Goal: Task Accomplishment & Management: Complete application form

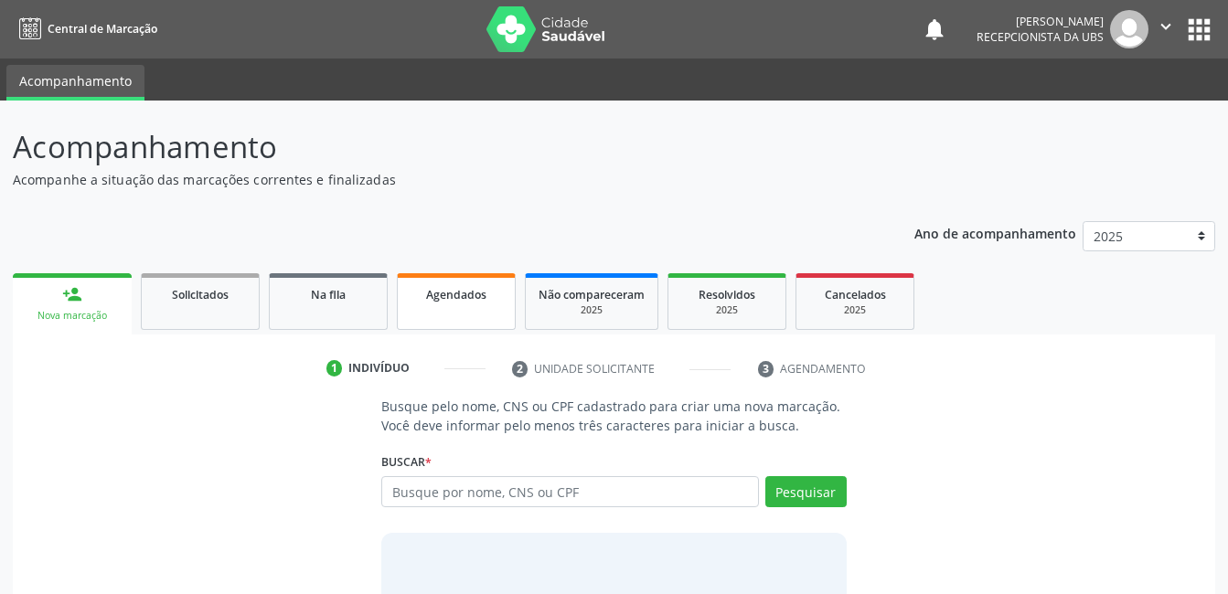
click at [471, 308] on link "Agendados" at bounding box center [456, 301] width 119 height 57
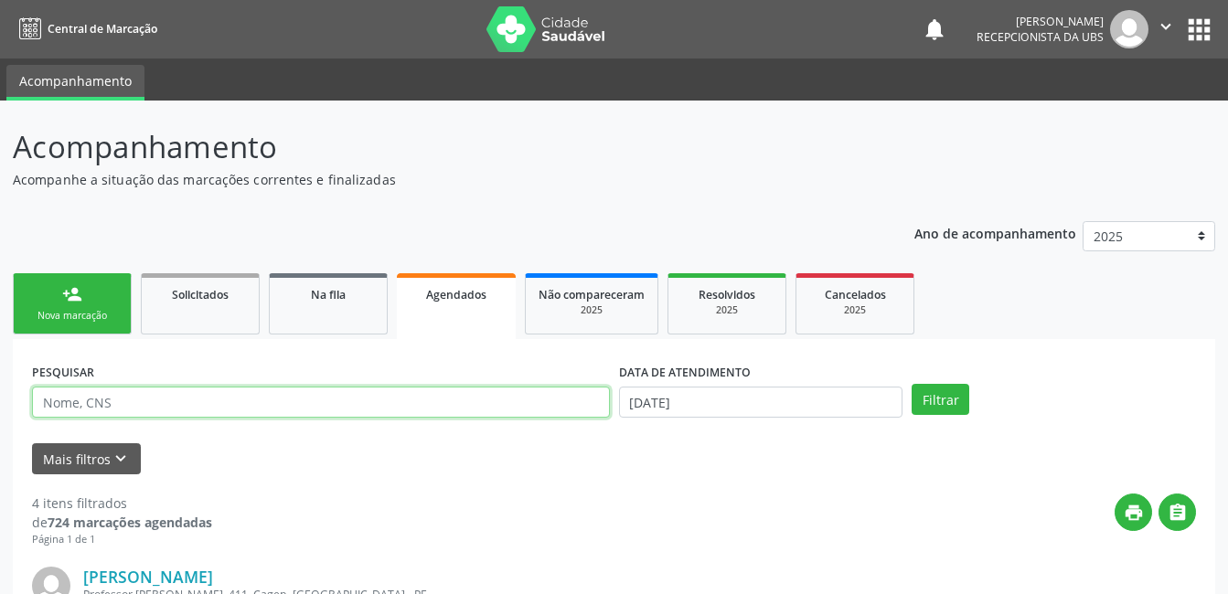
click at [502, 399] on input "text" at bounding box center [321, 402] width 578 height 31
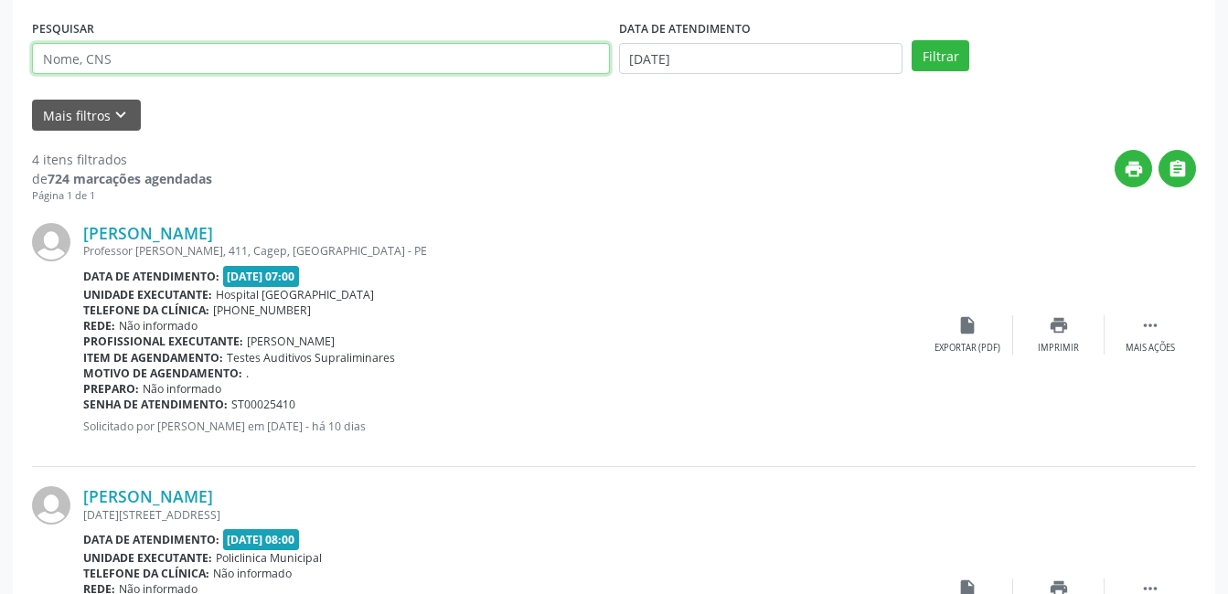
scroll to position [91, 0]
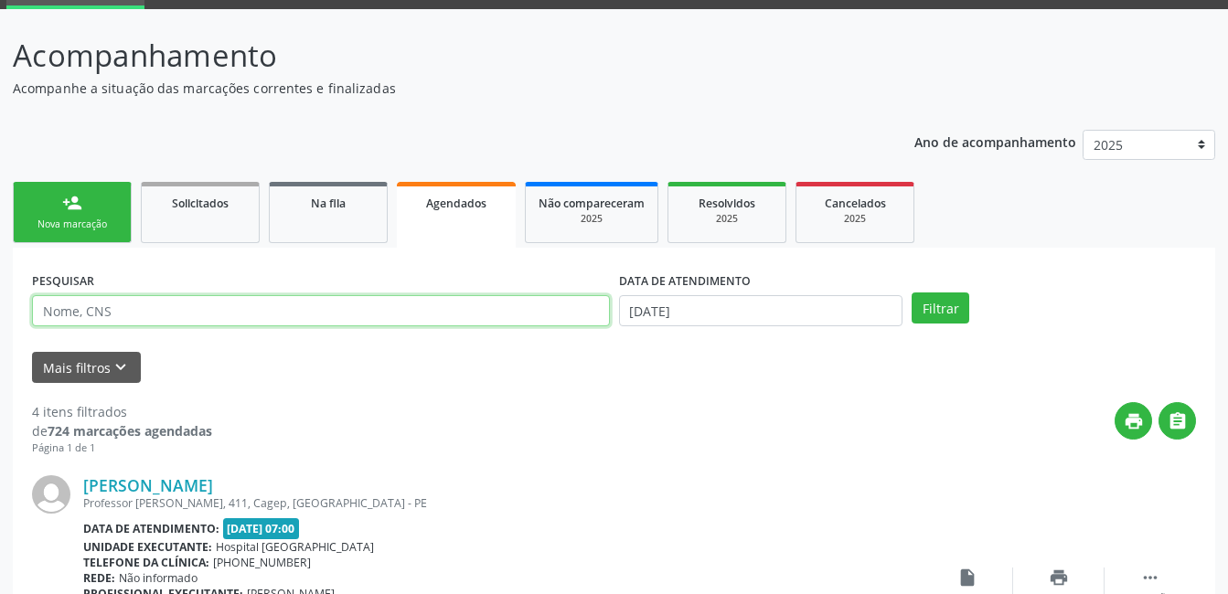
click at [335, 315] on input "text" at bounding box center [321, 310] width 578 height 31
paste input "[PERSON_NAME]"
type input "[PERSON_NAME]"
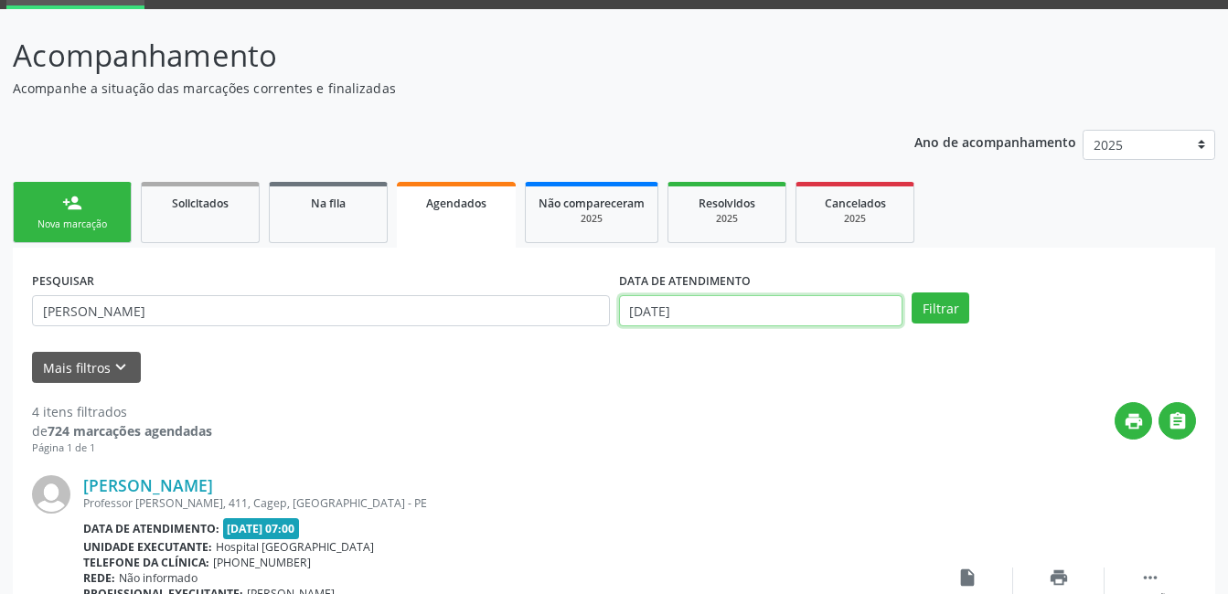
click at [798, 303] on input "[DATE]" at bounding box center [761, 310] width 284 height 31
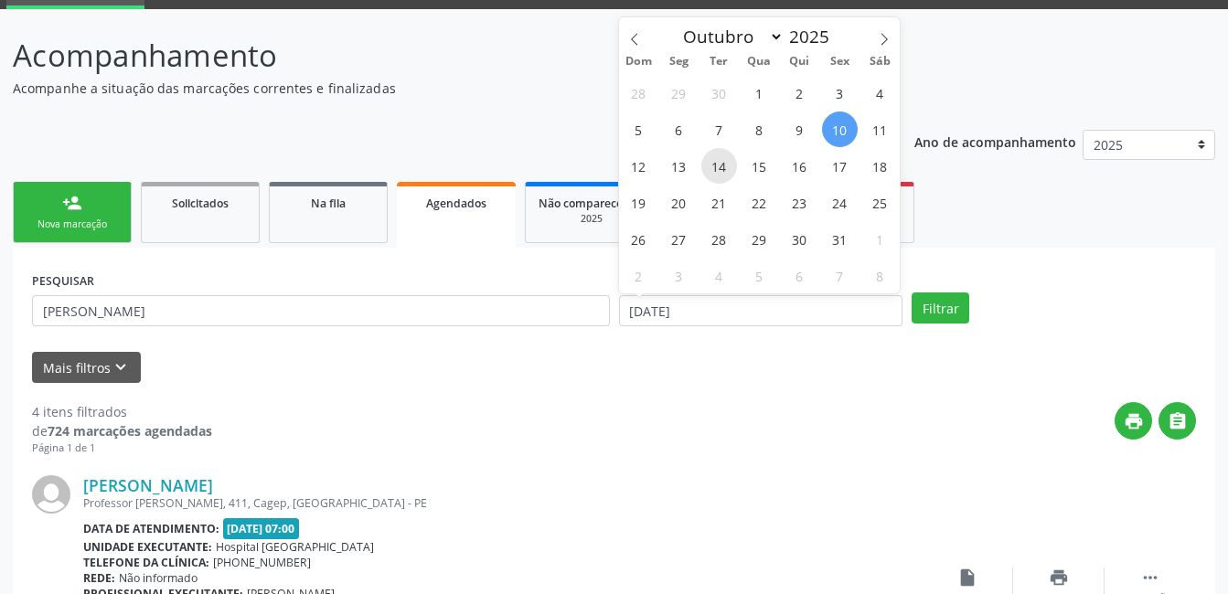
click at [710, 168] on span "14" at bounding box center [719, 166] width 36 height 36
type input "[DATE]"
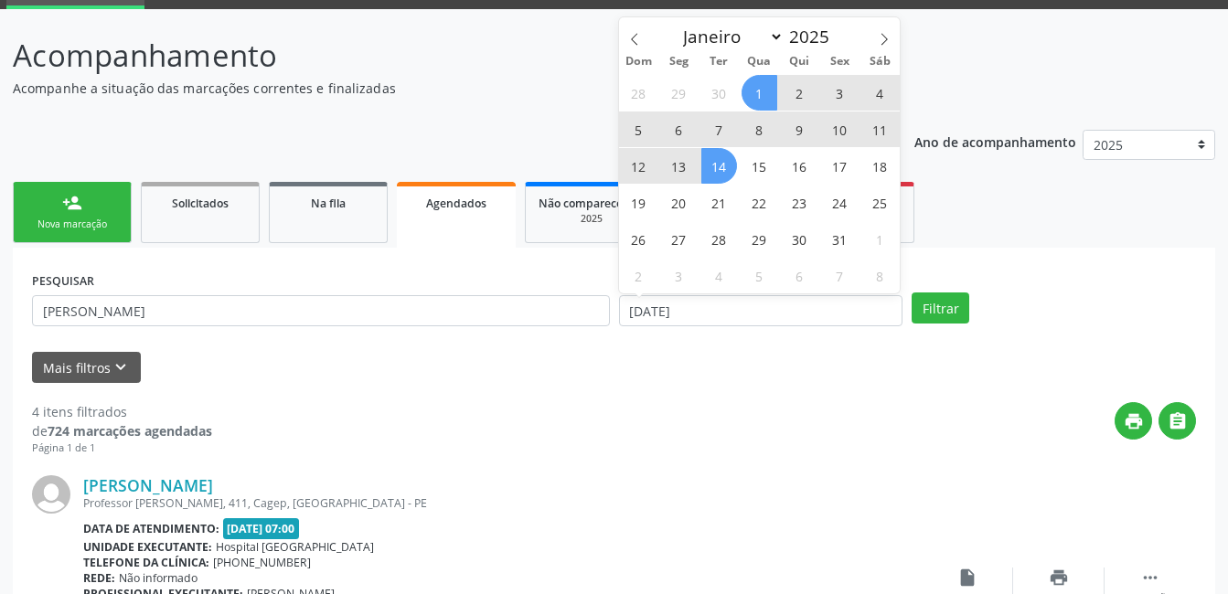
click at [760, 99] on span "1" at bounding box center [759, 93] width 36 height 36
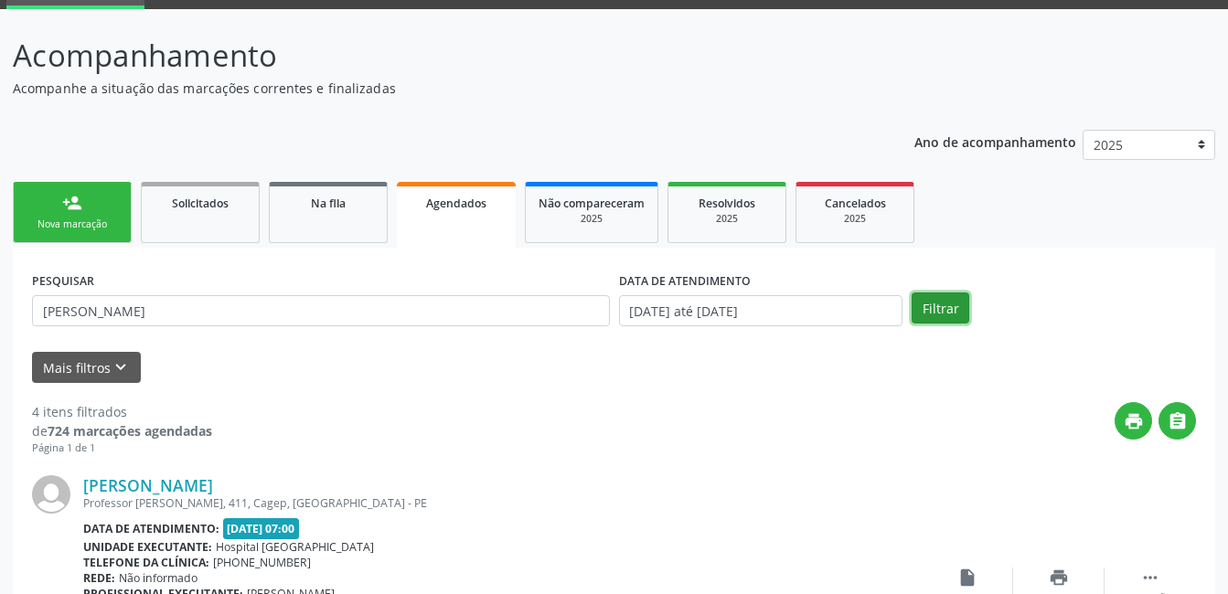
click at [952, 301] on button "Filtrar" at bounding box center [940, 308] width 58 height 31
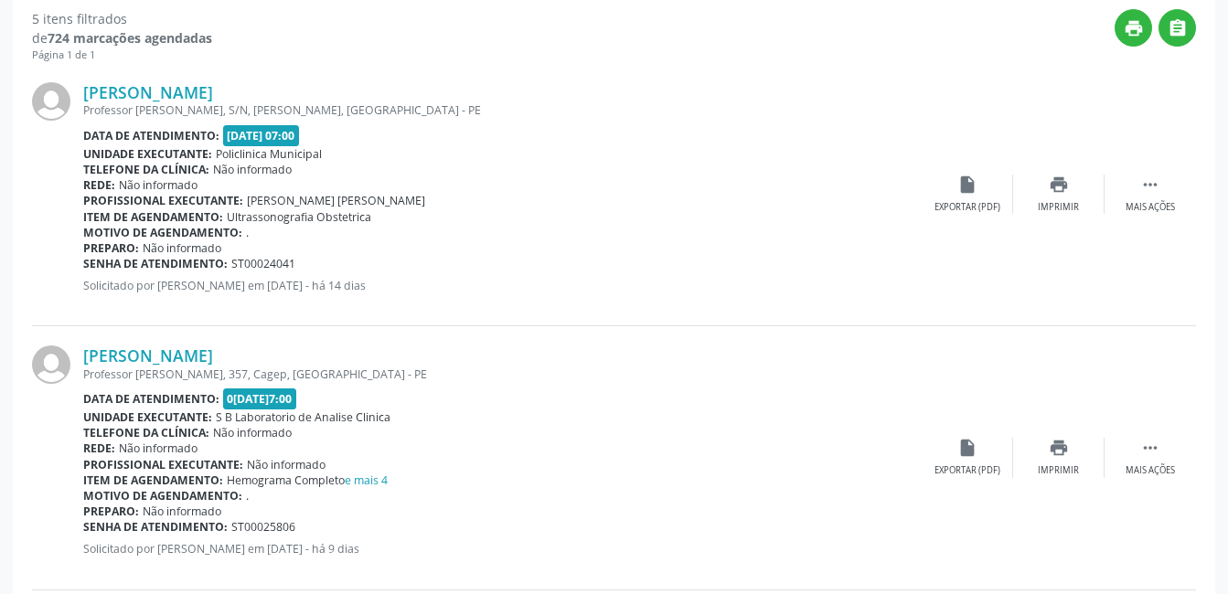
scroll to position [485, 0]
click at [1145, 440] on icon "" at bounding box center [1150, 447] width 20 height 20
click at [878, 410] on div "[PERSON_NAME] Professor [PERSON_NAME], 357, Cagep, [GEOGRAPHIC_DATA] - PE Data …" at bounding box center [614, 456] width 1164 height 263
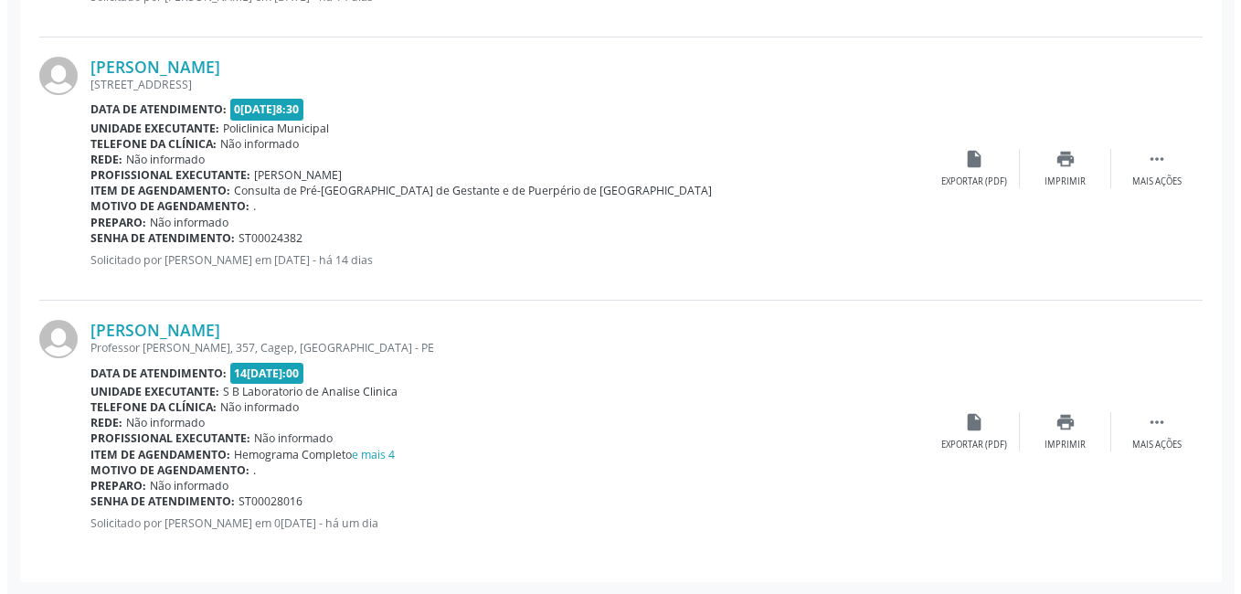
scroll to position [1302, 0]
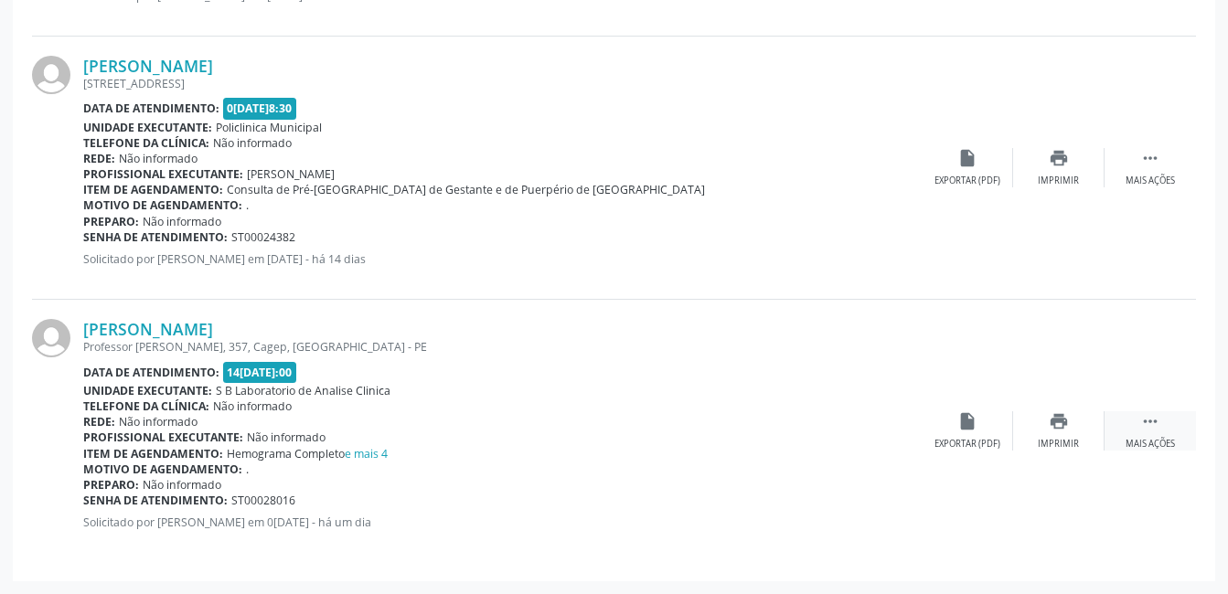
click at [1146, 442] on div "Mais ações" at bounding box center [1149, 444] width 49 height 13
click at [967, 422] on icon "cancel" at bounding box center [967, 421] width 20 height 20
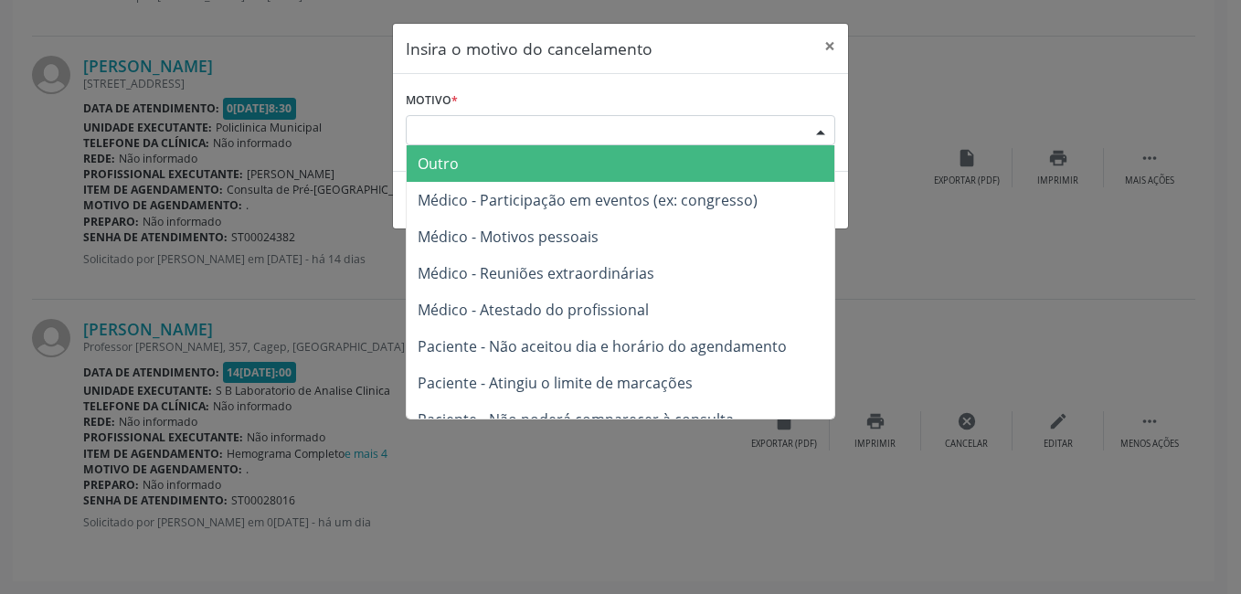
click at [681, 126] on div "Escolha o motivo" at bounding box center [621, 130] width 430 height 31
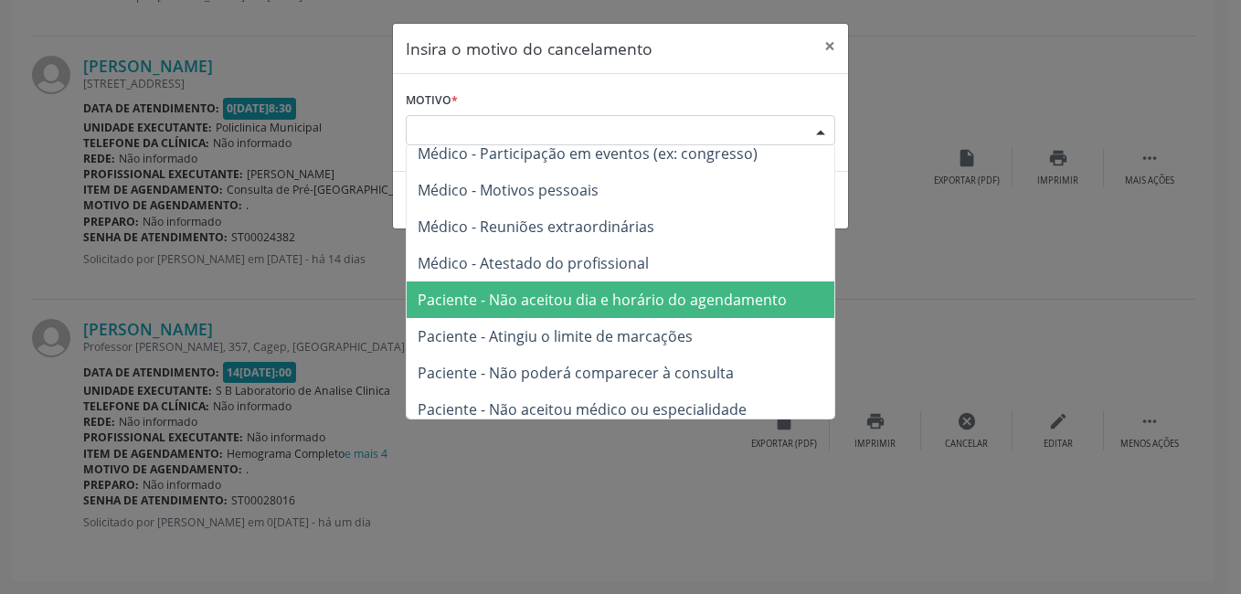
scroll to position [92, 0]
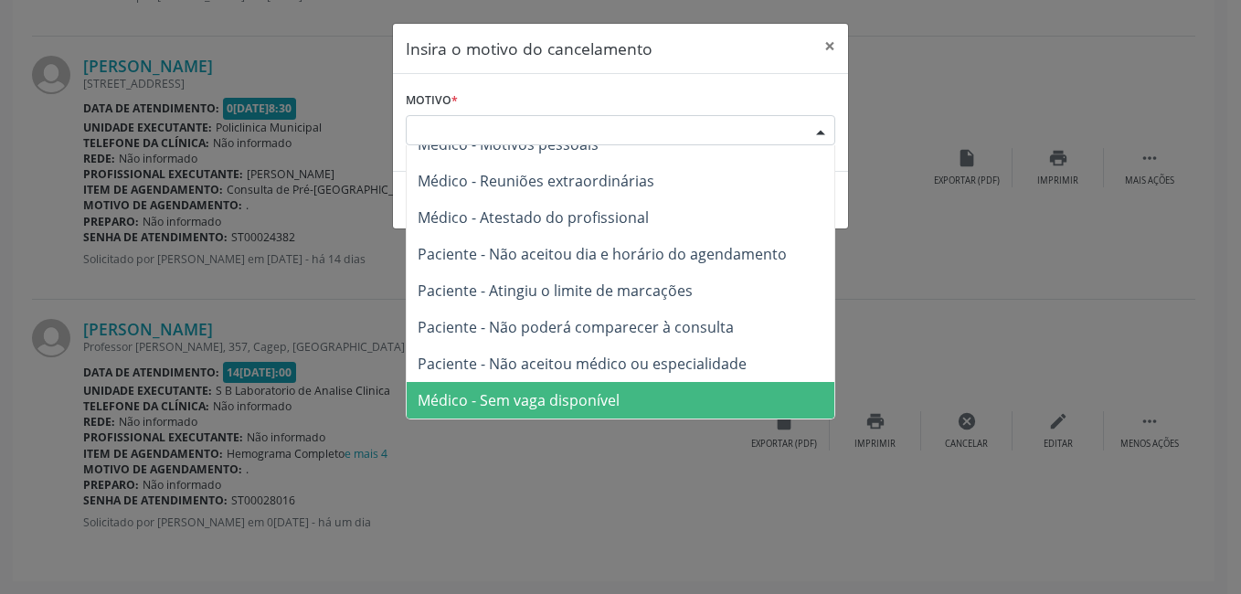
click at [612, 399] on span "Médico - Sem vaga disponível" at bounding box center [519, 400] width 202 height 20
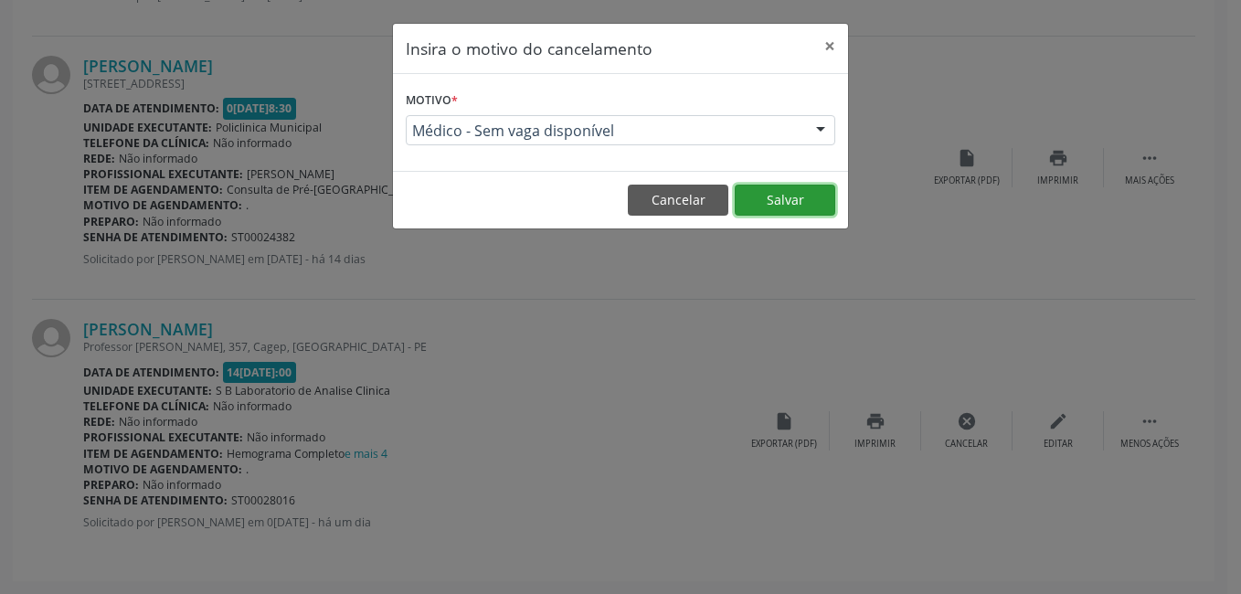
click at [792, 192] on button "Salvar" at bounding box center [785, 200] width 101 height 31
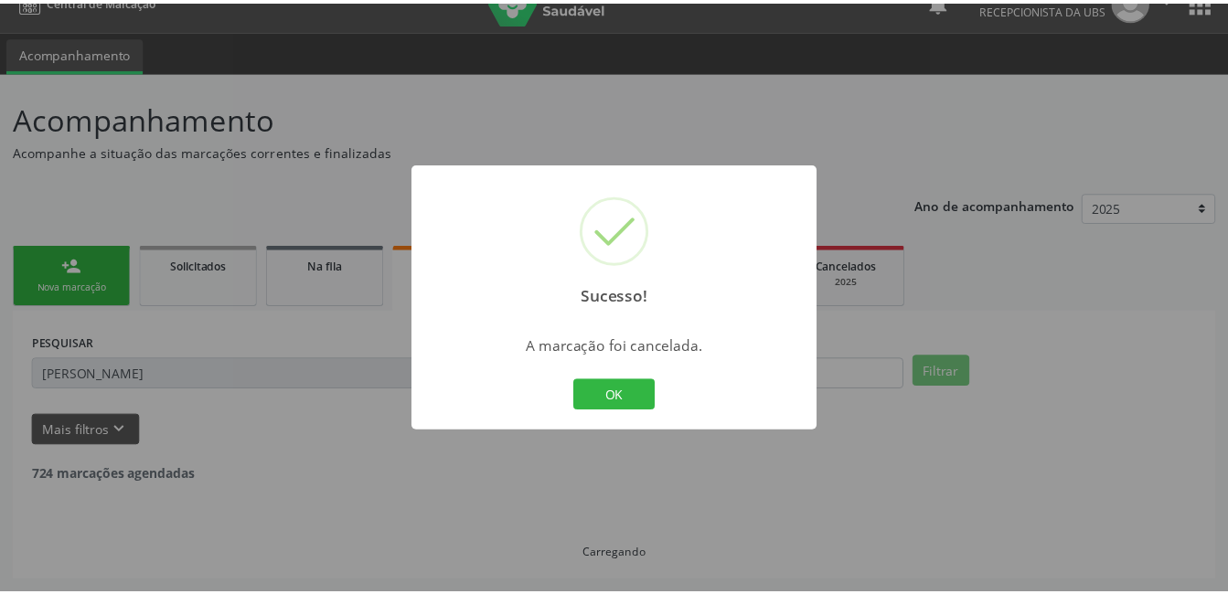
scroll to position [28, 0]
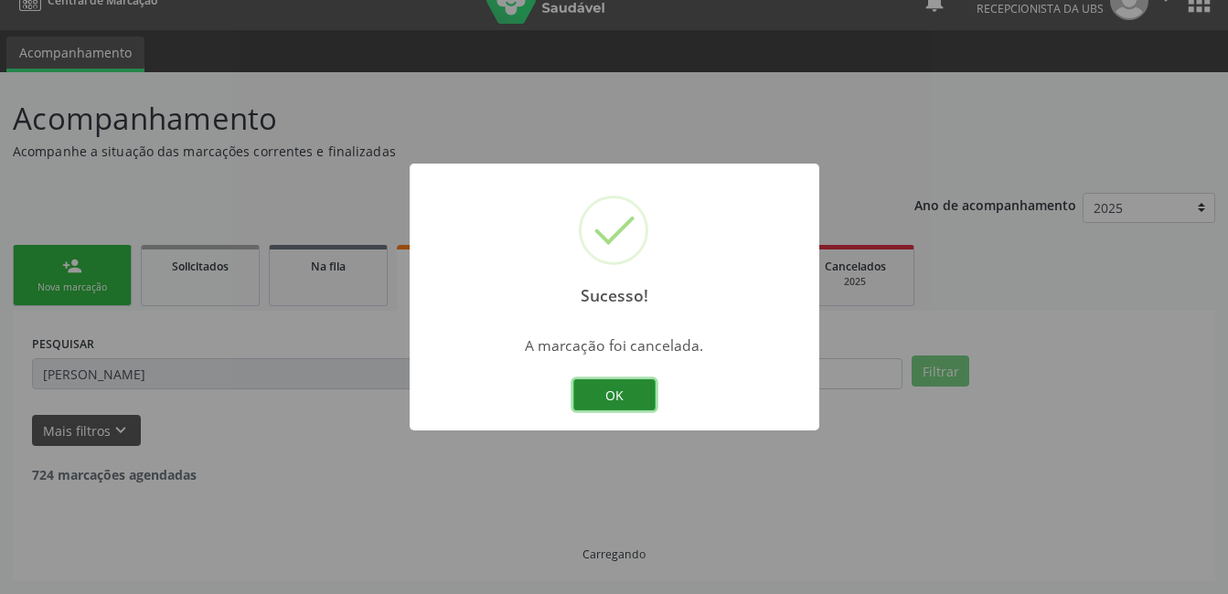
click at [617, 385] on button "OK" at bounding box center [614, 394] width 82 height 31
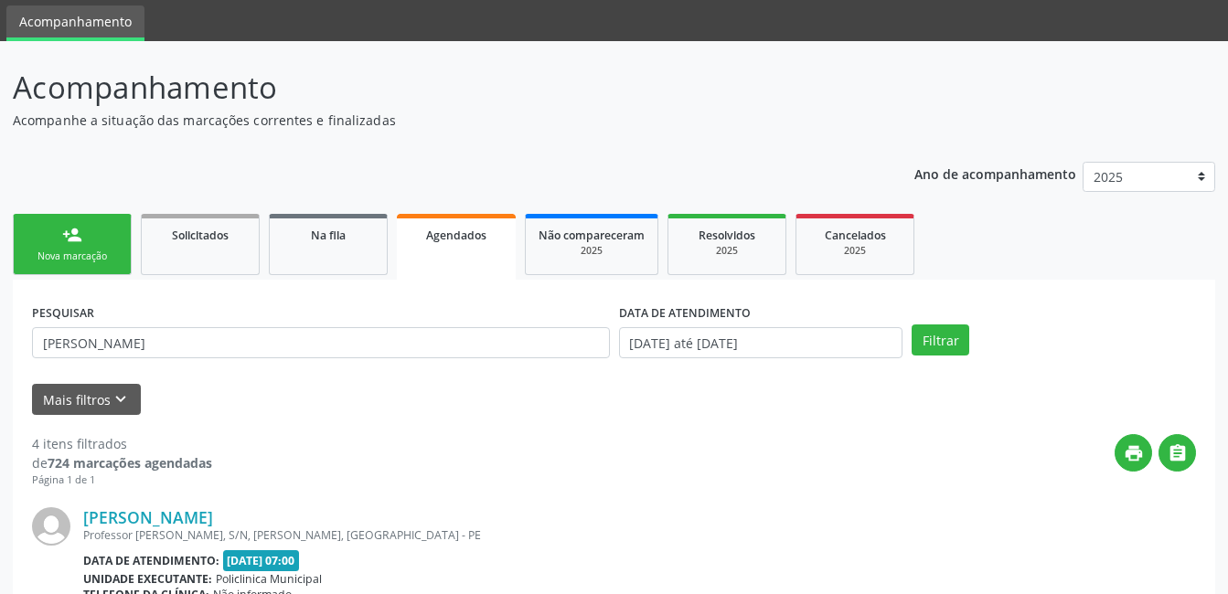
scroll to position [0, 0]
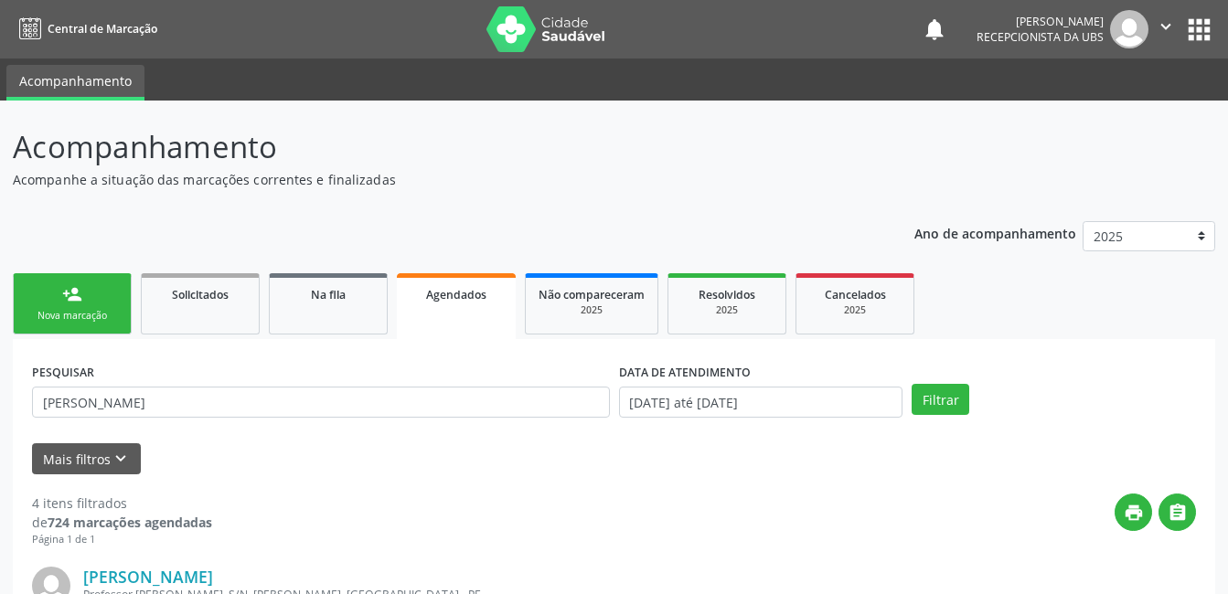
click at [113, 306] on link "person_add Nova marcação" at bounding box center [72, 303] width 119 height 61
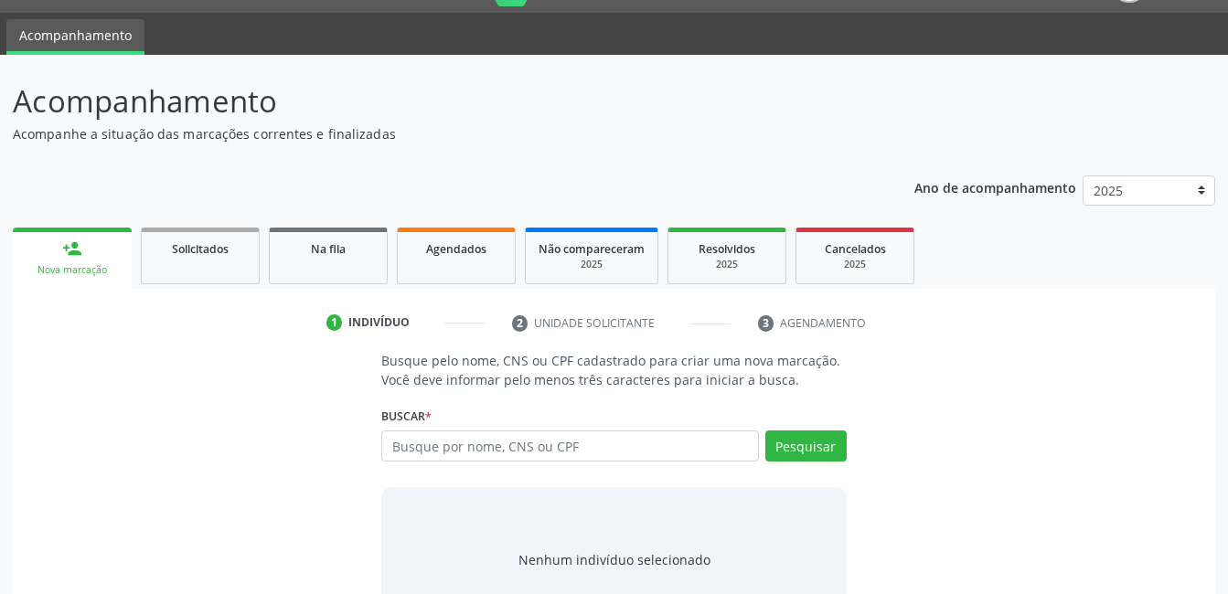
scroll to position [111, 0]
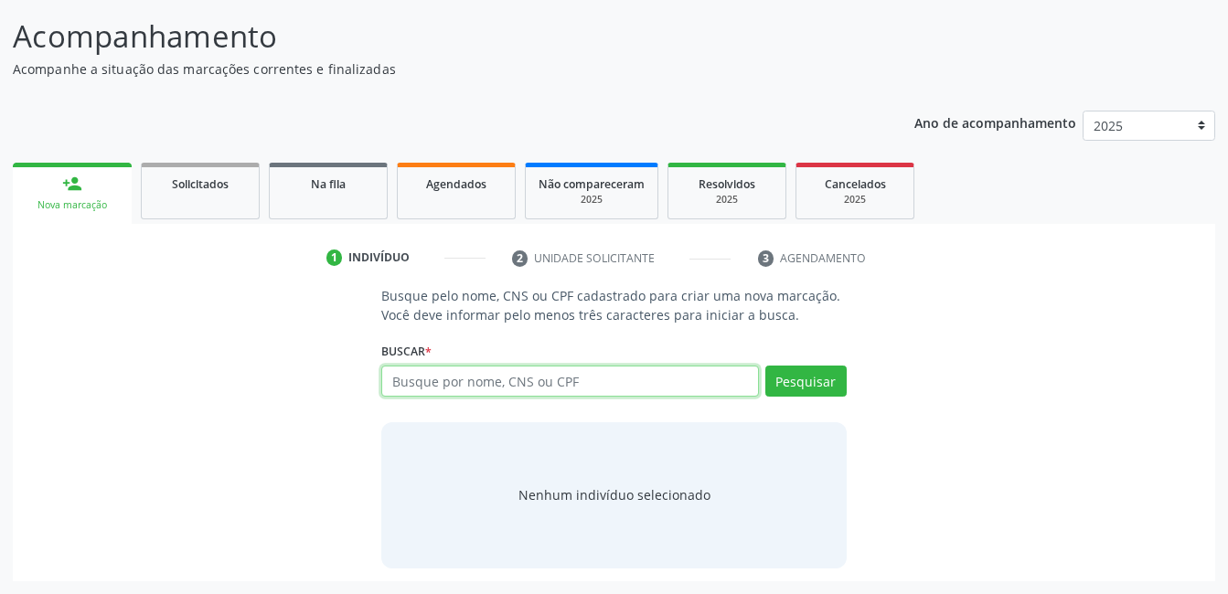
click at [556, 382] on input "text" at bounding box center [569, 381] width 377 height 31
type input "[PERSON_NAME]"
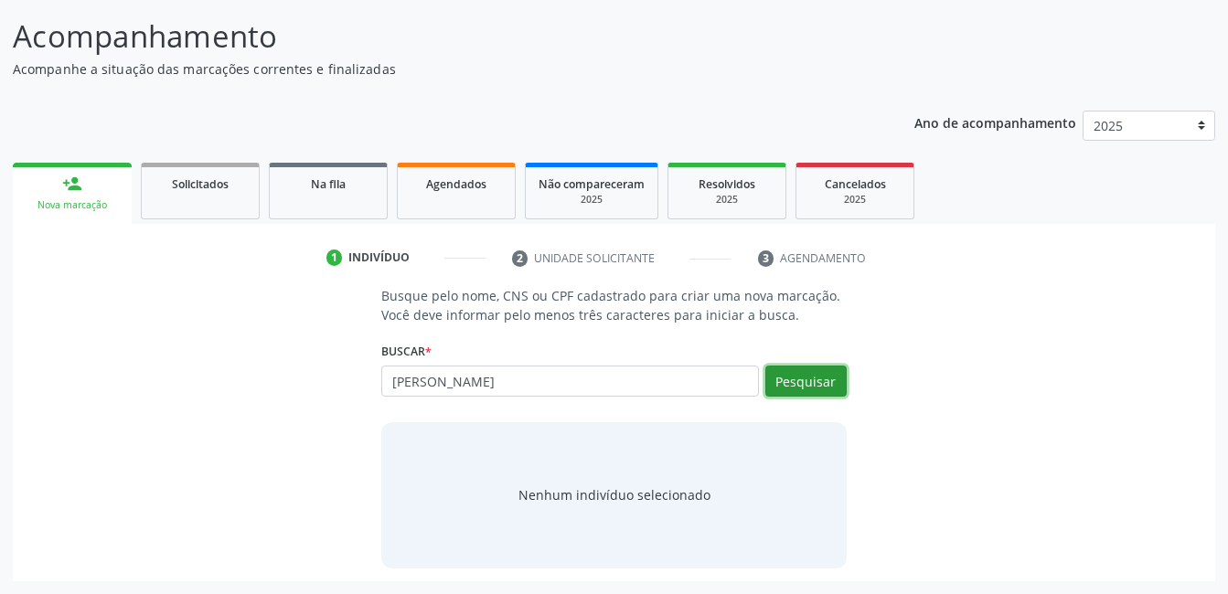
click at [784, 374] on button "Pesquisar" at bounding box center [805, 381] width 81 height 31
type input "[PERSON_NAME]"
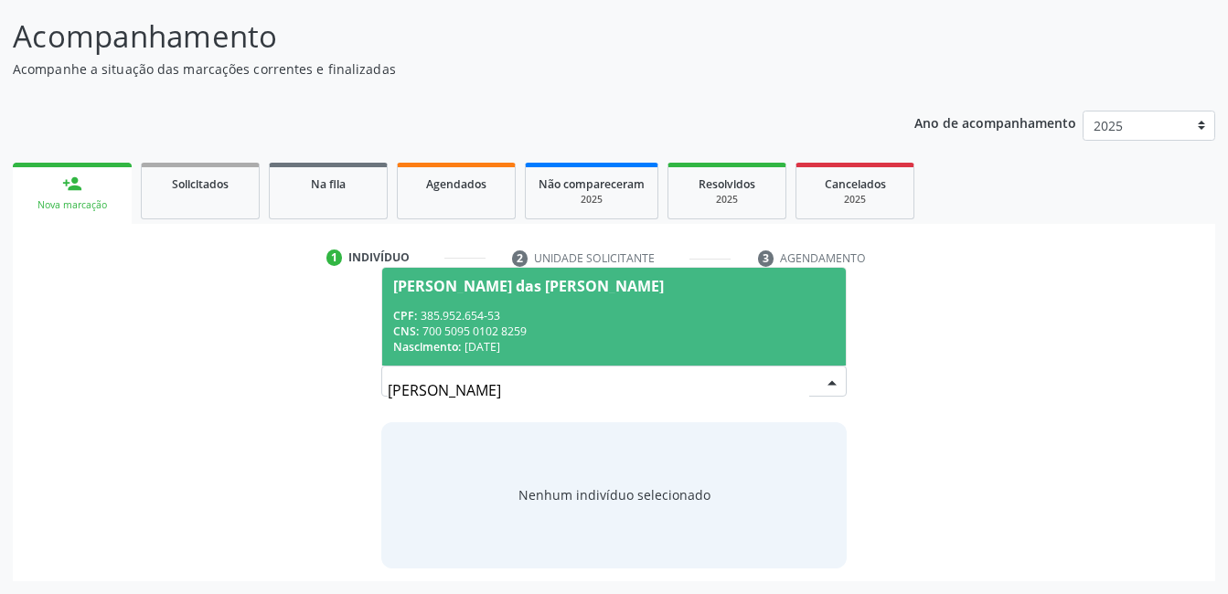
click at [423, 313] on div "CPF: 385.952.654-53" at bounding box center [613, 316] width 441 height 16
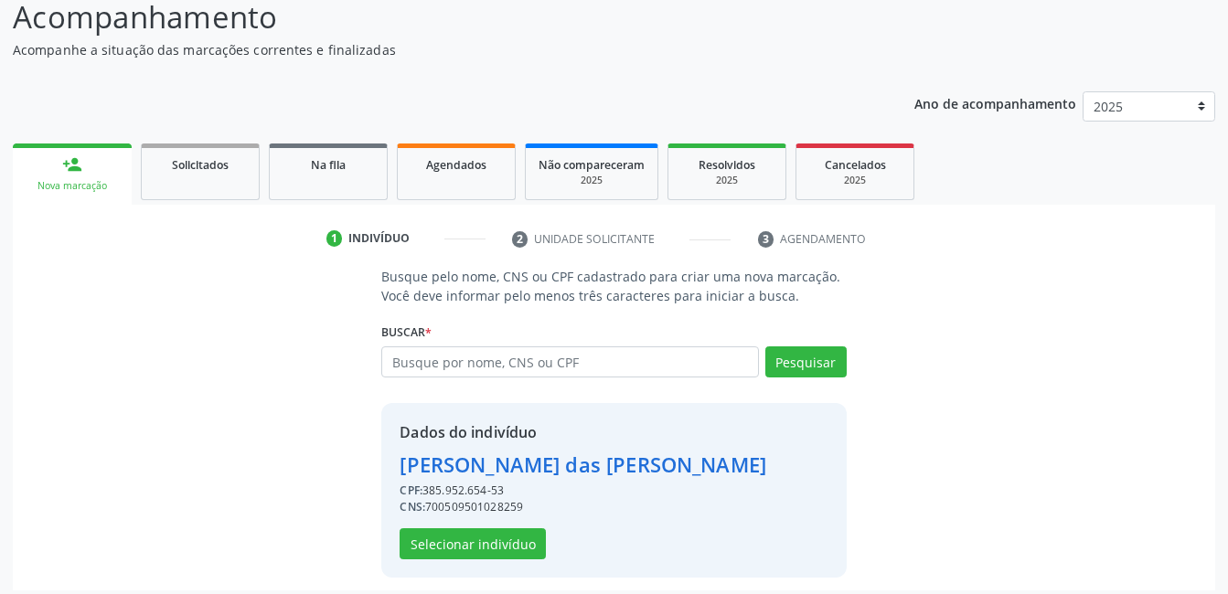
scroll to position [139, 0]
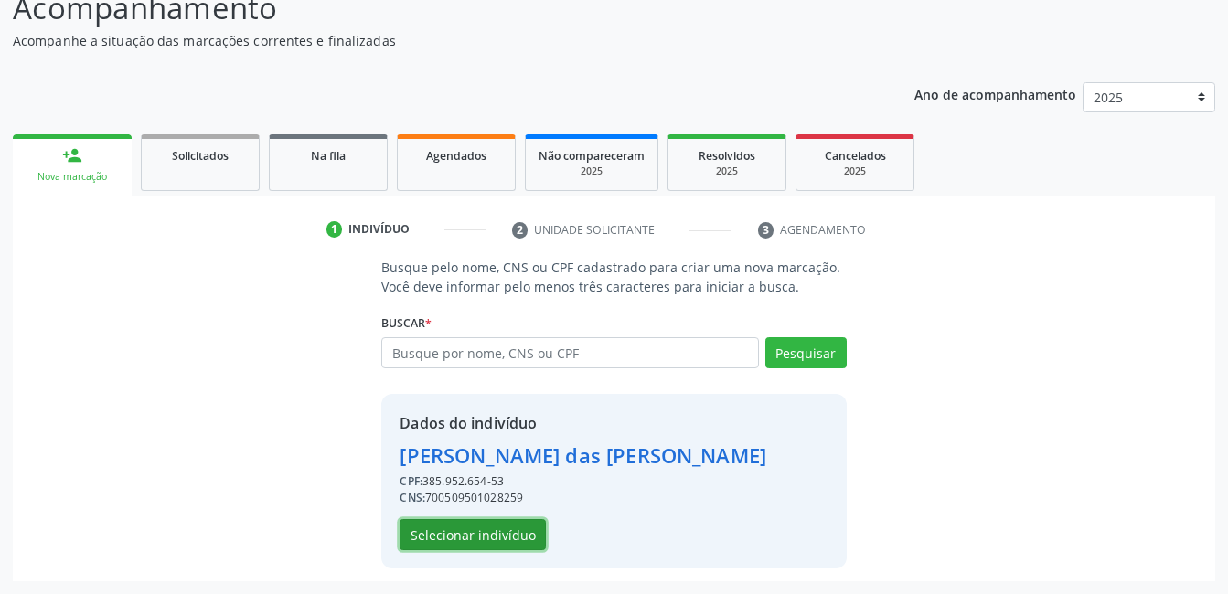
click at [489, 524] on button "Selecionar indivíduo" at bounding box center [472, 534] width 146 height 31
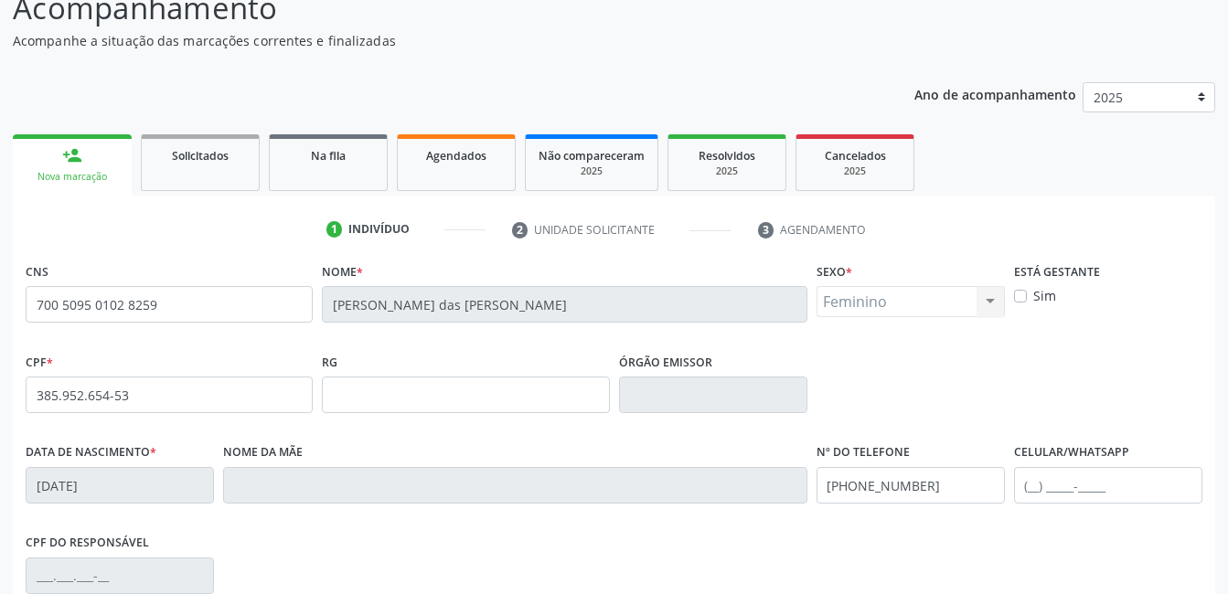
scroll to position [397, 0]
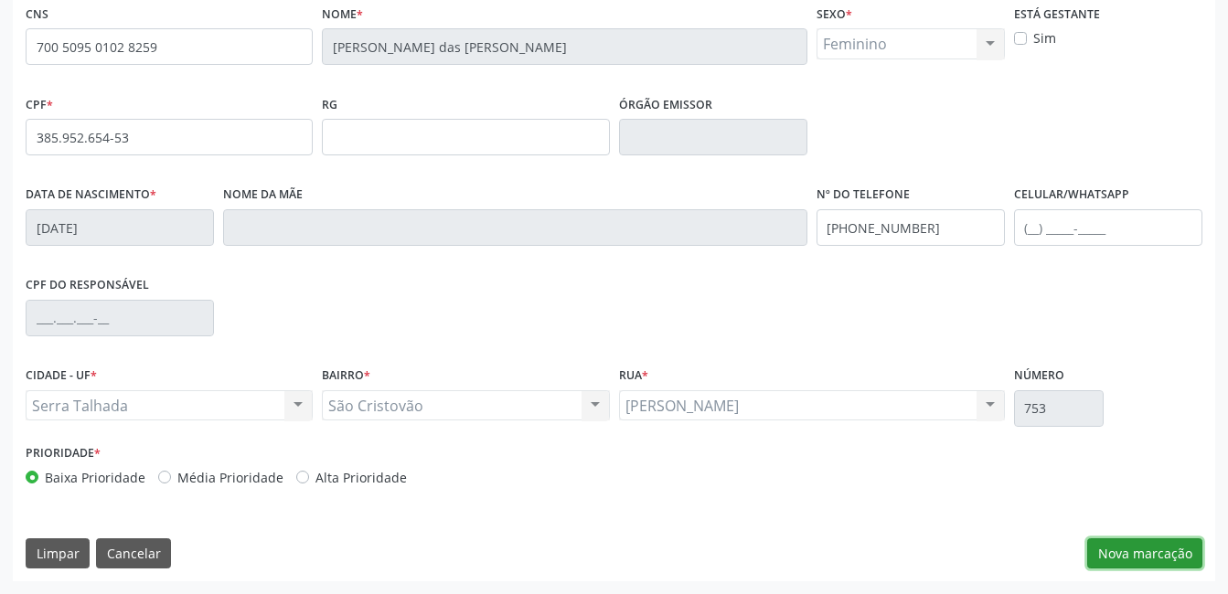
click at [1126, 540] on button "Nova marcação" at bounding box center [1144, 553] width 115 height 31
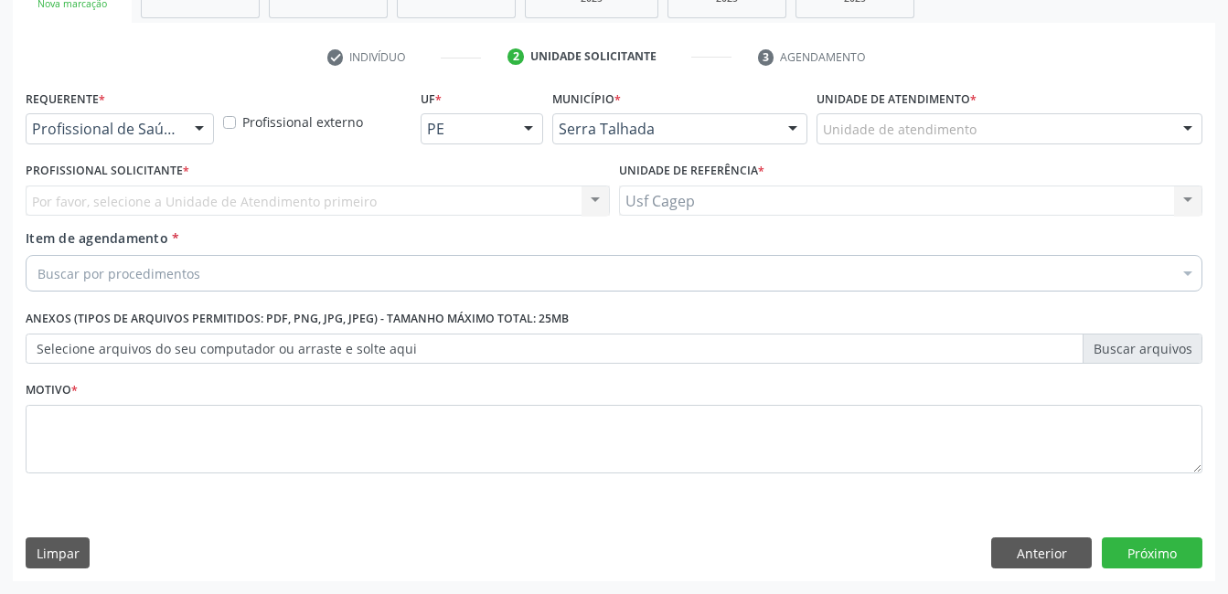
scroll to position [312, 0]
click at [196, 105] on div "Requerente * Profissional de Saúde Profissional de Saúde Paciente Nenhum result…" at bounding box center [120, 114] width 188 height 59
click at [195, 109] on div "Requerente * Profissional de Saúde Profissional de Saúde Paciente Nenhum result…" at bounding box center [120, 114] width 188 height 59
click at [190, 134] on div at bounding box center [199, 129] width 27 height 31
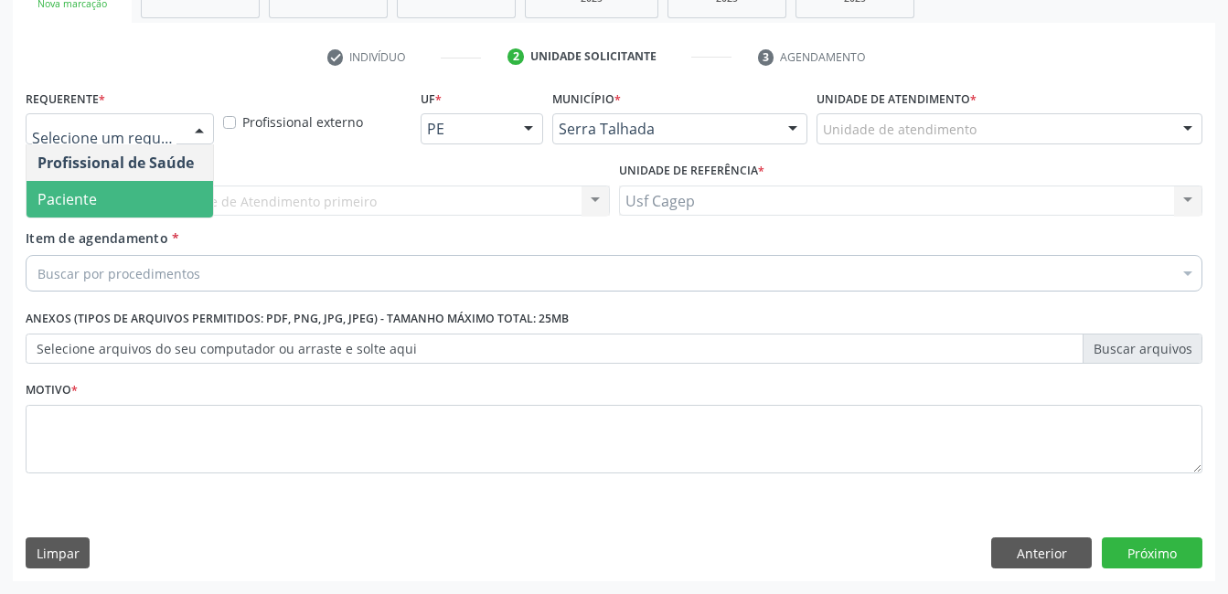
click at [191, 198] on span "Paciente" at bounding box center [120, 199] width 186 height 37
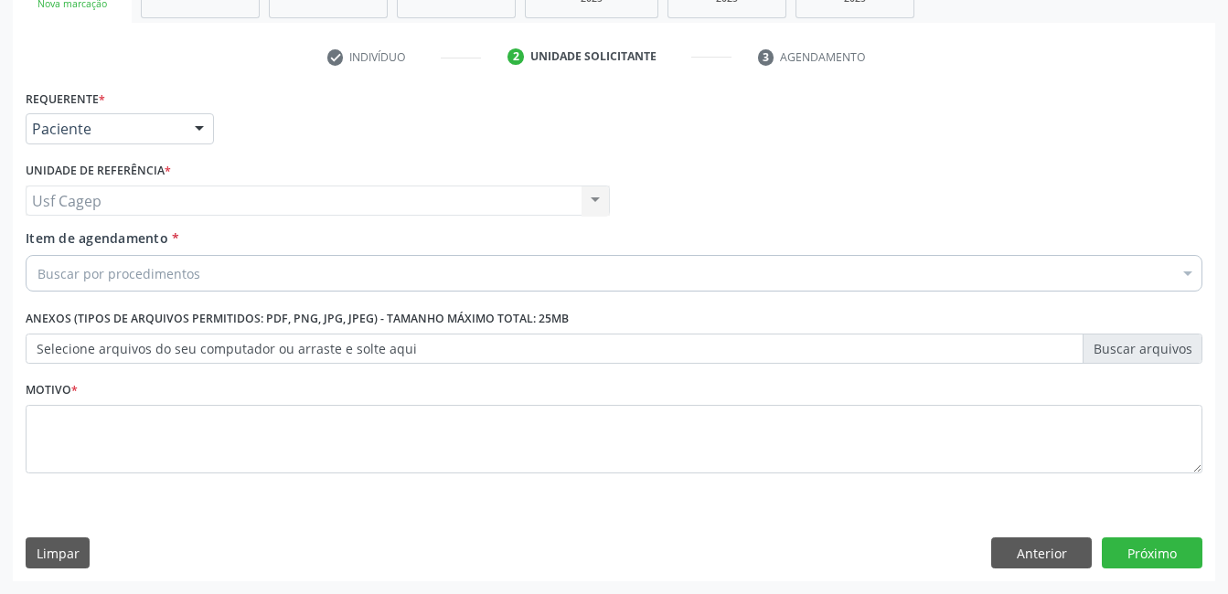
click at [561, 270] on div "Buscar por procedimentos" at bounding box center [614, 273] width 1176 height 37
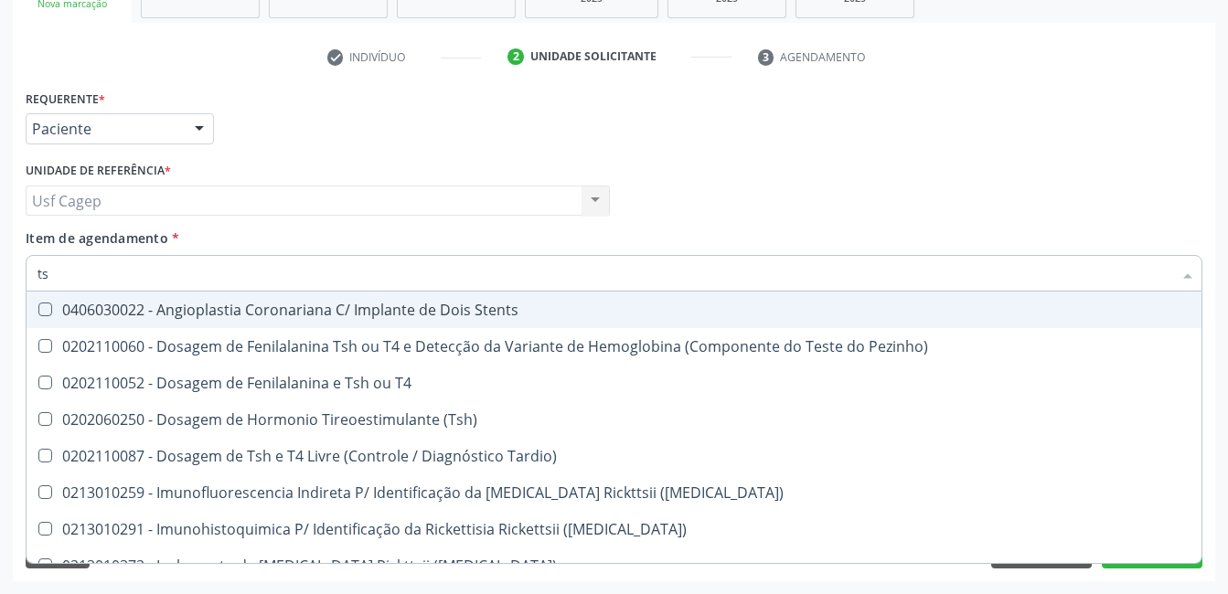
type input "tsh"
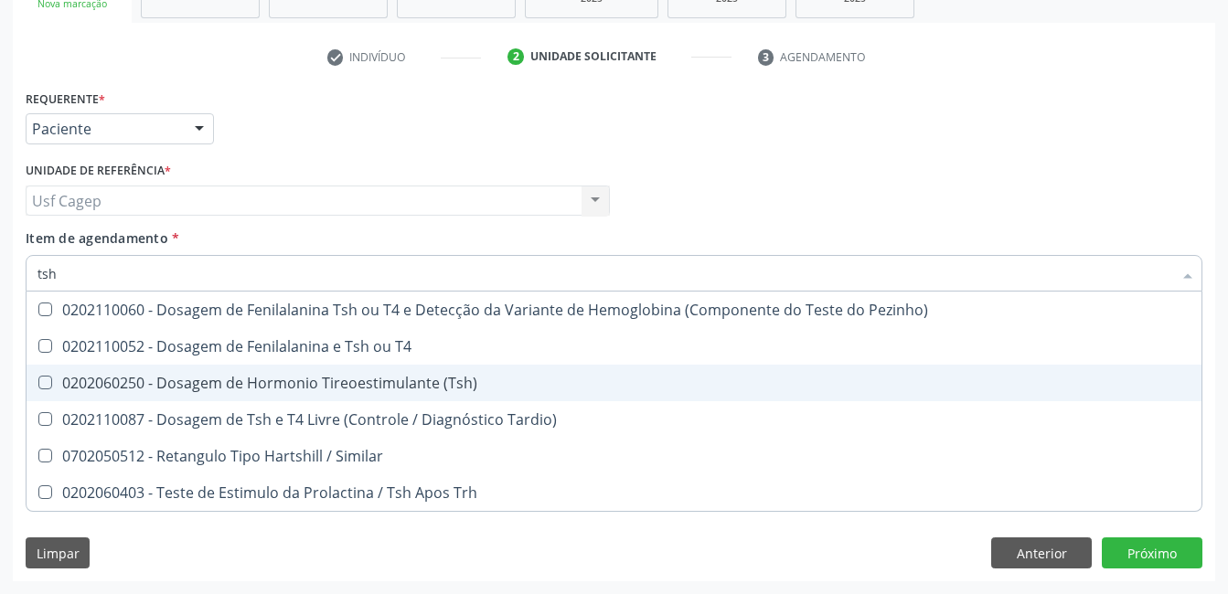
click at [582, 372] on span "0202060250 - Dosagem de Hormonio Tireoestimulante (Tsh)" at bounding box center [614, 383] width 1175 height 37
checkbox \(Tsh\) "true"
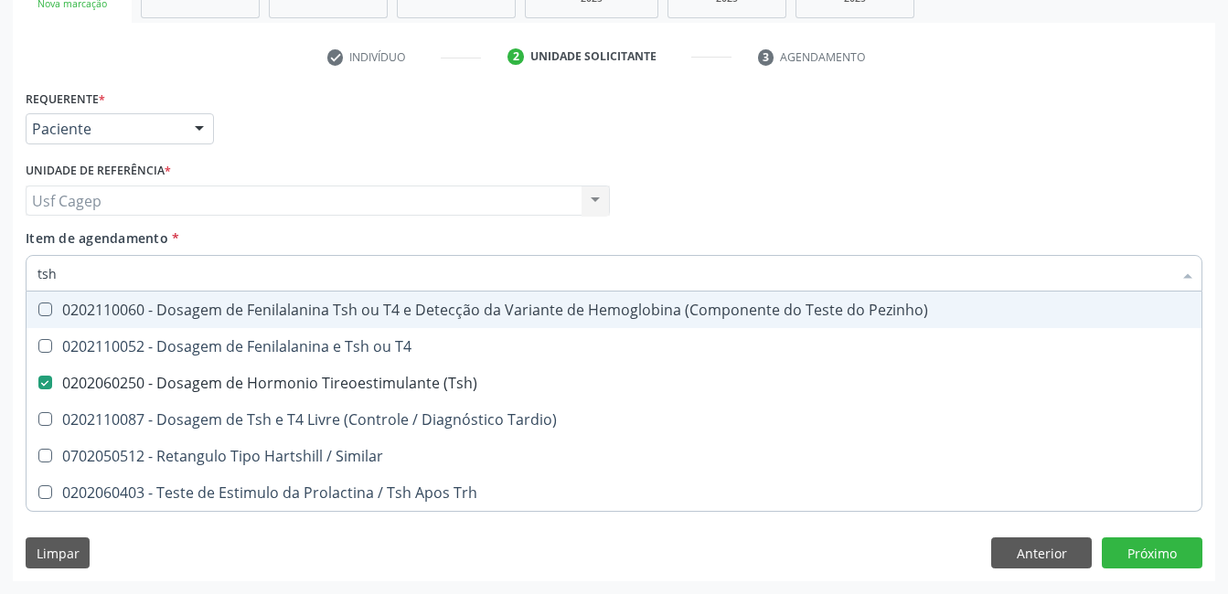
click at [579, 275] on input "tsh" at bounding box center [604, 273] width 1134 height 37
type input "t"
checkbox \(Tsh\) "false"
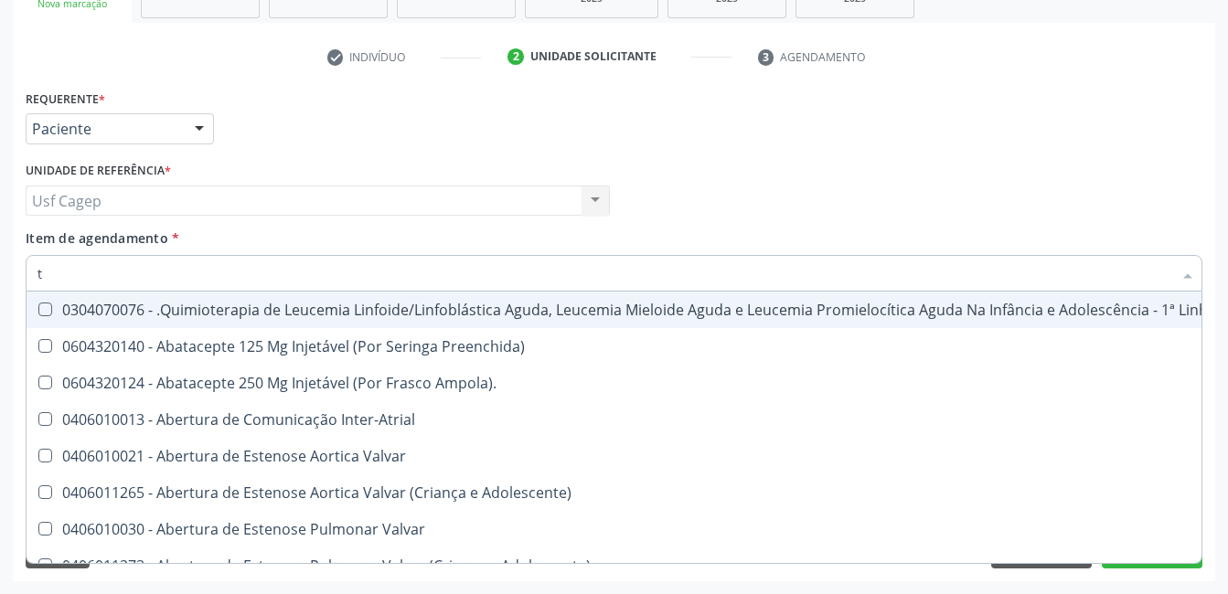
type input "[MEDICAL_DATA]"
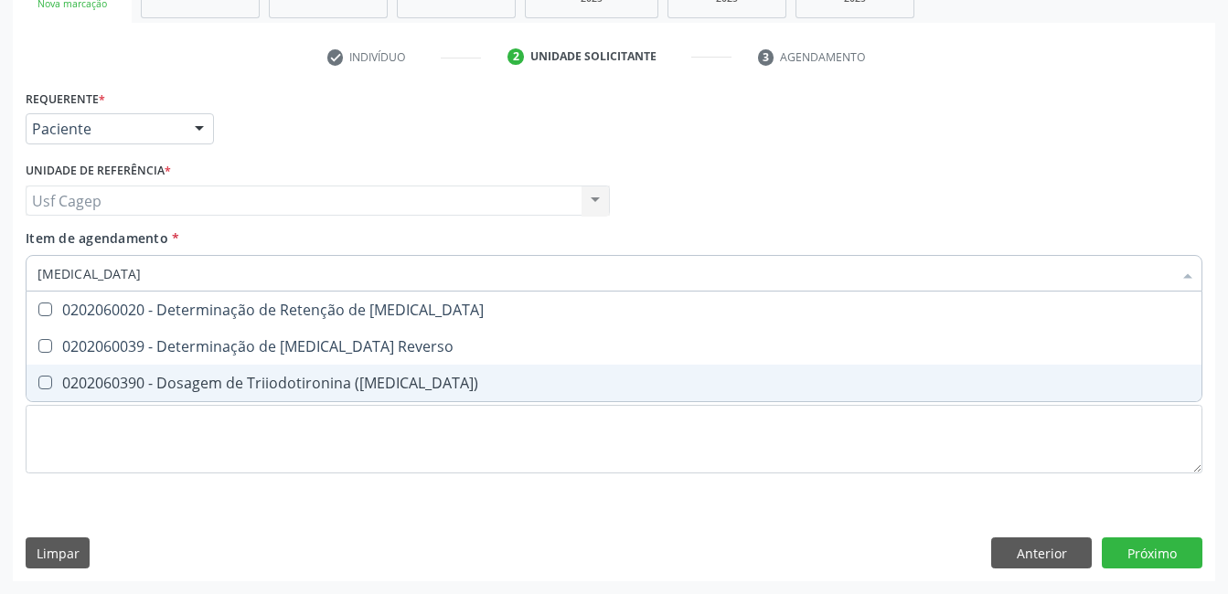
click at [517, 372] on span "0202060390 - Dosagem de Triiodotironina ([MEDICAL_DATA])" at bounding box center [614, 383] width 1175 height 37
checkbox \(T3\) "true"
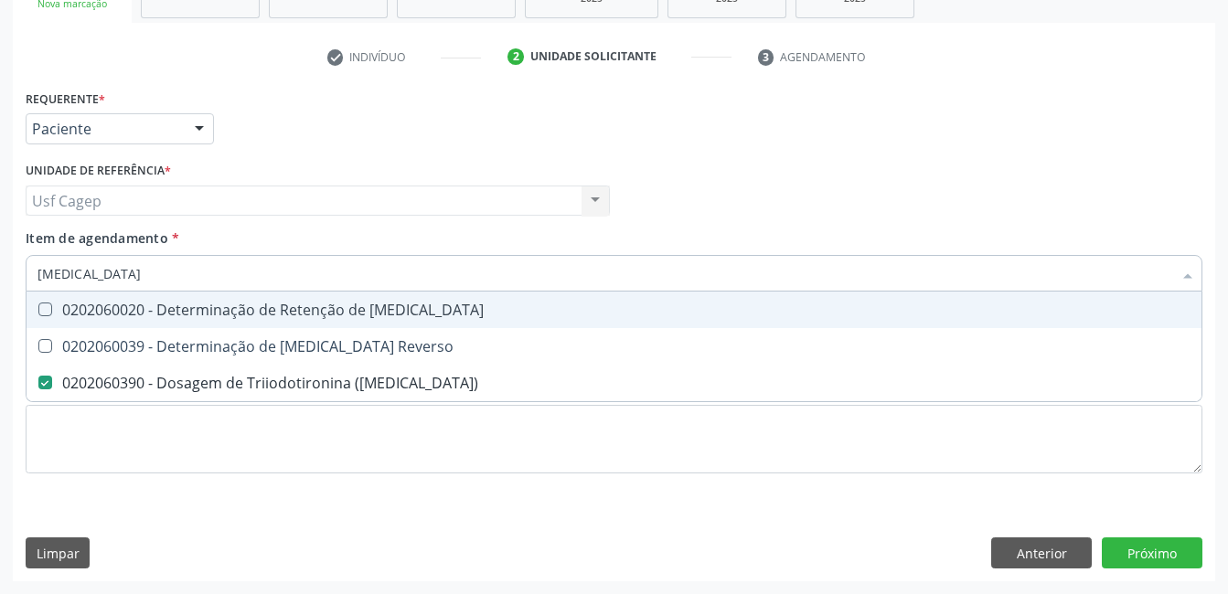
click at [496, 272] on input "[MEDICAL_DATA]" at bounding box center [604, 273] width 1134 height 37
type input "t"
checkbox \(T3\) "false"
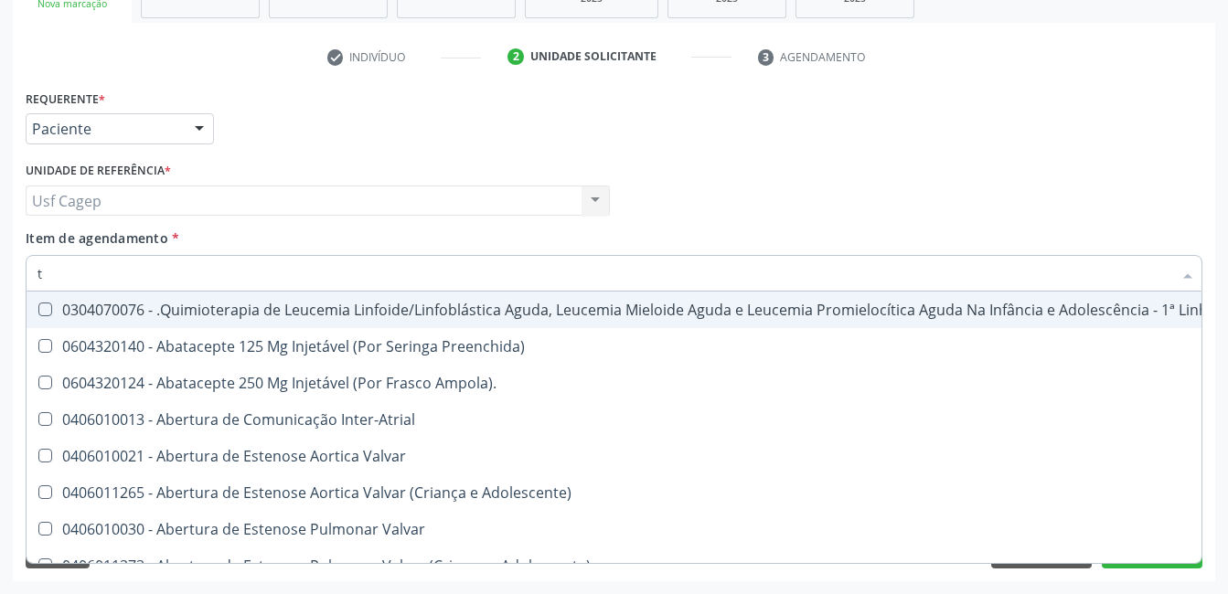
type input "t4"
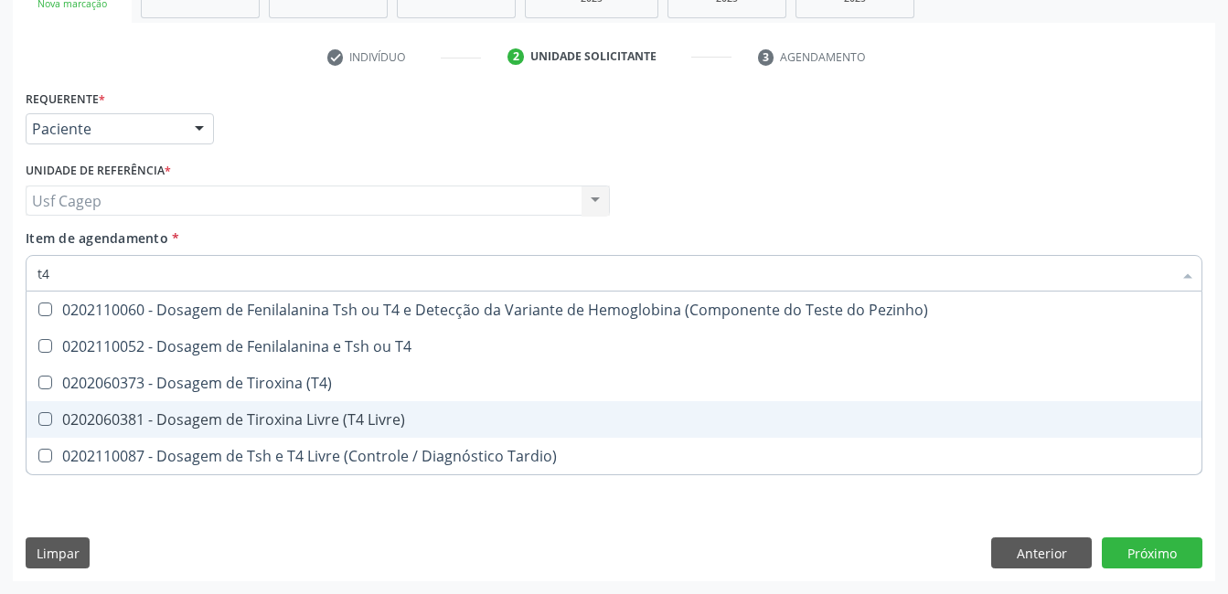
drag, startPoint x: 450, startPoint y: 424, endPoint x: 456, endPoint y: 293, distance: 131.8
click at [451, 415] on div "0202060381 - Dosagem de Tiroxina Livre (T4 Livre)" at bounding box center [613, 419] width 1153 height 15
checkbox Livre\) "true"
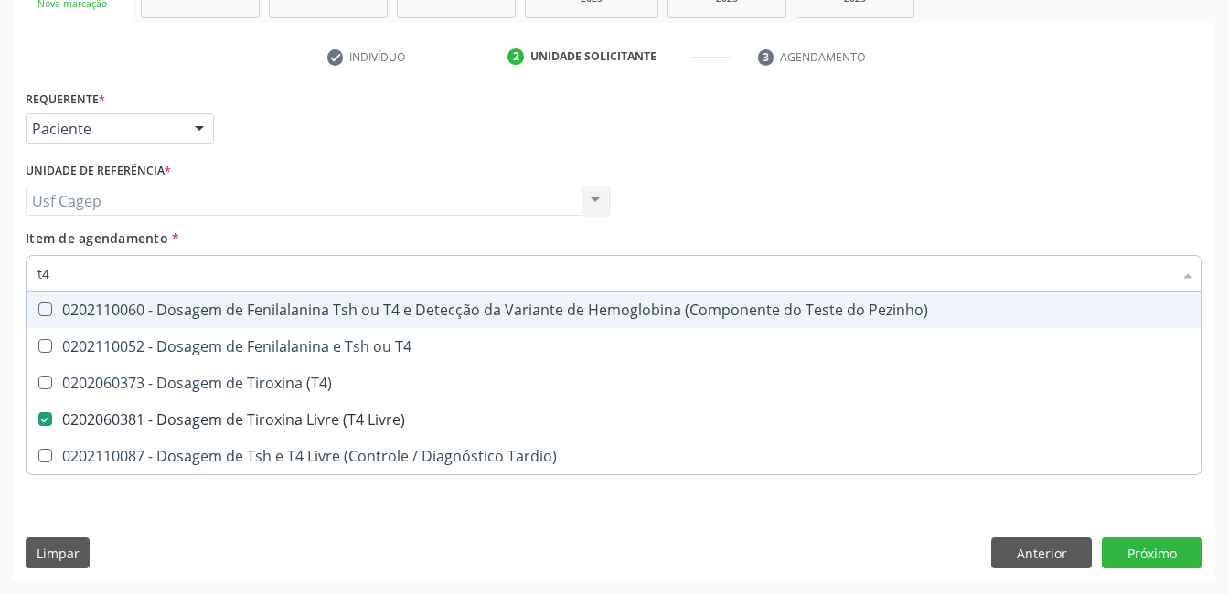
click at [452, 283] on input "t4" at bounding box center [604, 273] width 1134 height 37
type input "he"
checkbox Livre\) "false"
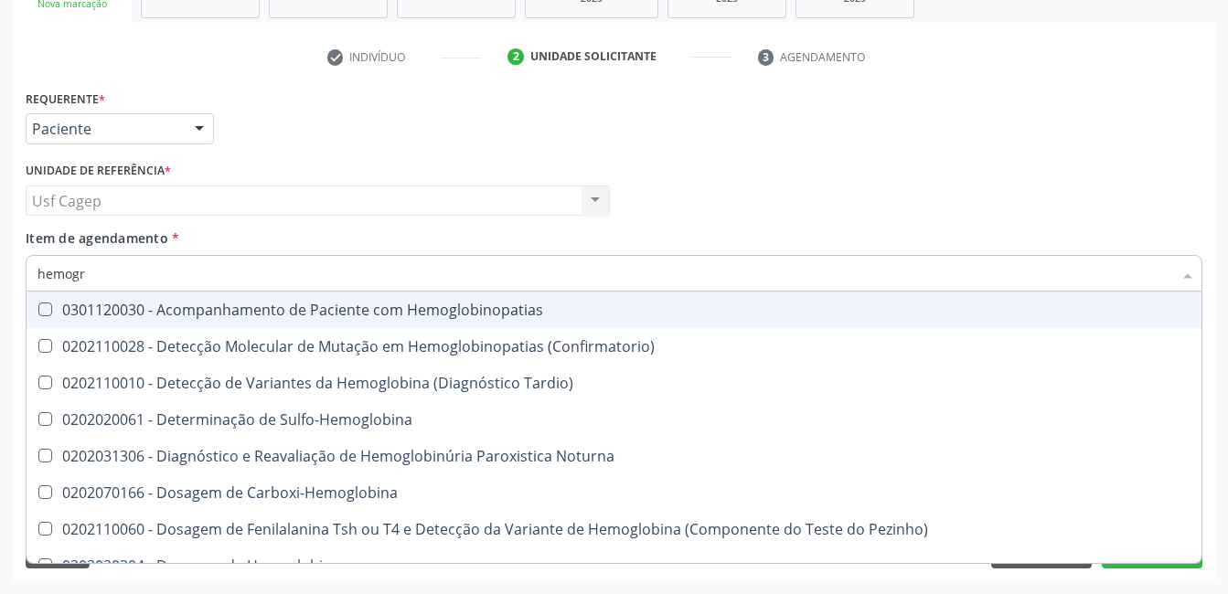
type input "hemogra"
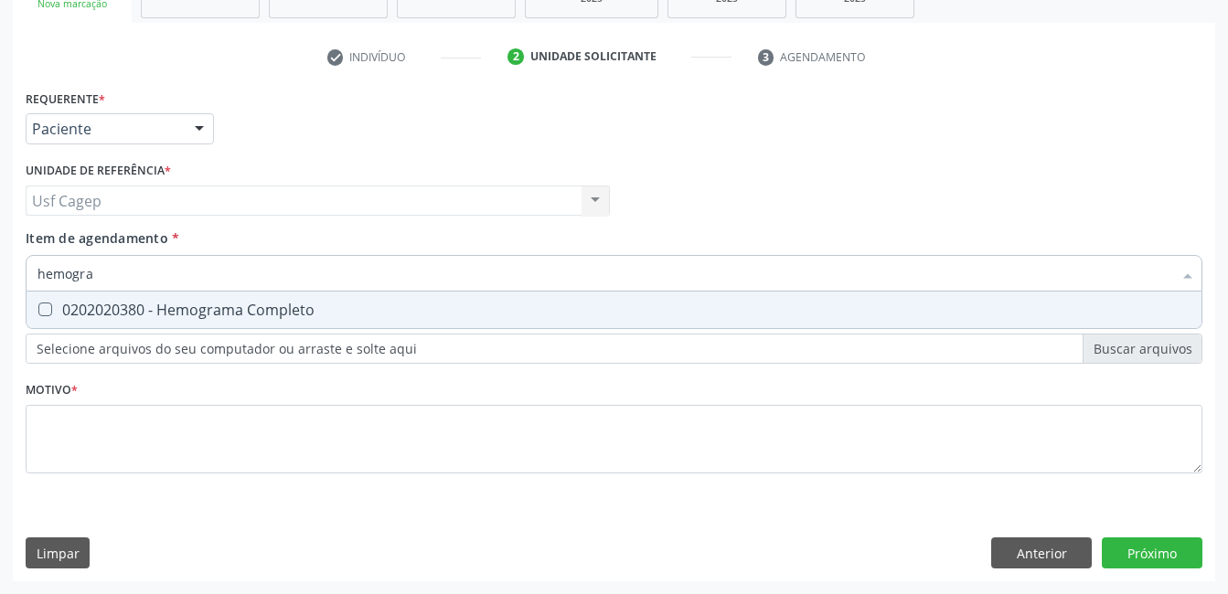
click at [460, 313] on div "0202020380 - Hemograma Completo" at bounding box center [613, 310] width 1153 height 15
checkbox Completo "true"
click at [455, 265] on input "hemogra" at bounding box center [604, 273] width 1134 height 37
type input "t"
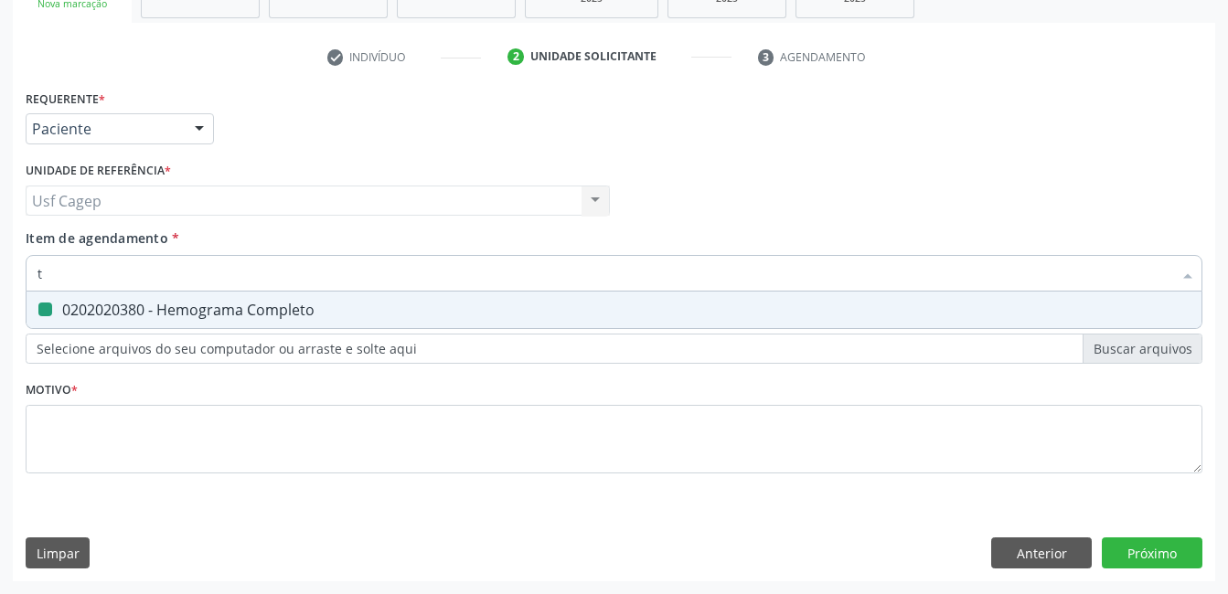
checkbox Completo "false"
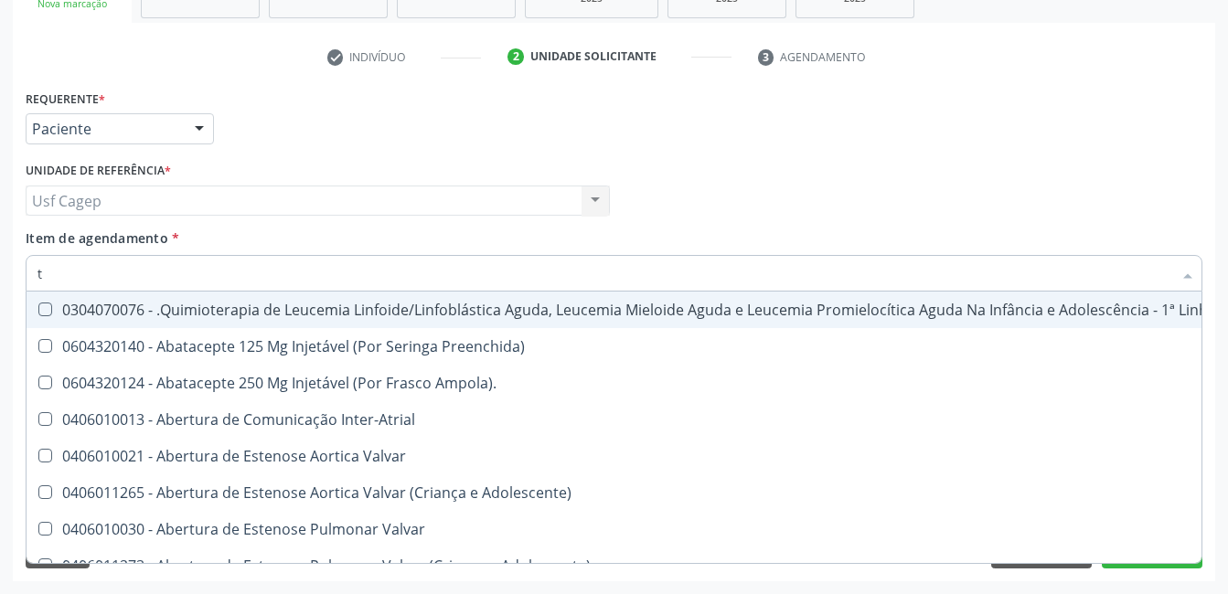
type input "tg"
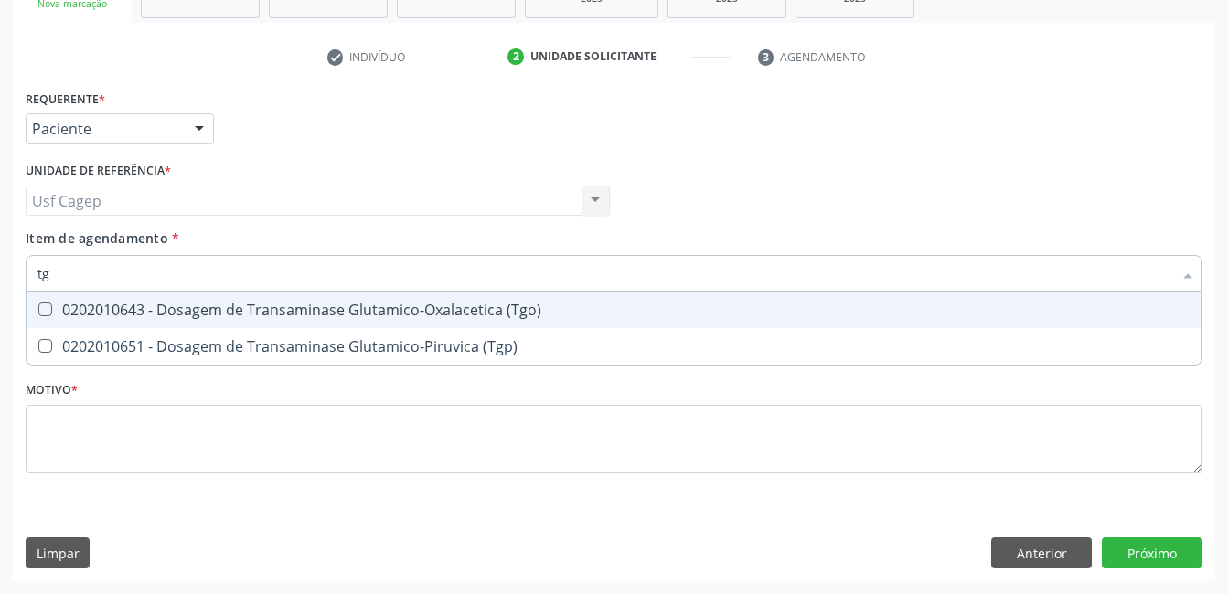
click at [519, 317] on div "0202010643 - Dosagem de Transaminase Glutamico-Oxalacetica (Tgo)" at bounding box center [613, 310] width 1153 height 15
checkbox \(Tgo\) "true"
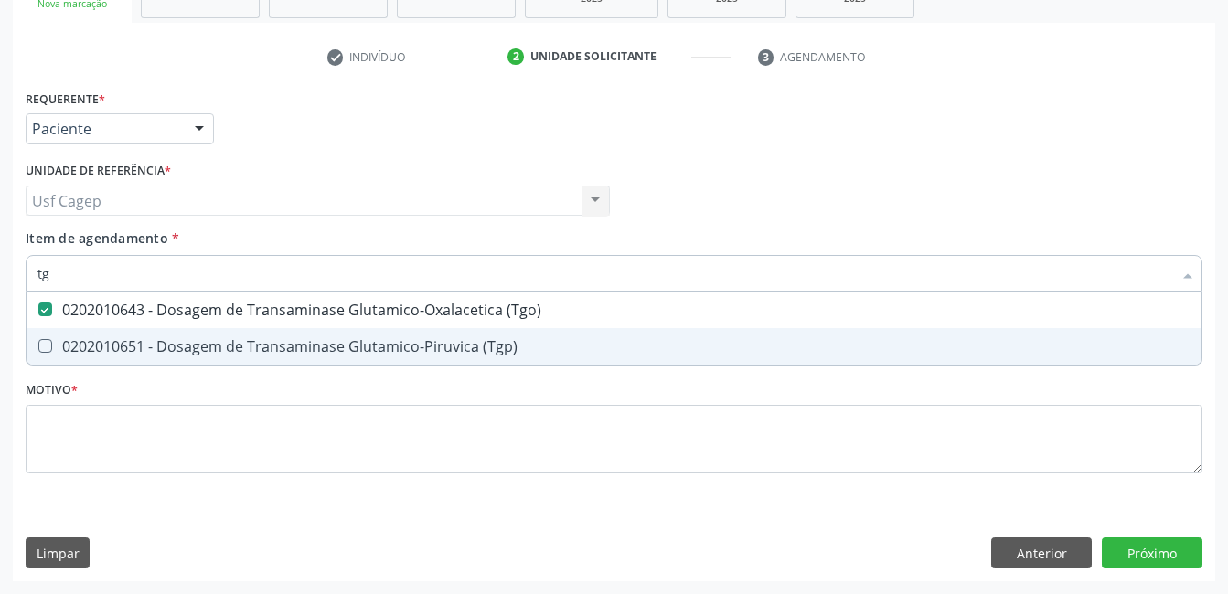
drag, startPoint x: 523, startPoint y: 344, endPoint x: 534, endPoint y: 275, distance: 69.4
click at [527, 332] on span "0202010651 - Dosagem de Transaminase Glutamico-Piruvica (Tgp)" at bounding box center [614, 346] width 1175 height 37
checkbox \(Tgp\) "true"
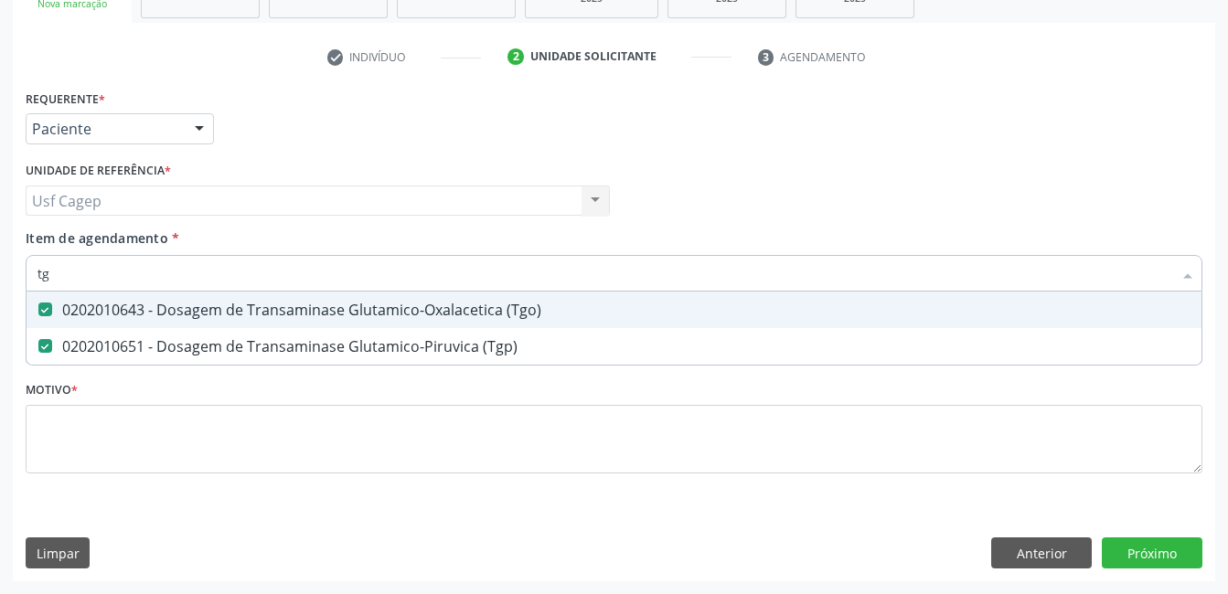
click at [534, 275] on input "tg" at bounding box center [604, 273] width 1134 height 37
type input "ga"
checkbox \(Tgo\) "false"
checkbox \(Tgp\) "false"
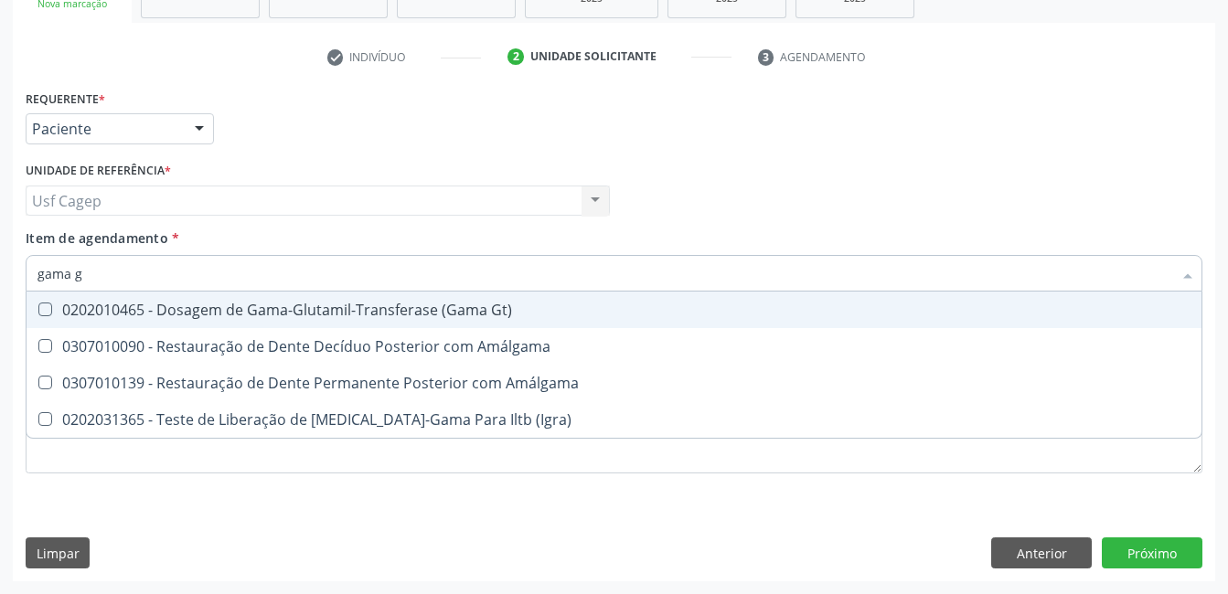
type input "gama gt"
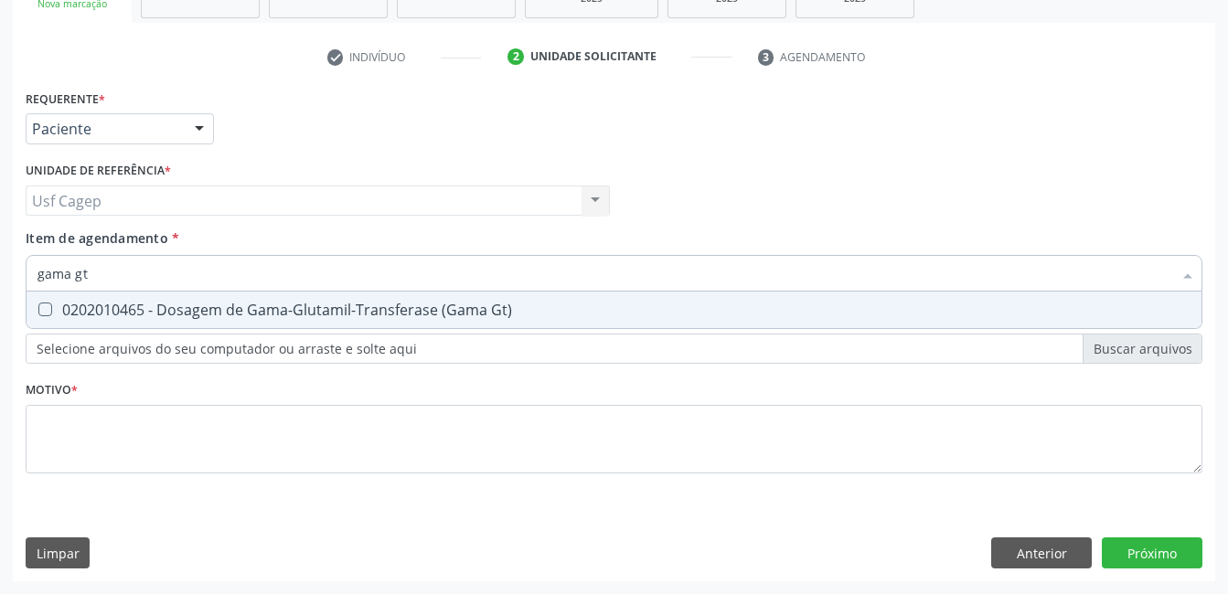
click at [534, 306] on div "0202010465 - Dosagem de Gama-Glutamil-Transferase (Gama Gt)" at bounding box center [613, 310] width 1153 height 15
checkbox Gt\) "true"
click at [548, 276] on input "gama gt" at bounding box center [604, 273] width 1134 height 37
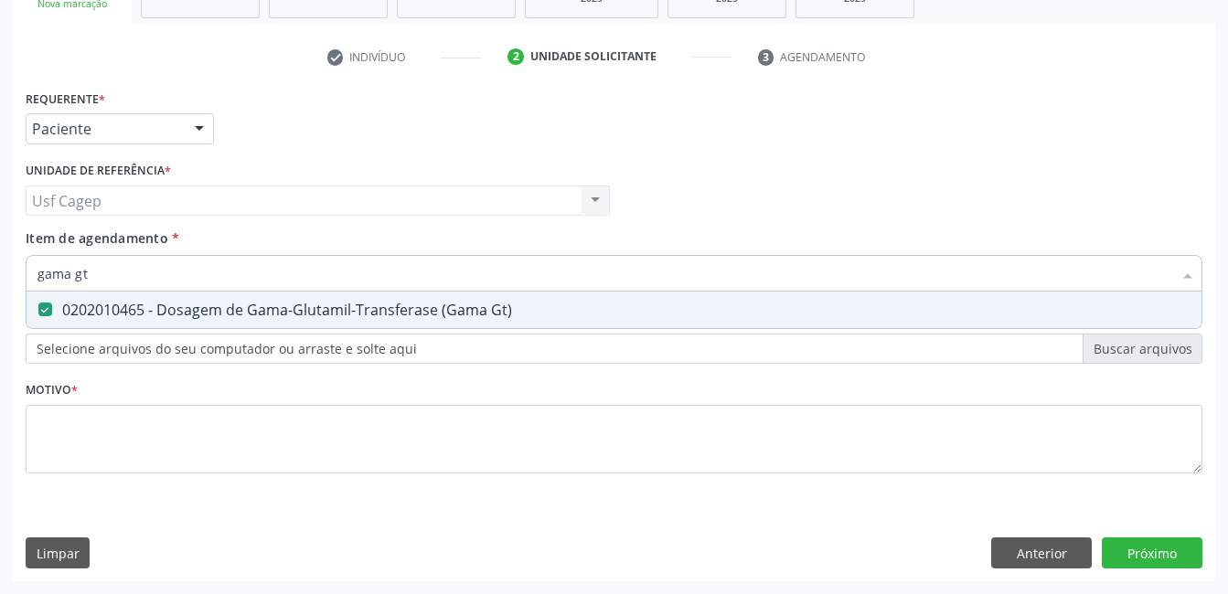
click at [548, 276] on input "gama gt" at bounding box center [604, 273] width 1134 height 37
type input "c"
checkbox Gt\) "false"
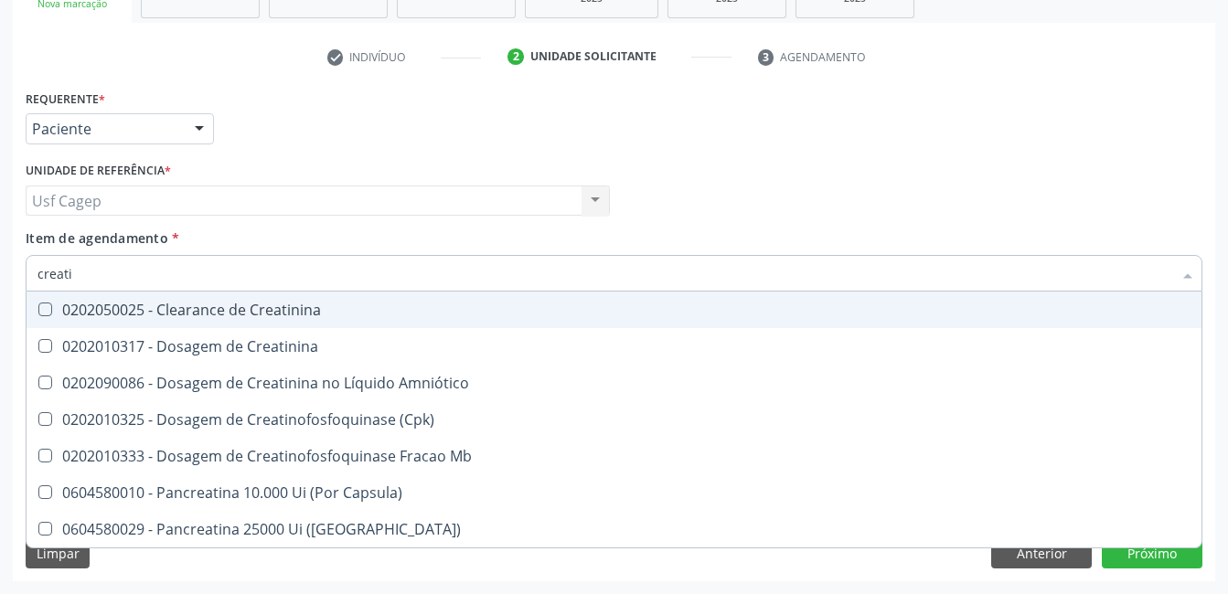
type input "creatin"
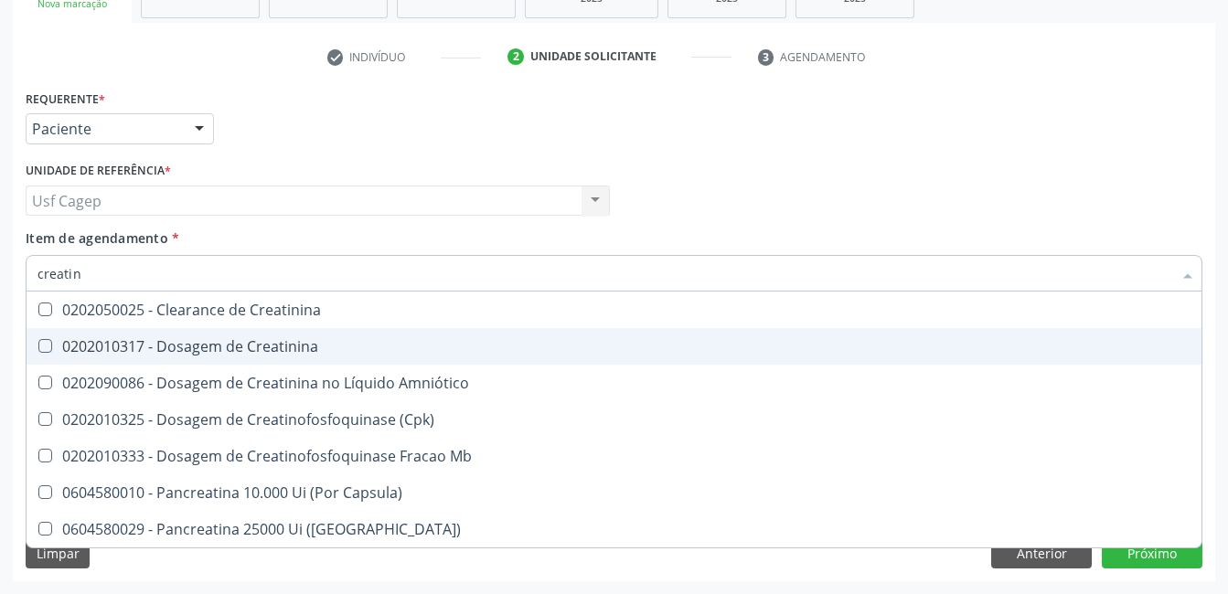
drag, startPoint x: 529, startPoint y: 348, endPoint x: 543, endPoint y: 266, distance: 83.4
click at [531, 337] on span "0202010317 - Dosagem de Creatinina" at bounding box center [614, 346] width 1175 height 37
checkbox Creatinina "true"
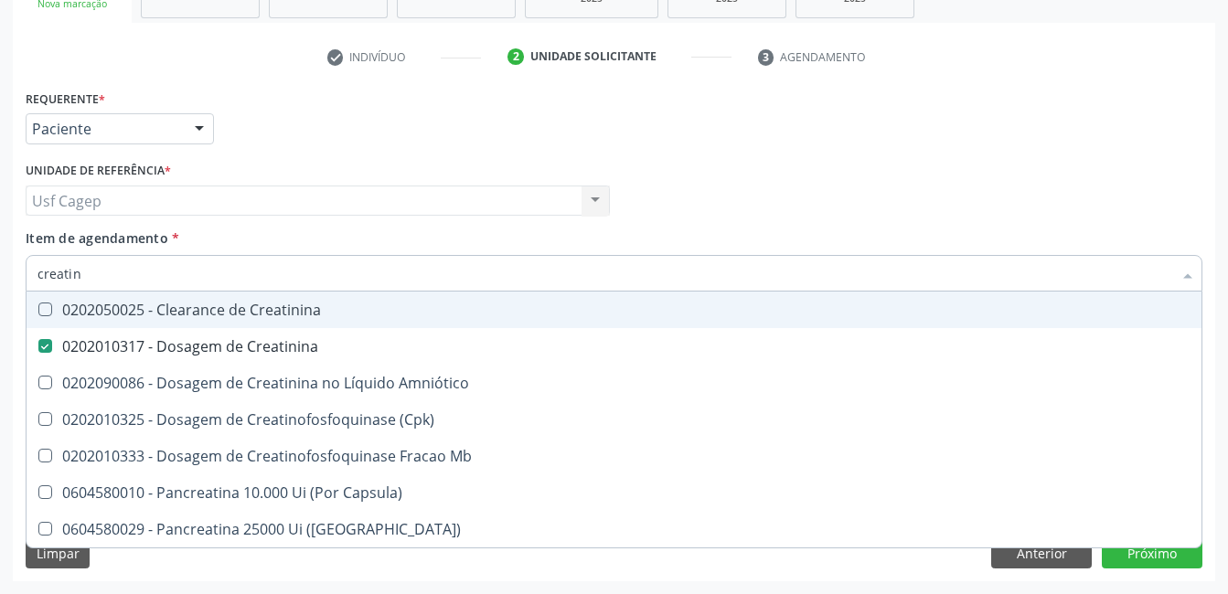
click at [543, 264] on input "creatin" at bounding box center [604, 273] width 1134 height 37
type input "ur"
checkbox Creatinina "false"
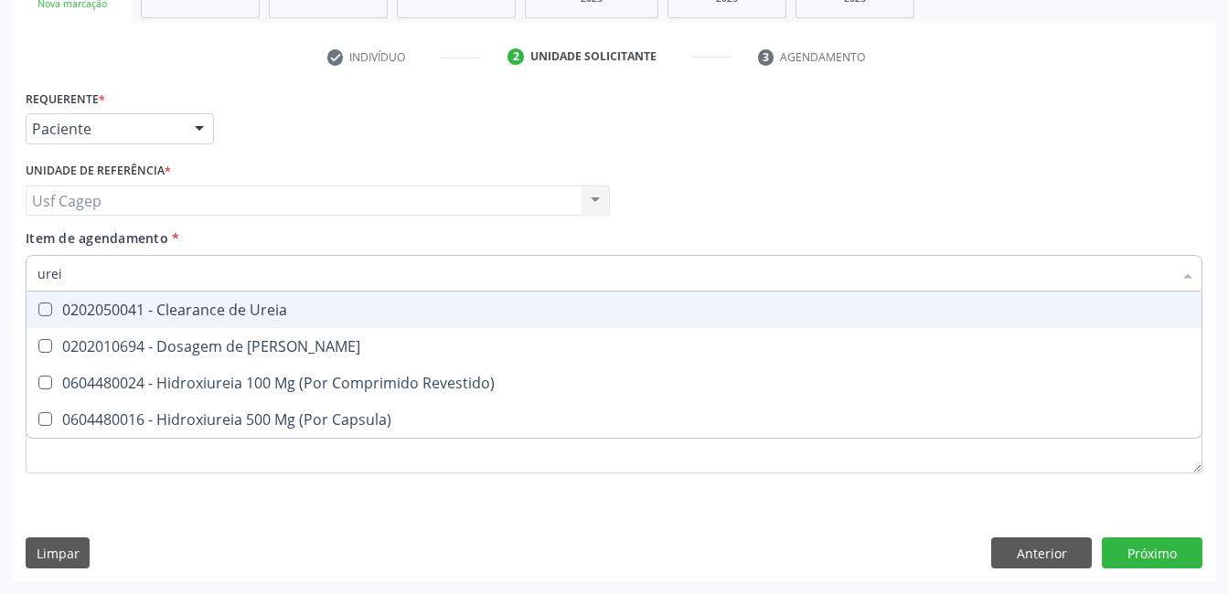
type input "ureia"
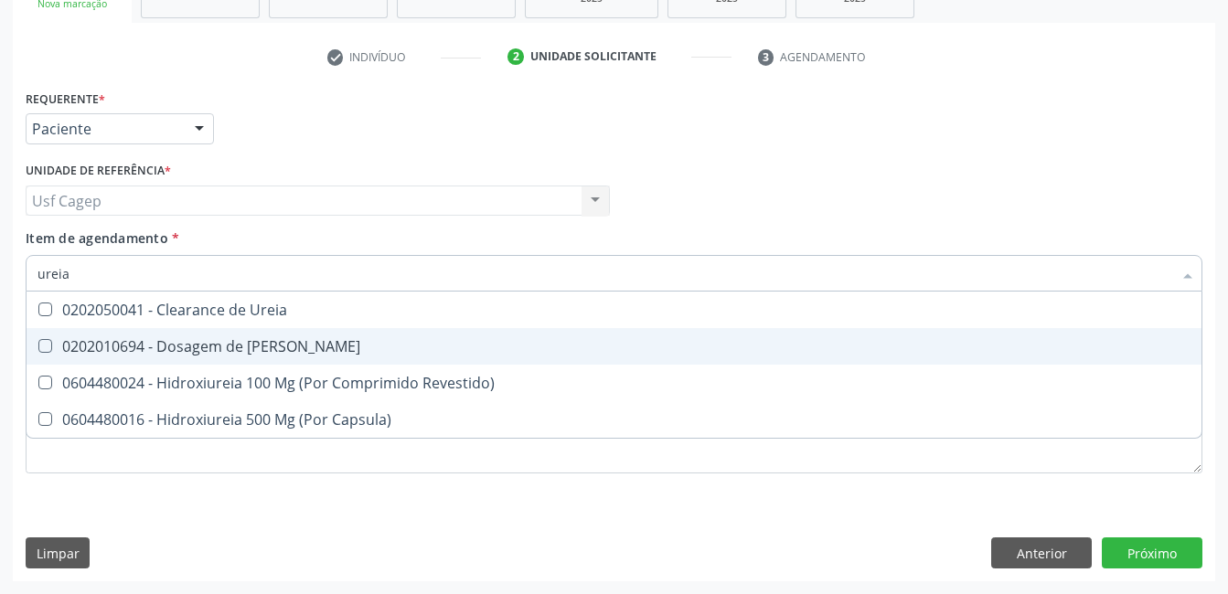
drag, startPoint x: 532, startPoint y: 351, endPoint x: 536, endPoint y: 290, distance: 61.4
click at [532, 347] on div "0202010694 - Dosagem de [PERSON_NAME]" at bounding box center [613, 346] width 1153 height 15
checkbox Ureia "true"
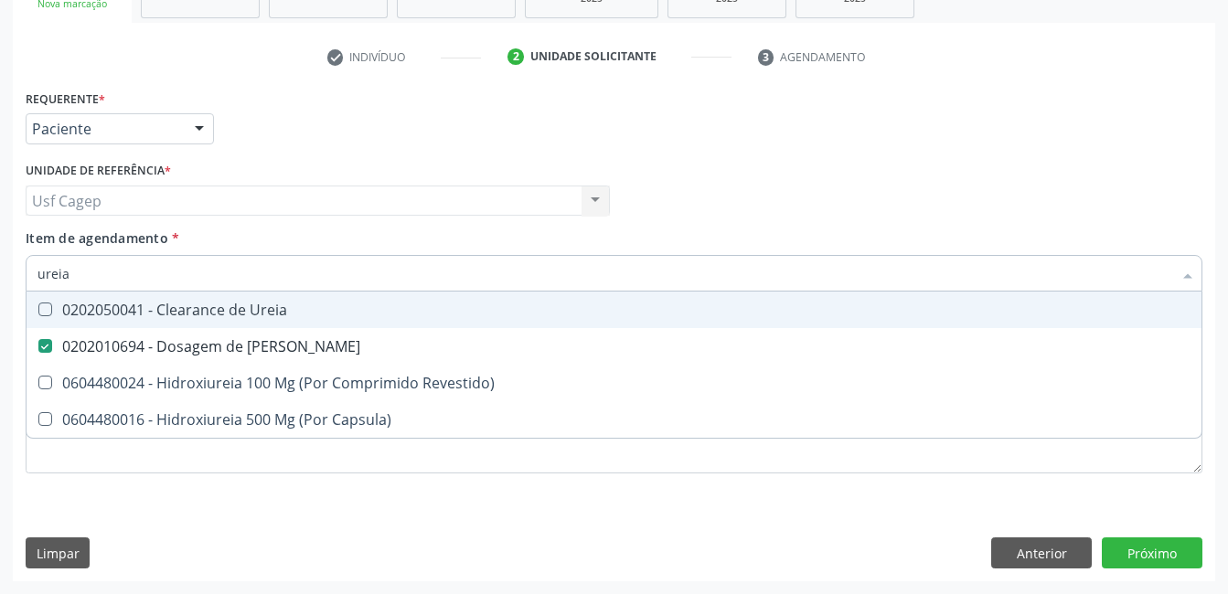
click at [535, 282] on input "ureia" at bounding box center [604, 273] width 1134 height 37
type input "a"
checkbox Ureia "false"
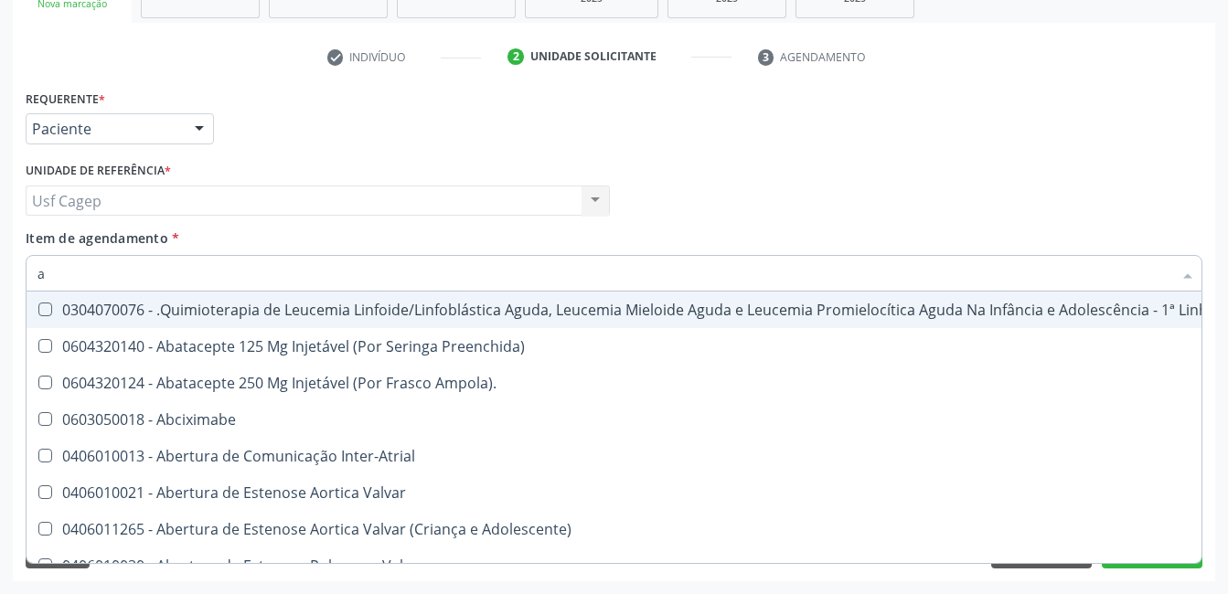
type input "ac"
checkbox Joelho "true"
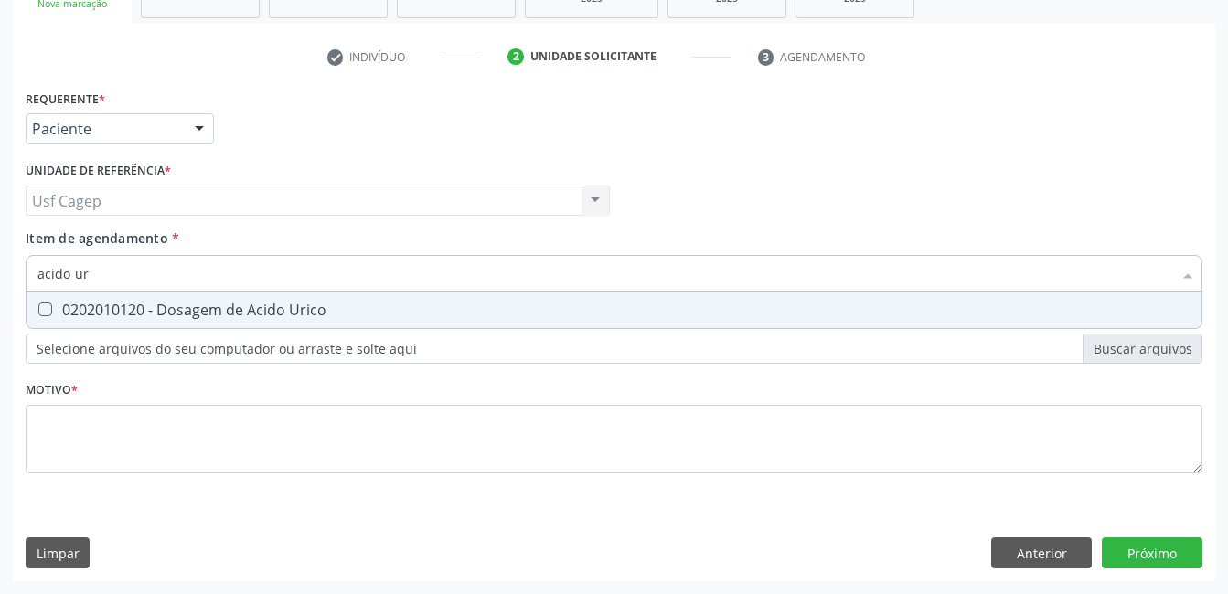
type input "acido uri"
drag, startPoint x: 533, startPoint y: 309, endPoint x: 547, endPoint y: 276, distance: 35.6
click at [537, 298] on span "0202010120 - Dosagem de Acido Urico" at bounding box center [614, 310] width 1175 height 37
checkbox Urico "true"
click at [548, 274] on input "acido uri" at bounding box center [604, 273] width 1134 height 37
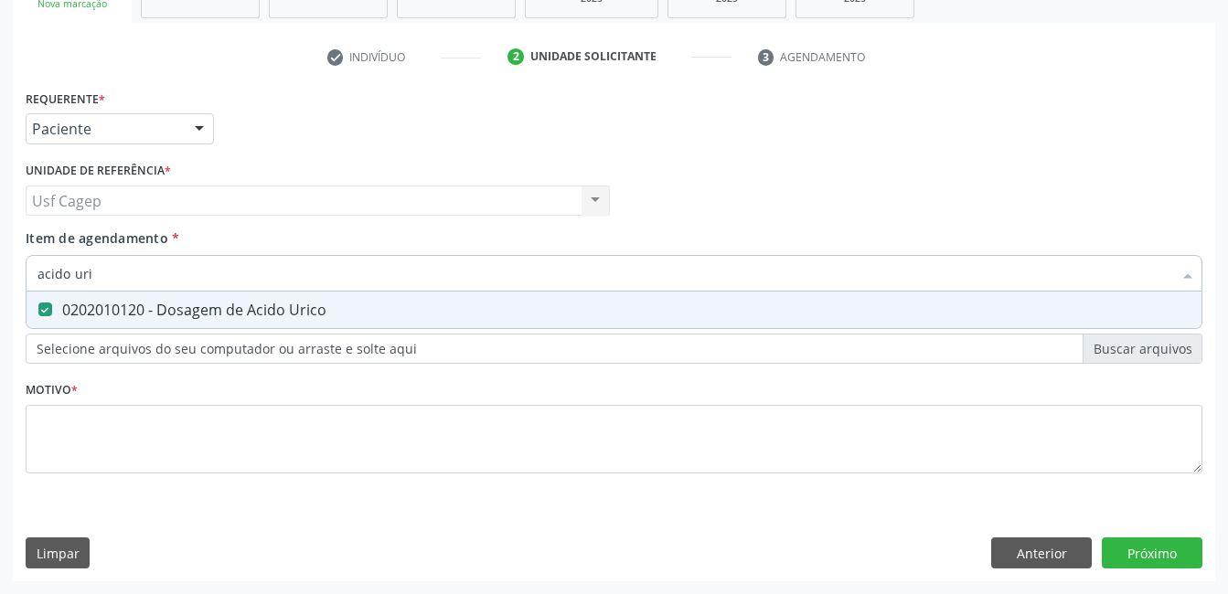
click at [548, 274] on input "acido uri" at bounding box center [604, 273] width 1134 height 37
click at [547, 285] on input "acido uri" at bounding box center [604, 273] width 1134 height 37
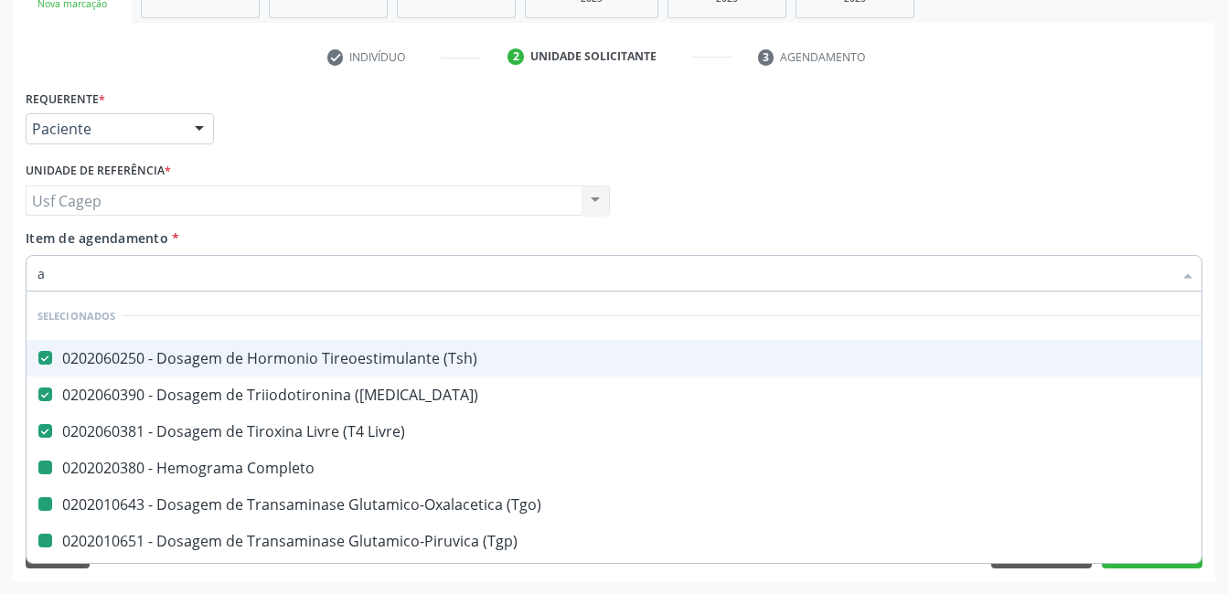
type input "ac"
checkbox Completo "false"
checkbox \(Tgo\) "false"
checkbox \(Tgp\) "false"
checkbox Gt\) "false"
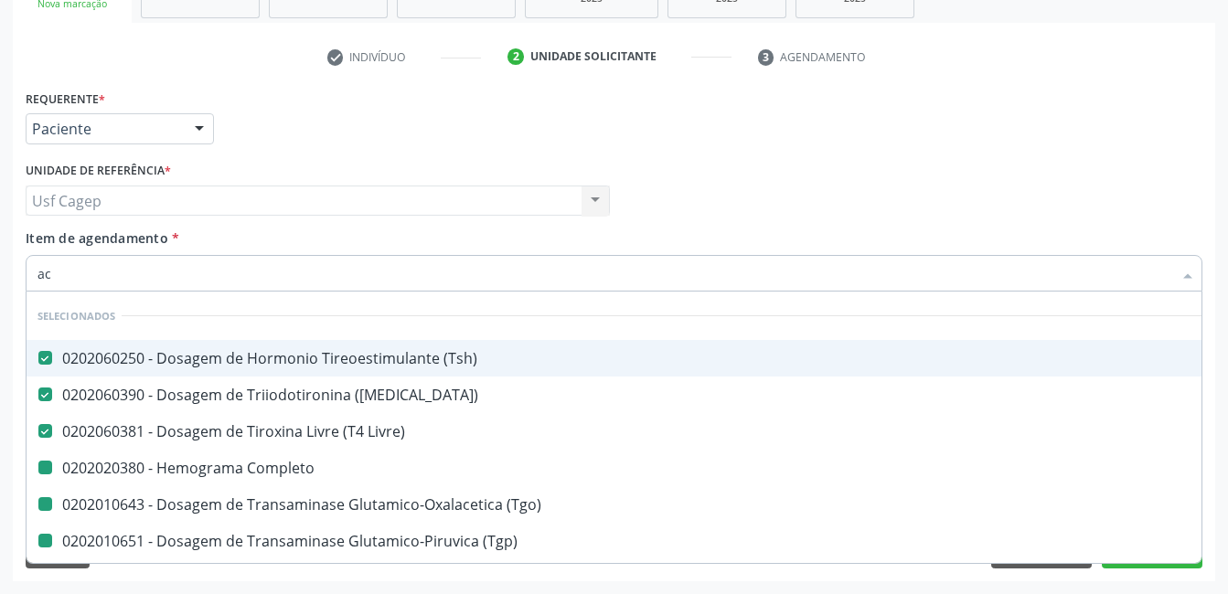
checkbox Creatinina "false"
checkbox Ureia "false"
checkbox Urico "false"
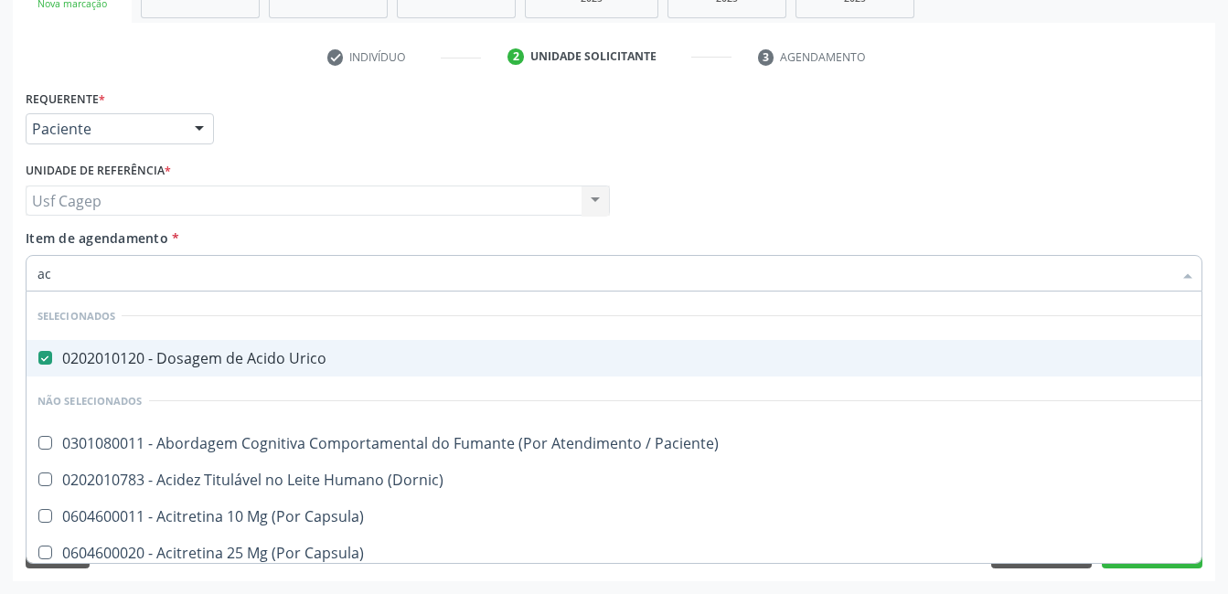
type input "a"
checkbox \(Dornic\) "true"
checkbox Capsula\) "true"
checkbox Psicossocial "true"
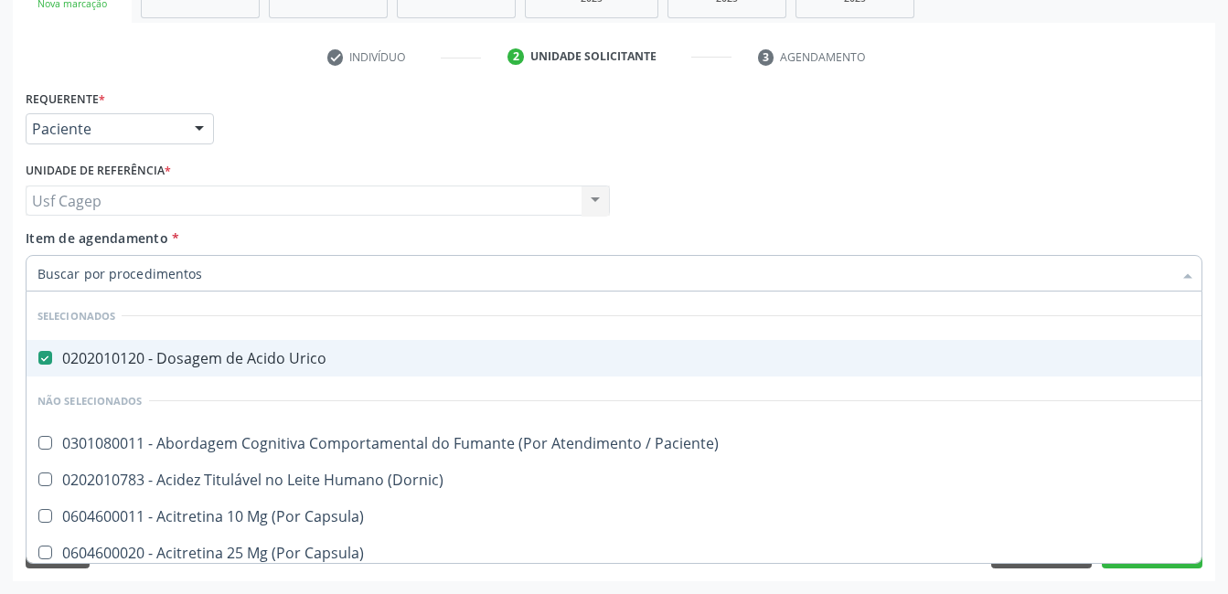
checkbox Psicossocial "true"
checkbox Reabilitação "true"
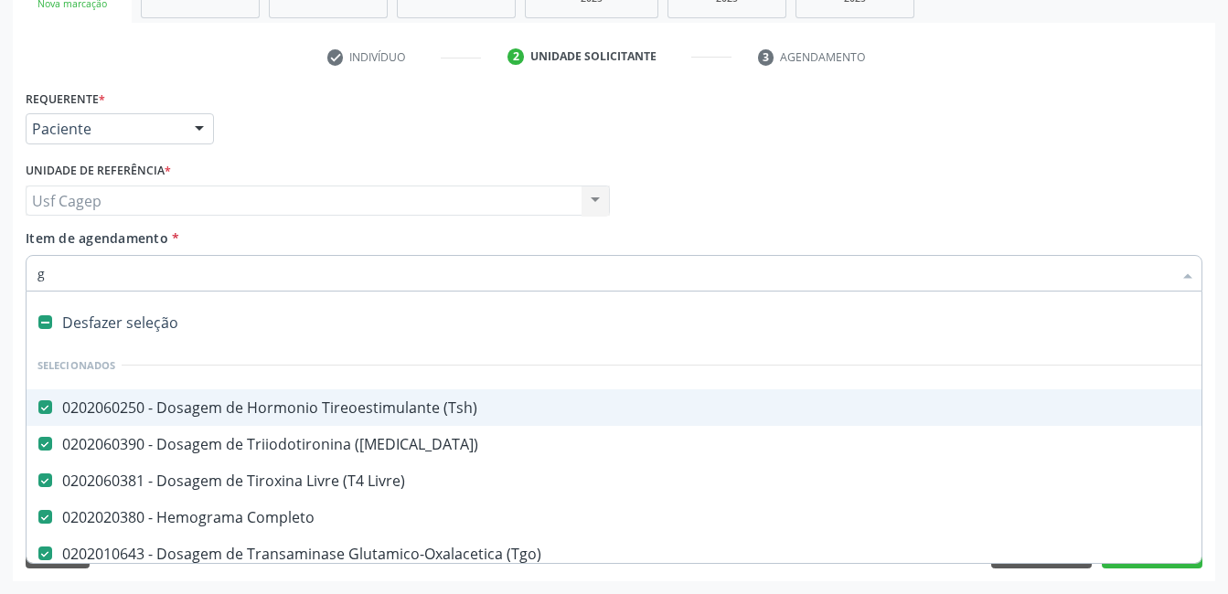
type input "gl"
checkbox \(Tgo\) "false"
checkbox \(Tgp\) "false"
checkbox Gt\) "false"
checkbox Creatinina "false"
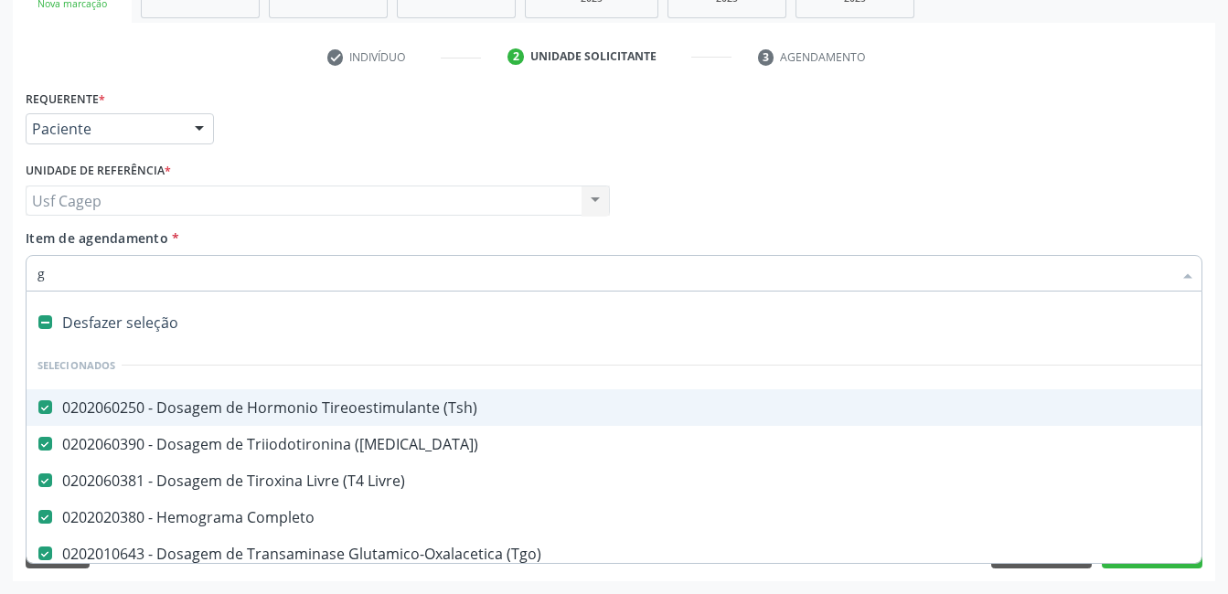
checkbox Ureia "false"
checkbox Urico "false"
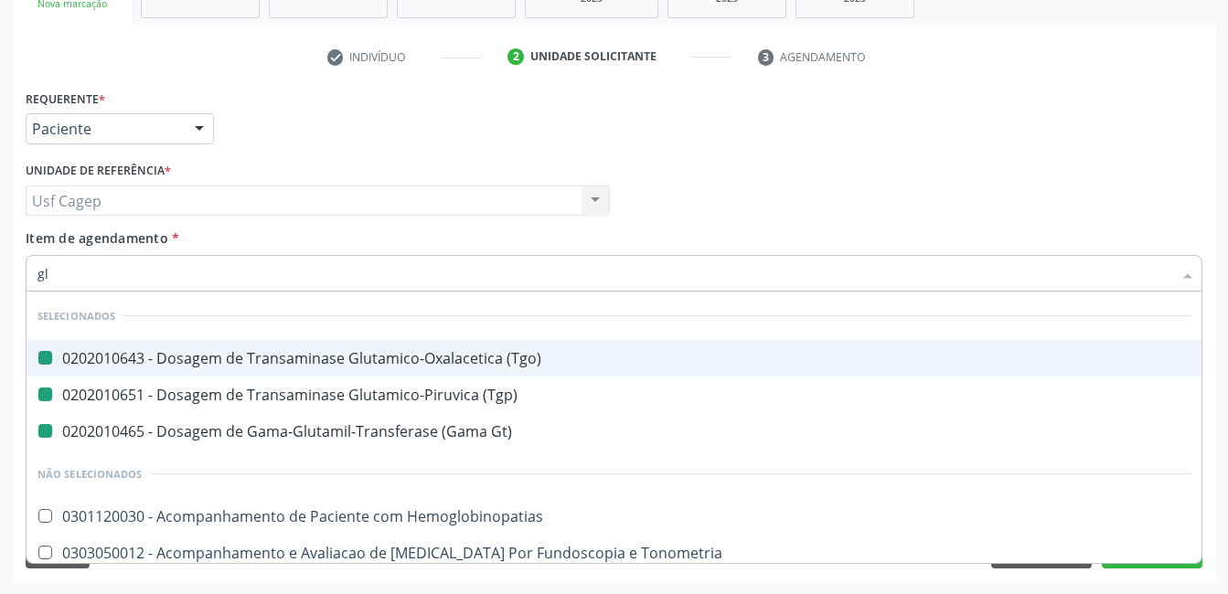
type input "gli"
checkbox \(Tgo\) "false"
checkbox Gt\) "false"
checkbox \(Tgp\) "false"
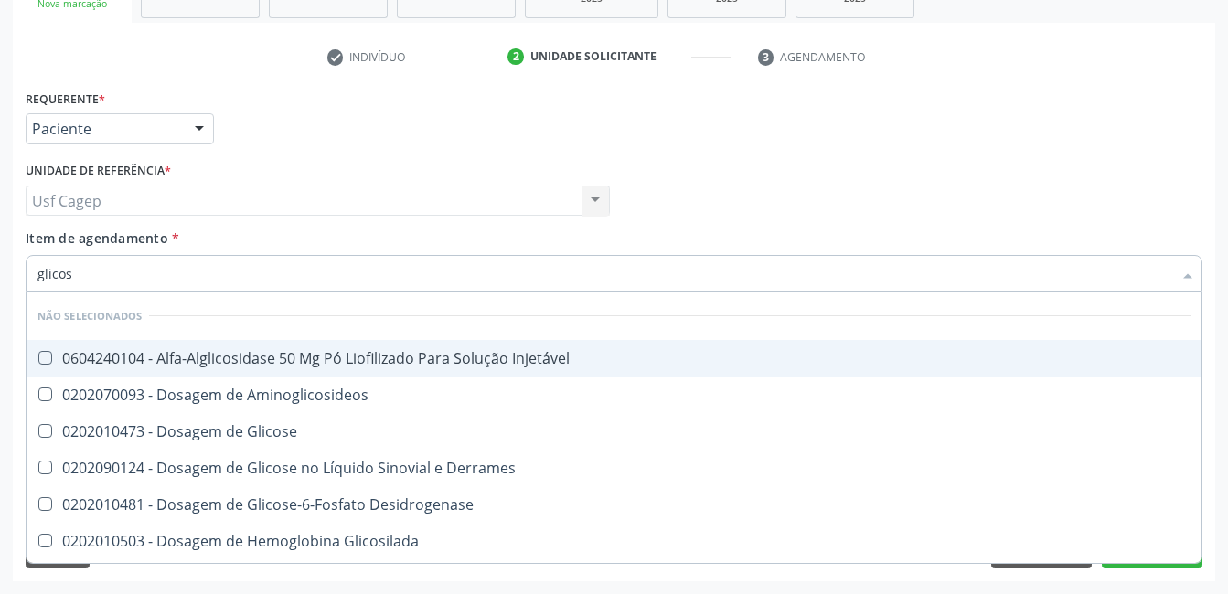
type input "glicose"
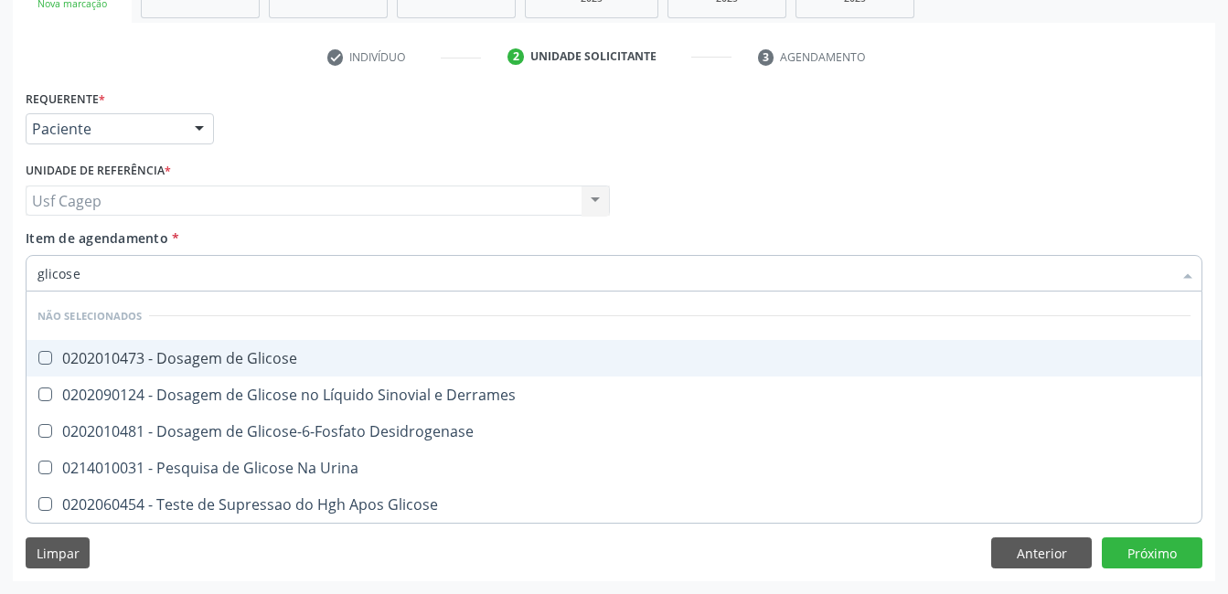
drag, startPoint x: 447, startPoint y: 358, endPoint x: 446, endPoint y: 323, distance: 35.7
click at [446, 354] on div "0202010473 - Dosagem de Glicose" at bounding box center [613, 358] width 1153 height 15
checkbox Glicose "true"
click at [439, 281] on input "glicose" at bounding box center [604, 273] width 1134 height 37
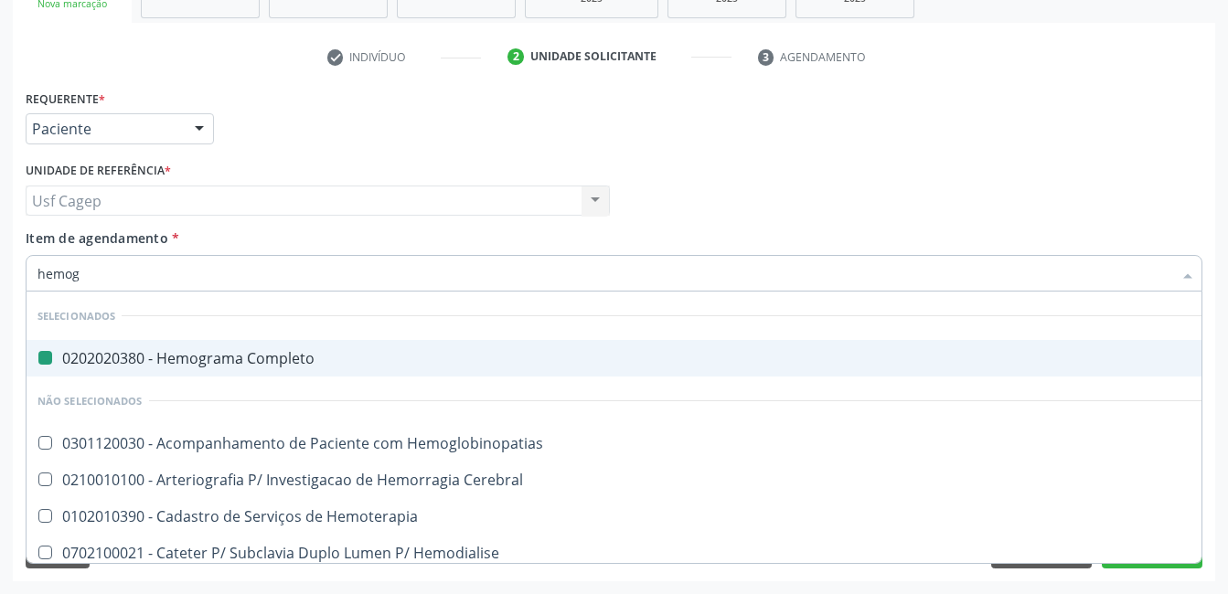
type input "hemogl"
checkbox Completo "false"
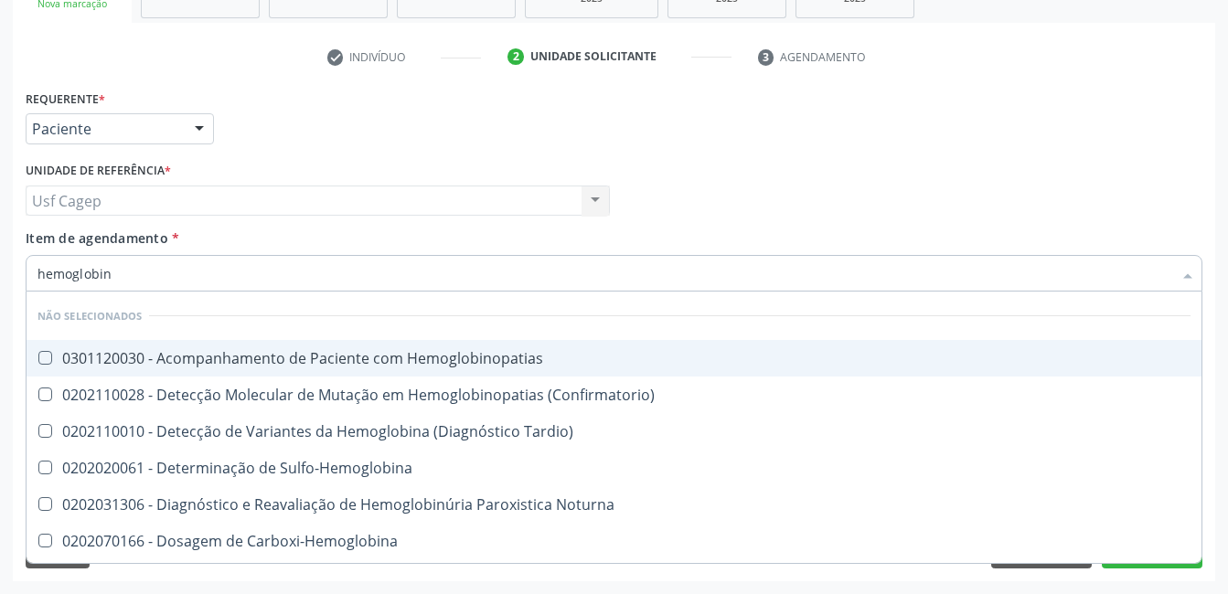
type input "hemoglobina"
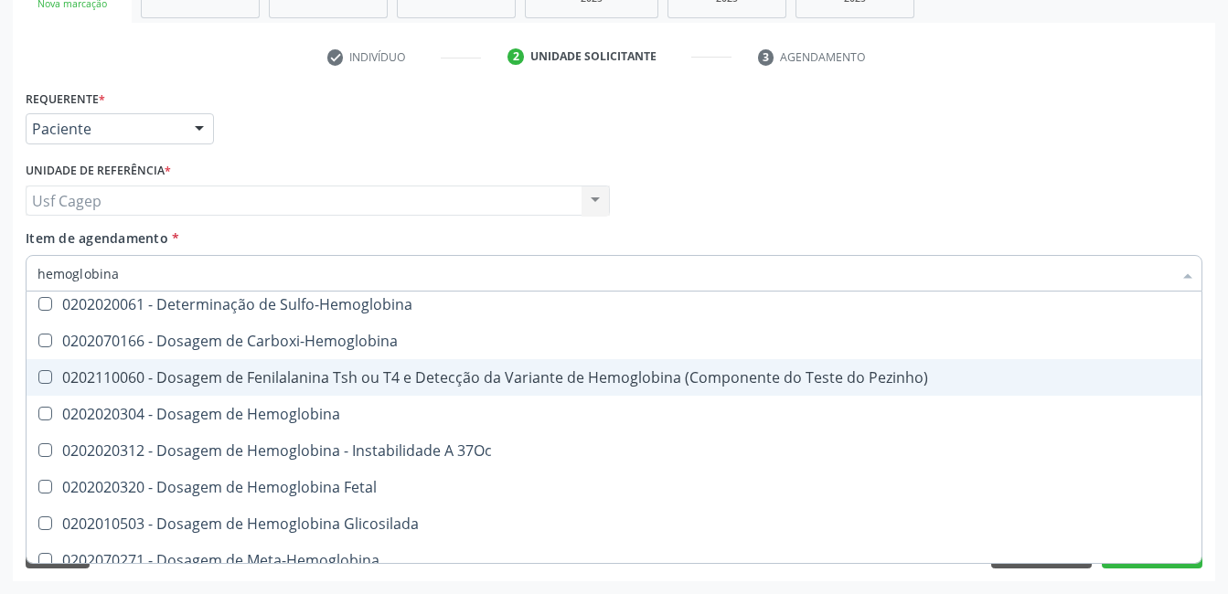
scroll to position [216, 0]
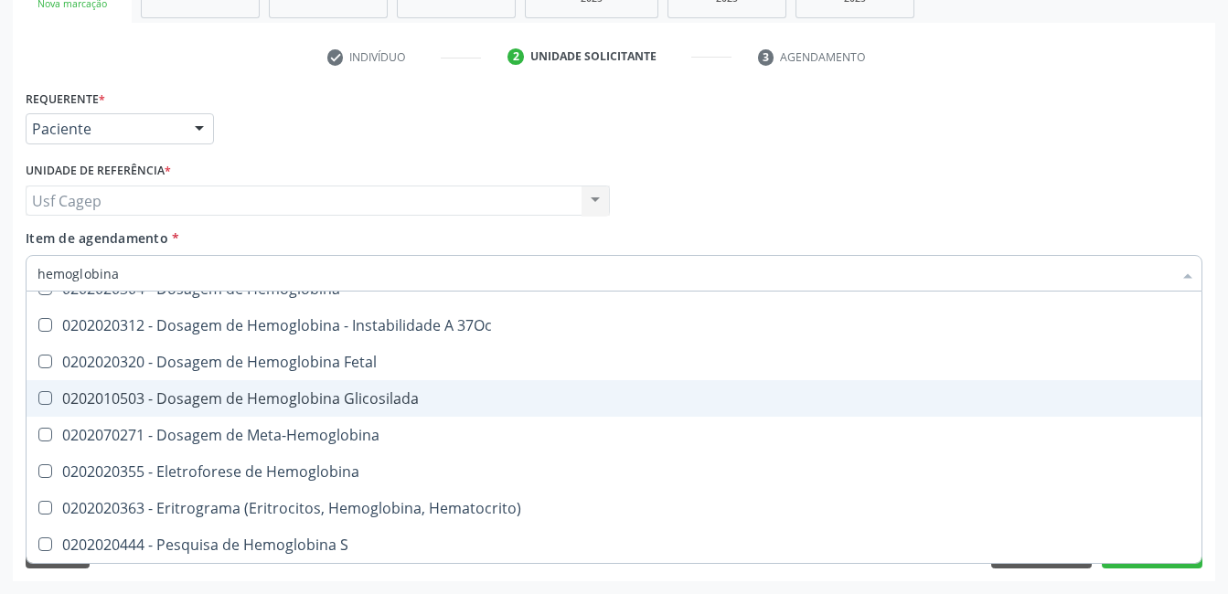
drag, startPoint x: 443, startPoint y: 400, endPoint x: 452, endPoint y: 316, distance: 84.6
click at [446, 390] on span "0202010503 - Dosagem de Hemoglobina Glicosilada" at bounding box center [614, 398] width 1175 height 37
checkbox Glicosilada "true"
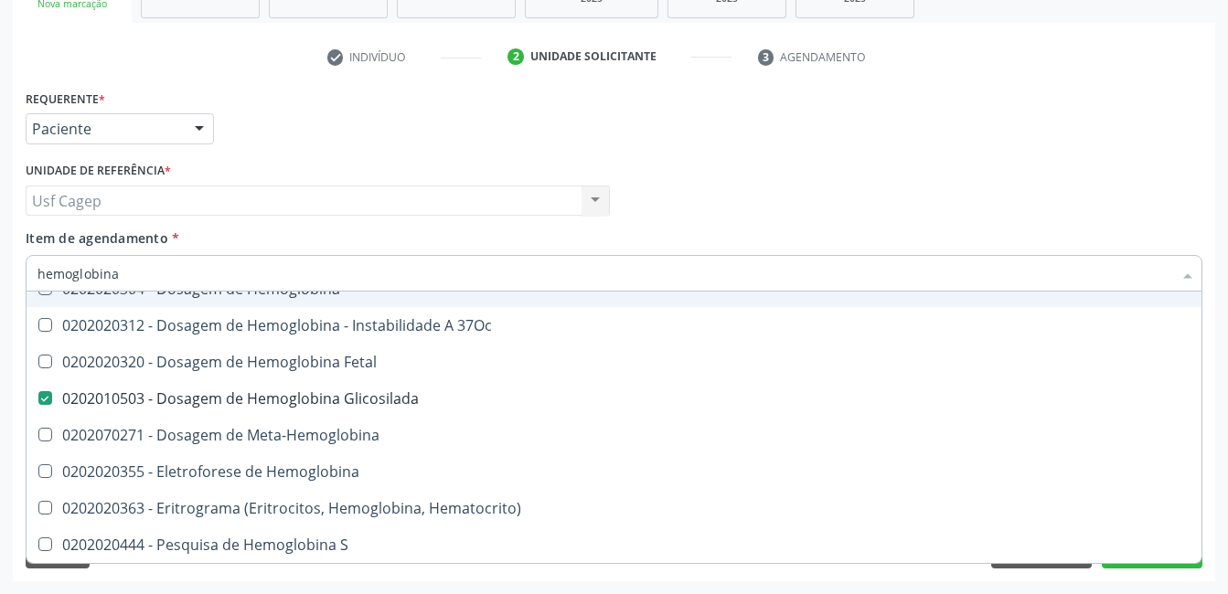
click at [442, 274] on input "hemoglobina" at bounding box center [604, 273] width 1134 height 37
click at [540, 283] on input "hemoglobina" at bounding box center [604, 273] width 1134 height 37
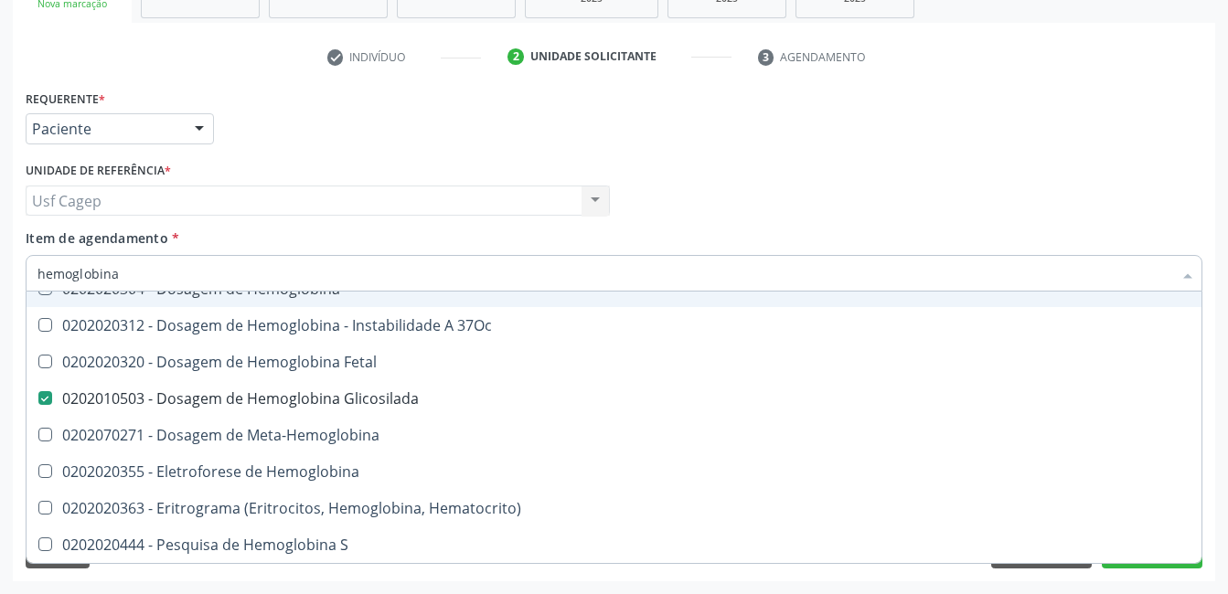
checkbox Tardio\) "true"
checkbox Hemoglobina "true"
checkbox Pezinho\) "true"
checkbox 37Oc "true"
checkbox Fetal "true"
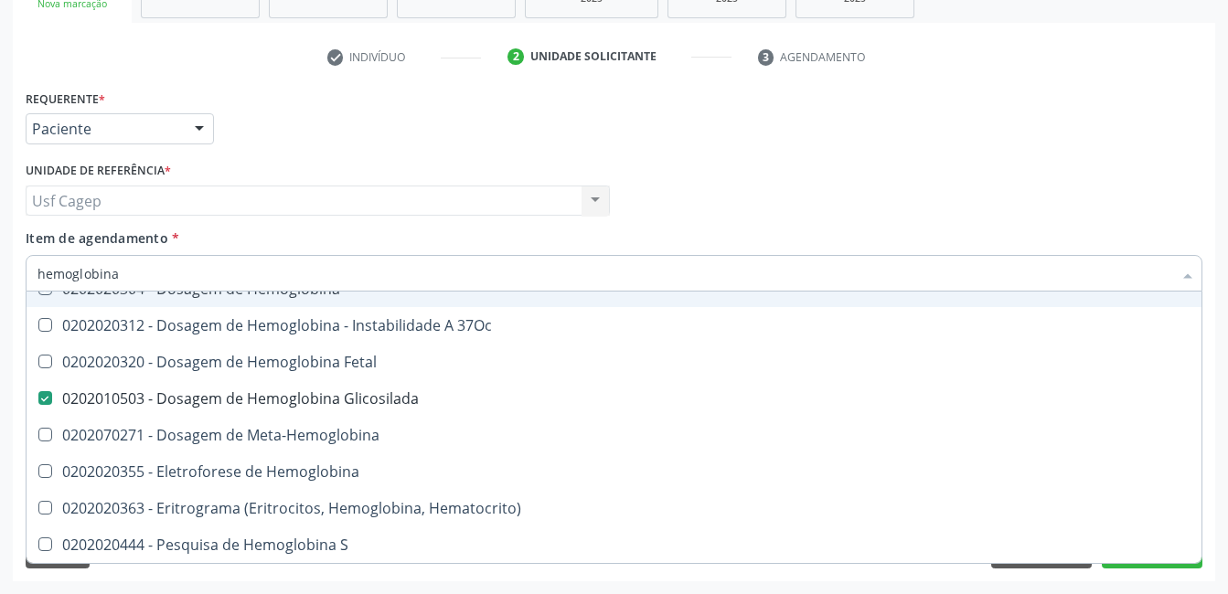
checkbox Meta-Hemoglobina "true"
checkbox Hemoglobina "true"
checkbox Carboxi-Hemoglobina "true"
checkbox Sulfo-Hemoglobina "true"
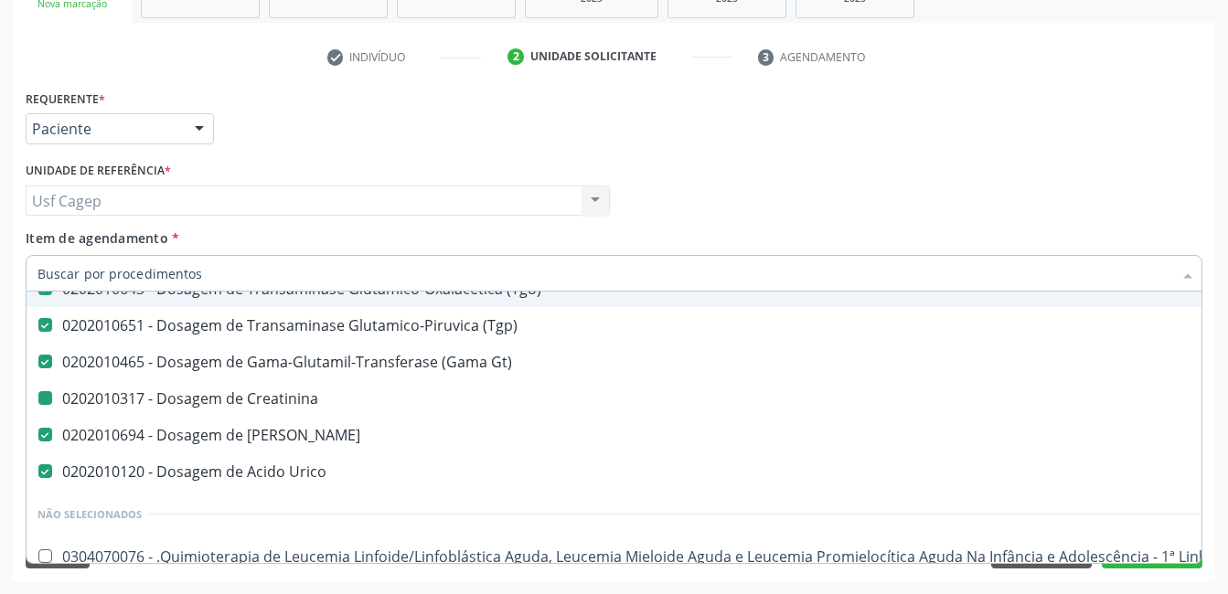
type input "c"
checkbox Gt\) "false"
checkbox Creatinina "false"
checkbox Ureia "false"
checkbox Urico "false"
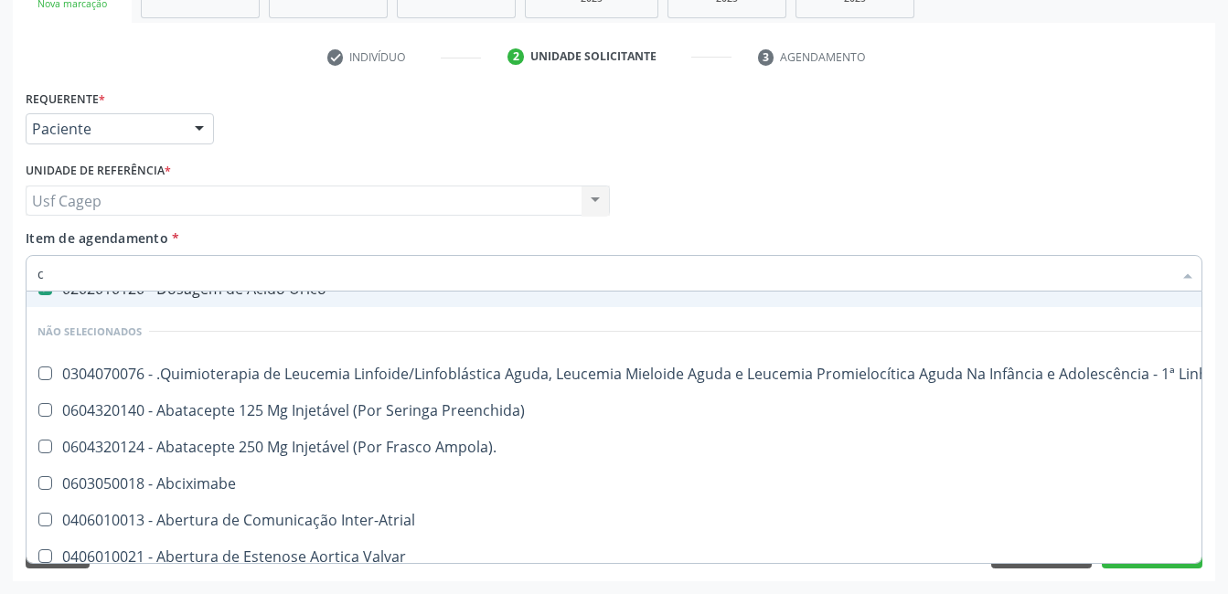
type input "co"
checkbox Parcial "true"
checkbox Liquorico\) "true"
type input "cole"
checkbox Completo "false"
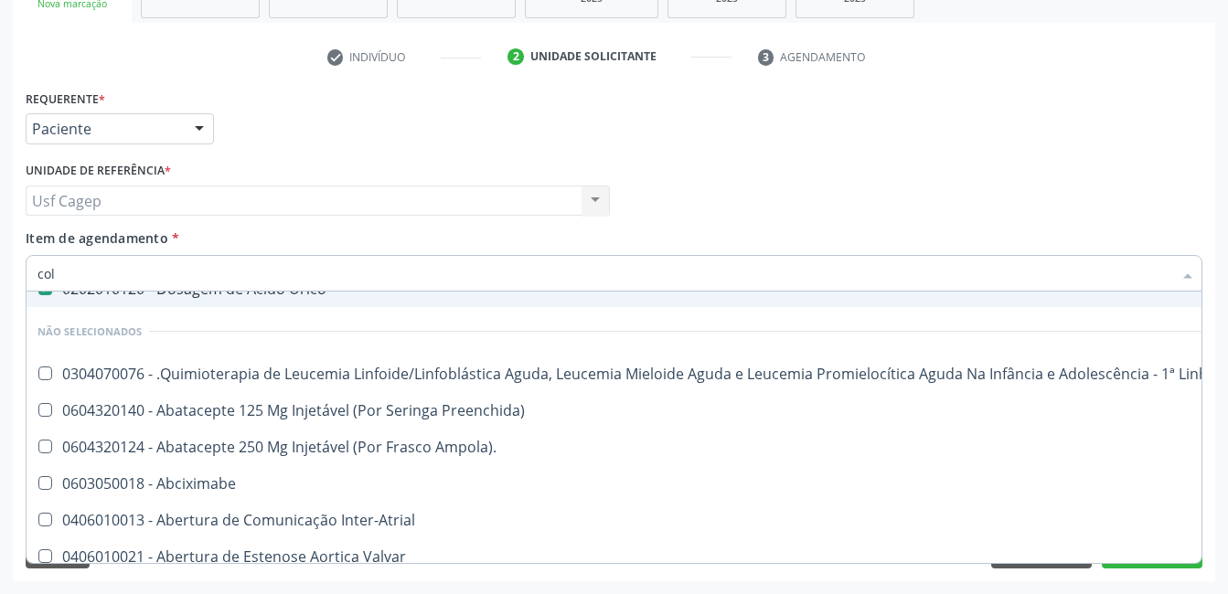
checkbox Creatinina "false"
checkbox \(Tgp\) "false"
checkbox \(Tgo\) "false"
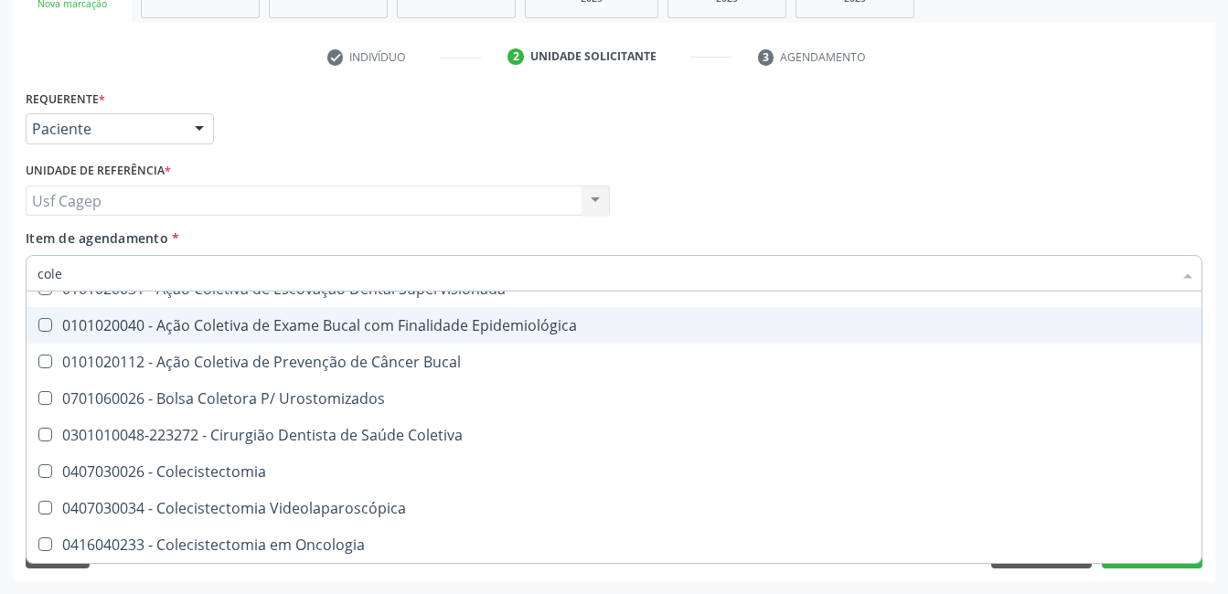
type input "coles"
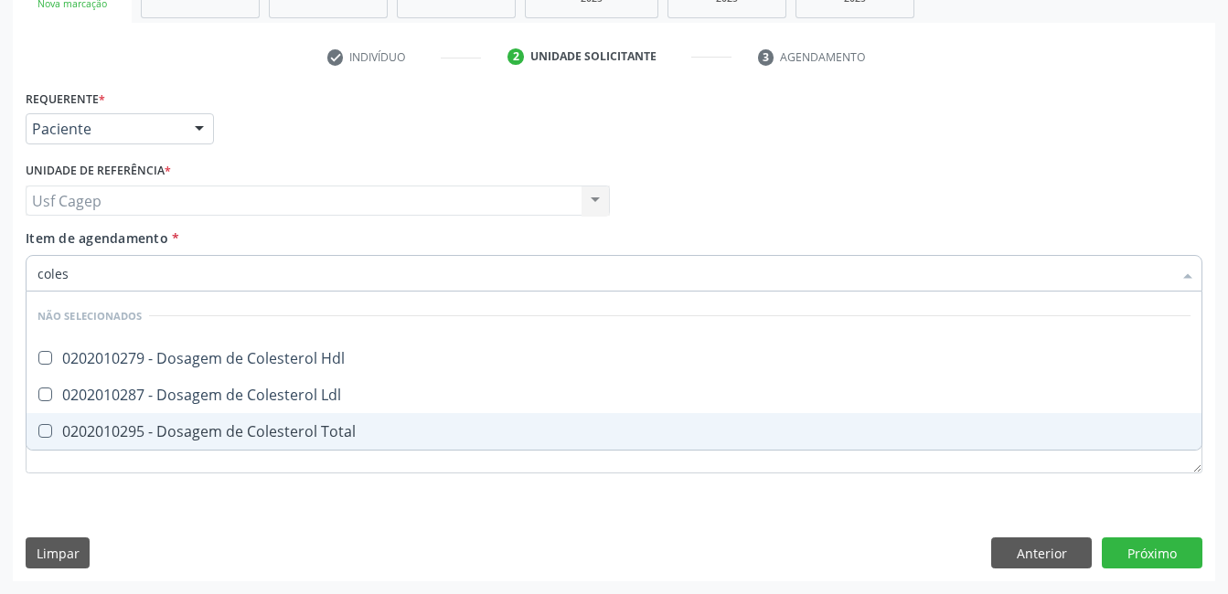
scroll to position [0, 0]
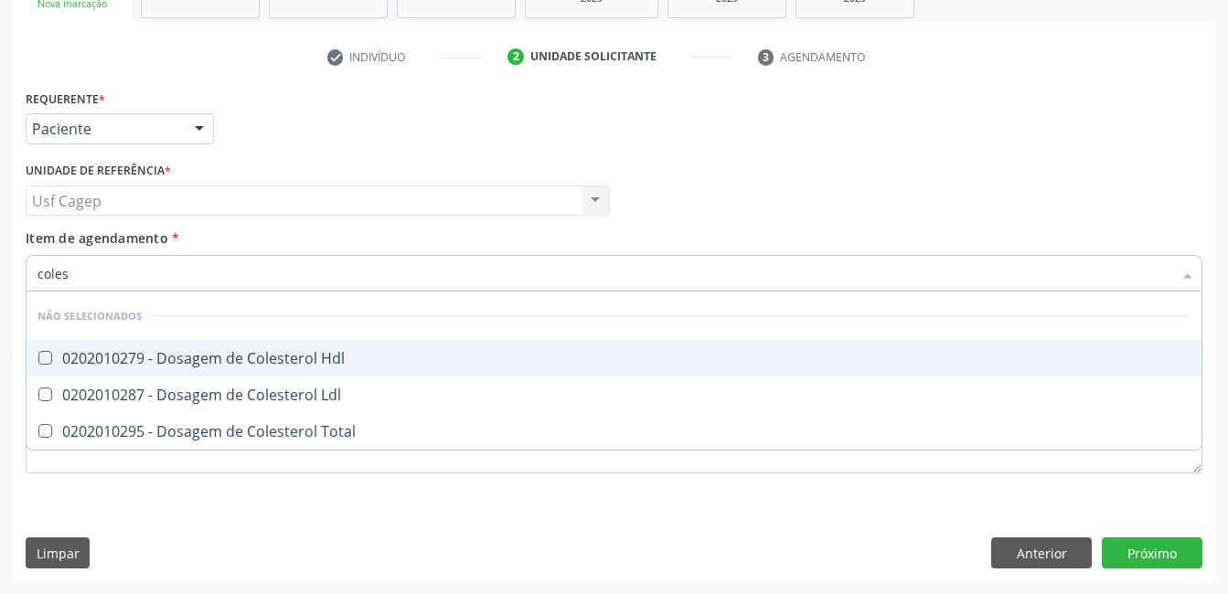
click at [528, 370] on span "0202010279 - Dosagem de Colesterol Hdl" at bounding box center [614, 358] width 1175 height 37
checkbox Hdl "true"
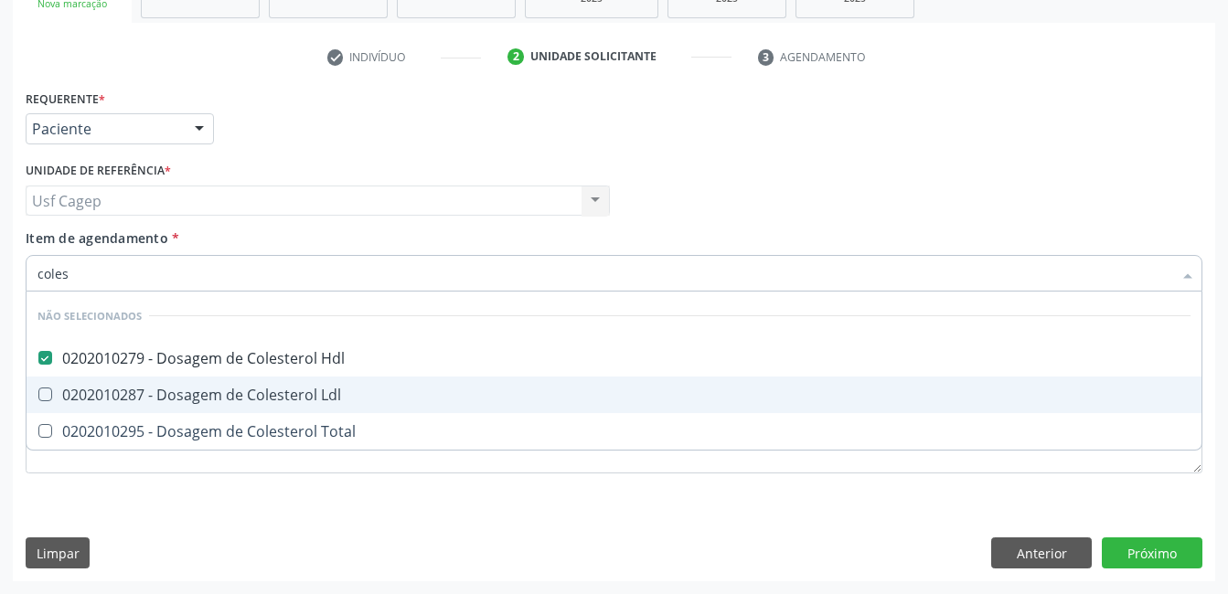
click at [537, 391] on div "0202010287 - Dosagem de Colesterol Ldl" at bounding box center [613, 395] width 1153 height 15
checkbox Ldl "true"
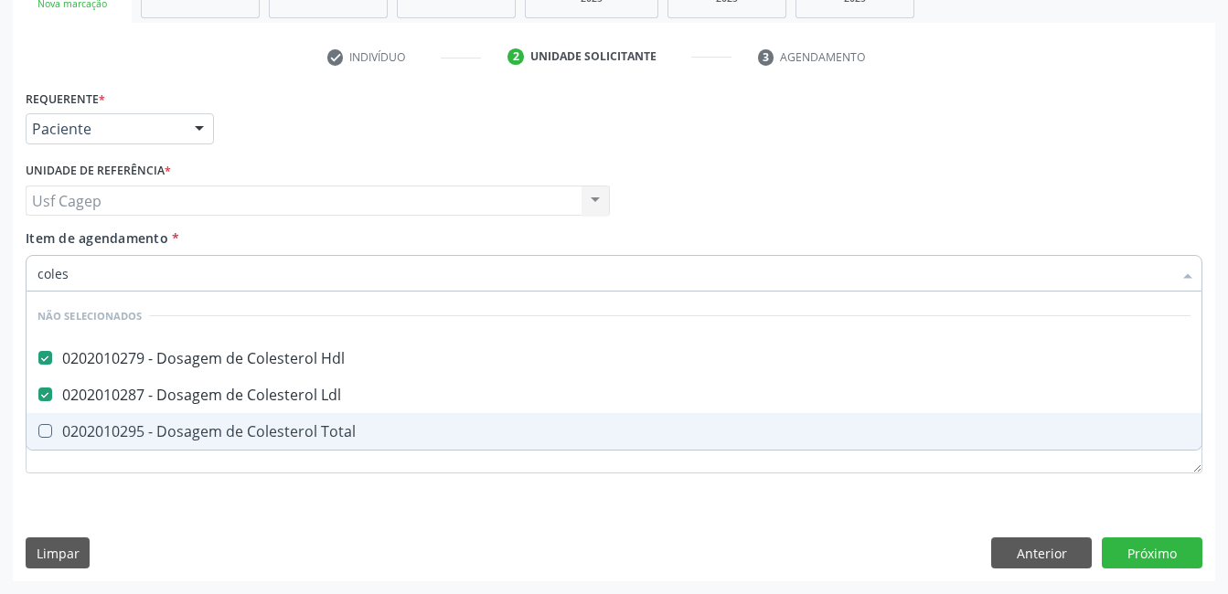
click at [537, 420] on span "0202010295 - Dosagem de Colesterol Total" at bounding box center [614, 431] width 1175 height 37
checkbox Total "true"
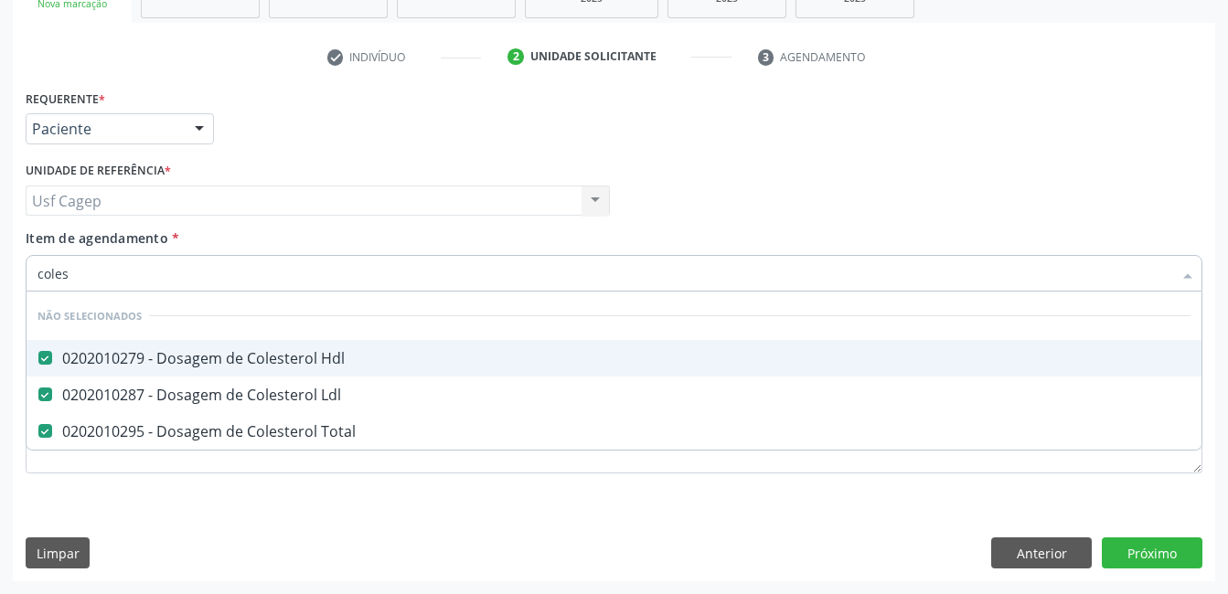
click at [556, 277] on input "coles" at bounding box center [604, 273] width 1134 height 37
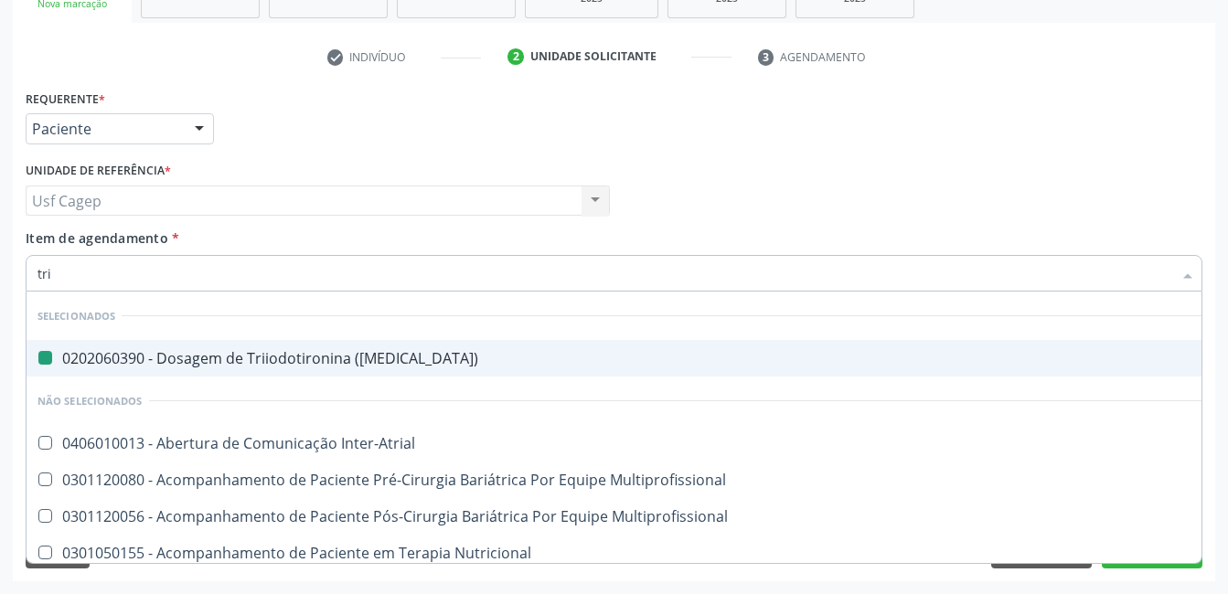
type input "trig"
checkbox \(T3\) "false"
checkbox Inter-Atrial "false"
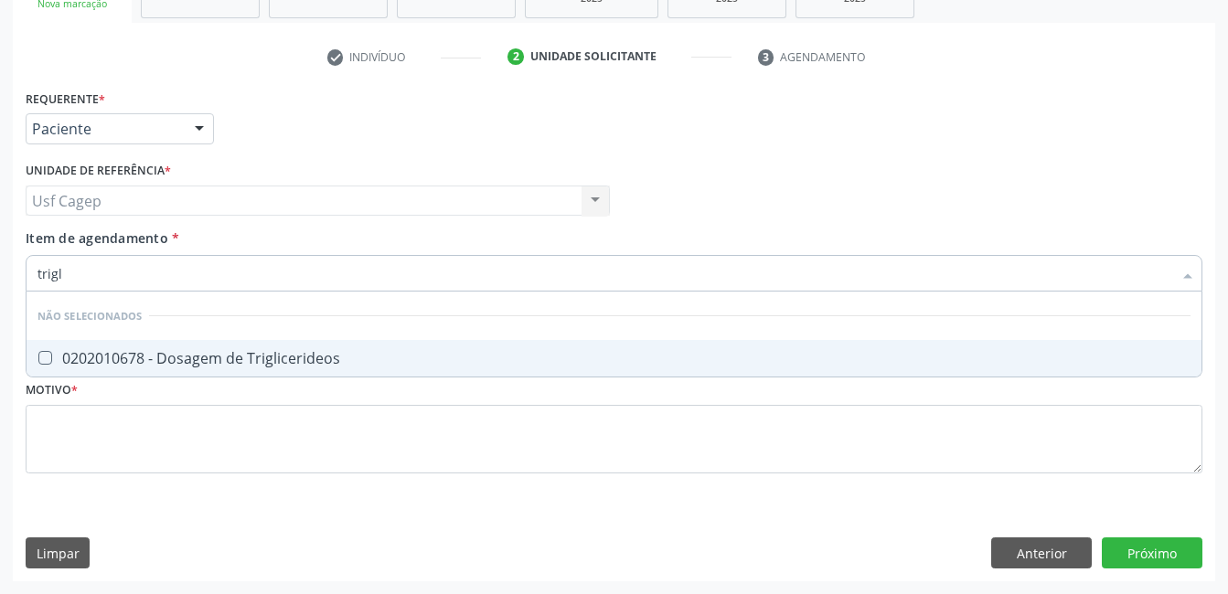
type input "trigli"
click at [525, 376] on span "0202010678 - Dosagem de Triglicerideos" at bounding box center [614, 358] width 1175 height 37
checkbox Triglicerideos "true"
click at [518, 271] on input "trigli" at bounding box center [604, 273] width 1134 height 37
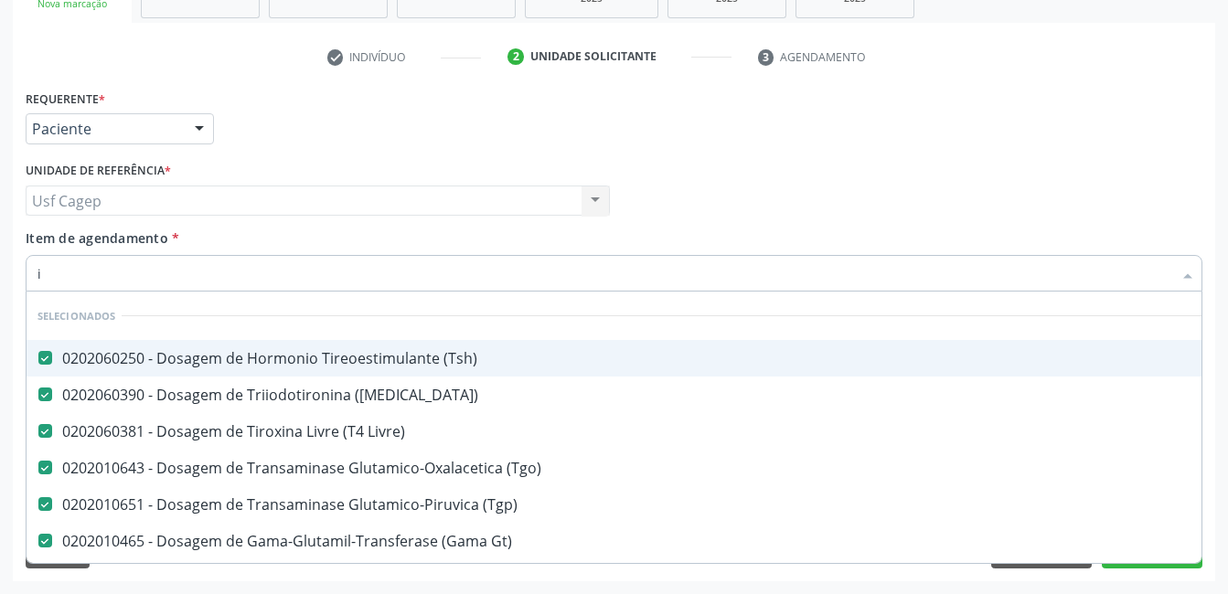
type input "io"
checkbox \(Tgo\) "false"
checkbox \(Tgp\) "false"
checkbox Gt\) "false"
checkbox Creatinina "false"
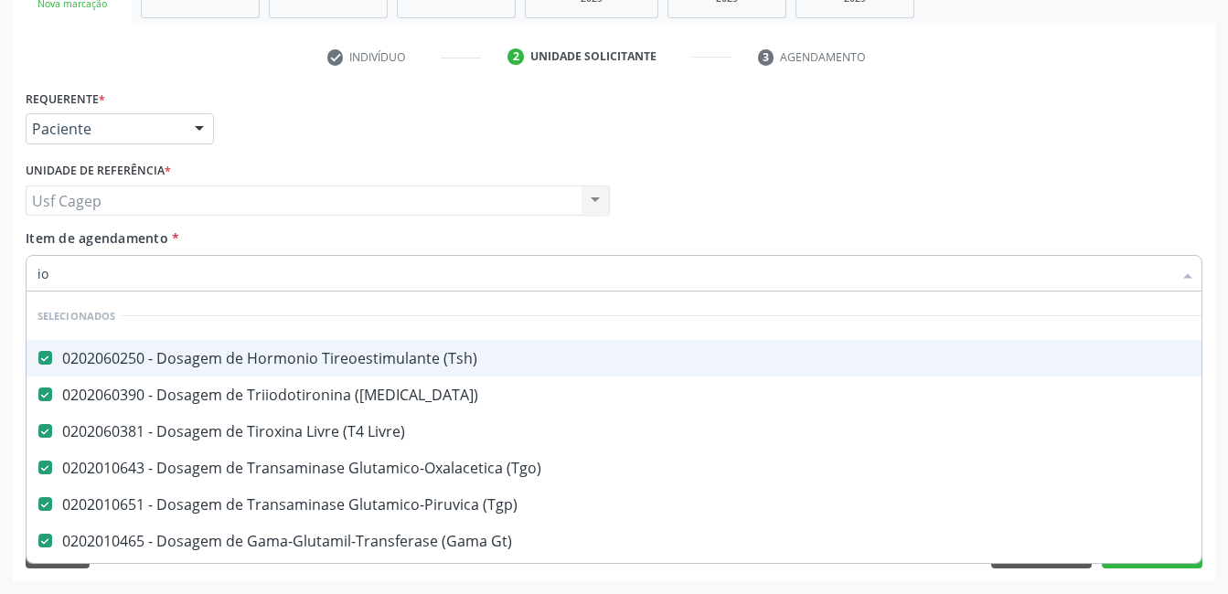
checkbox Ureia "false"
checkbox Urico "false"
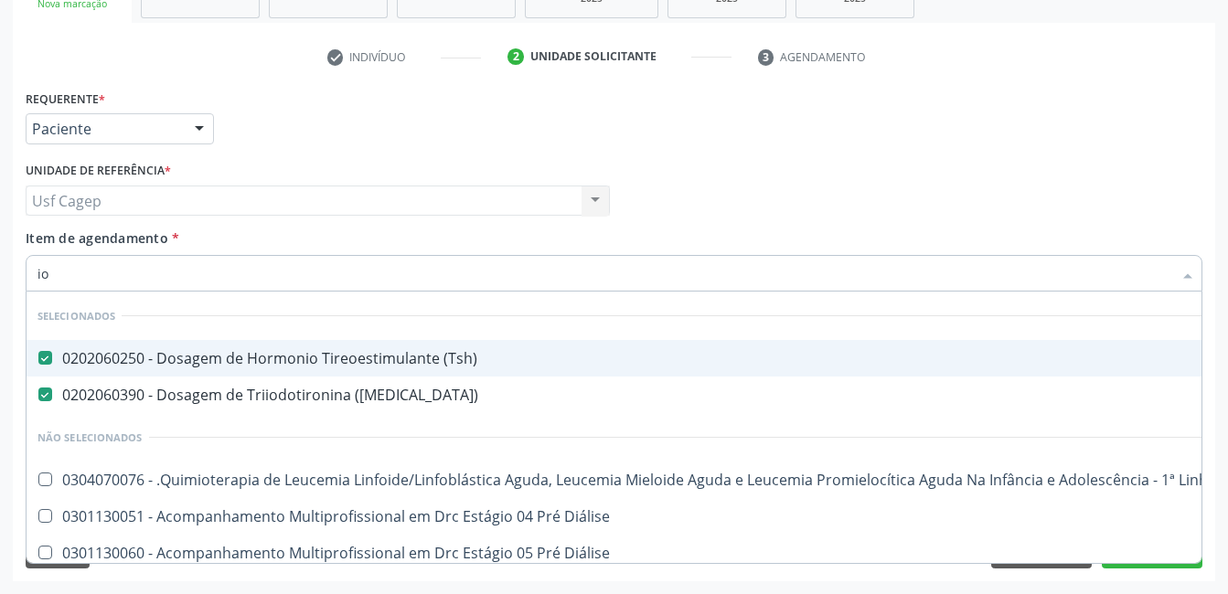
type input "i"
checkbox Manutenção "true"
checkbox Diálise "true"
checkbox Queimado "true"
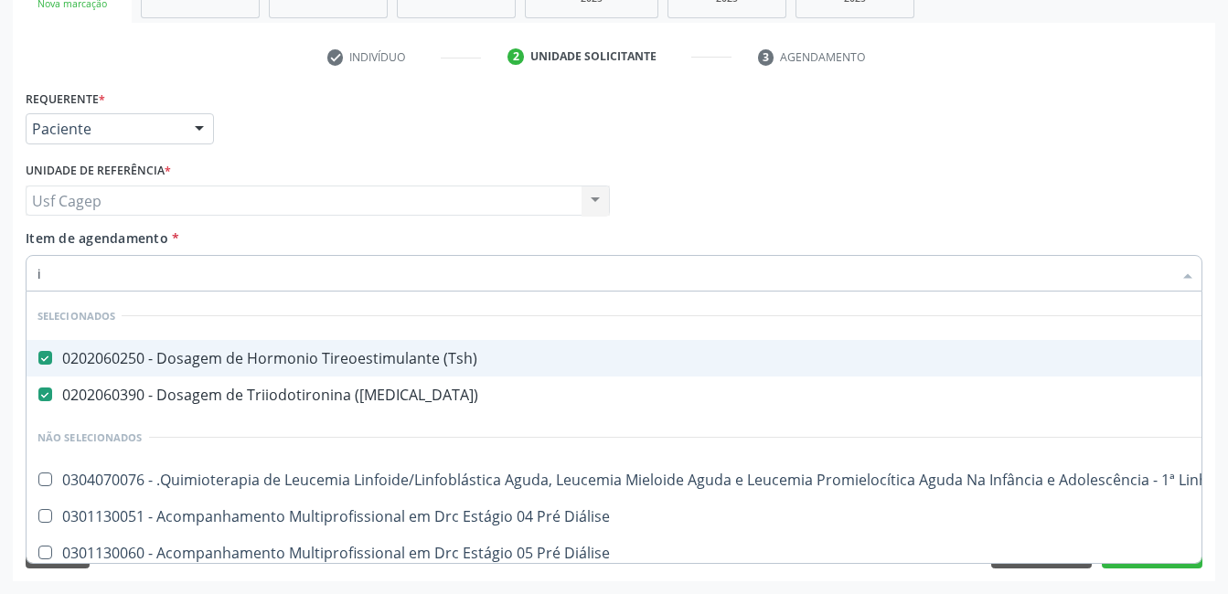
checkbox Trabalho "true"
checkbox Multiprofissional "true"
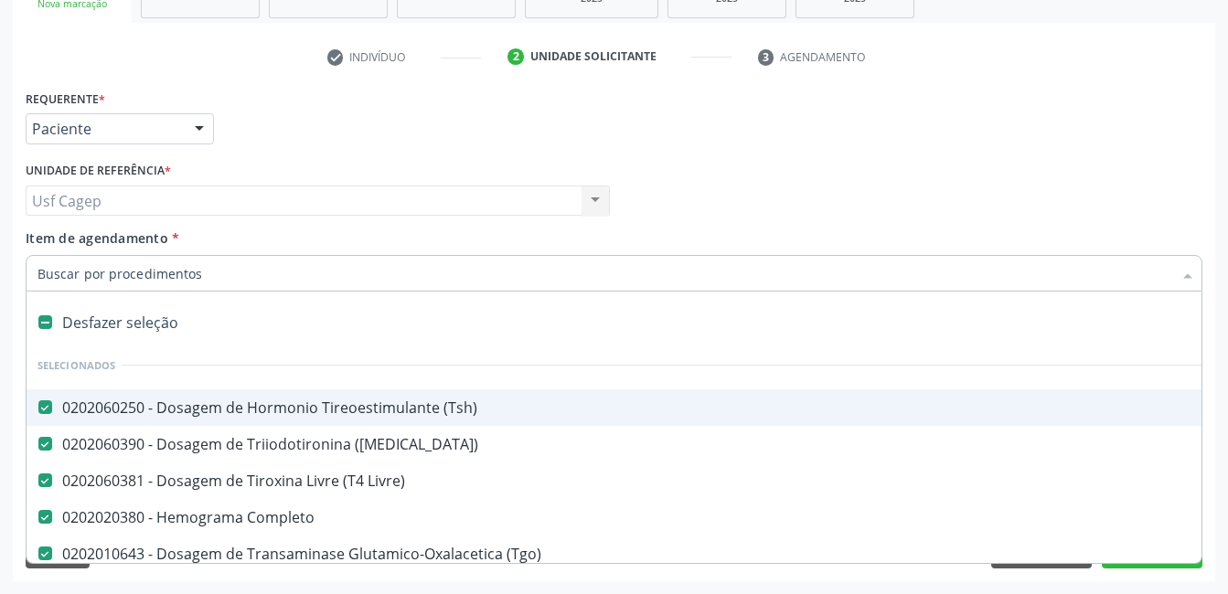
type input "u"
checkbox Creatinina "false"
checkbox Ureia "false"
checkbox Urico "false"
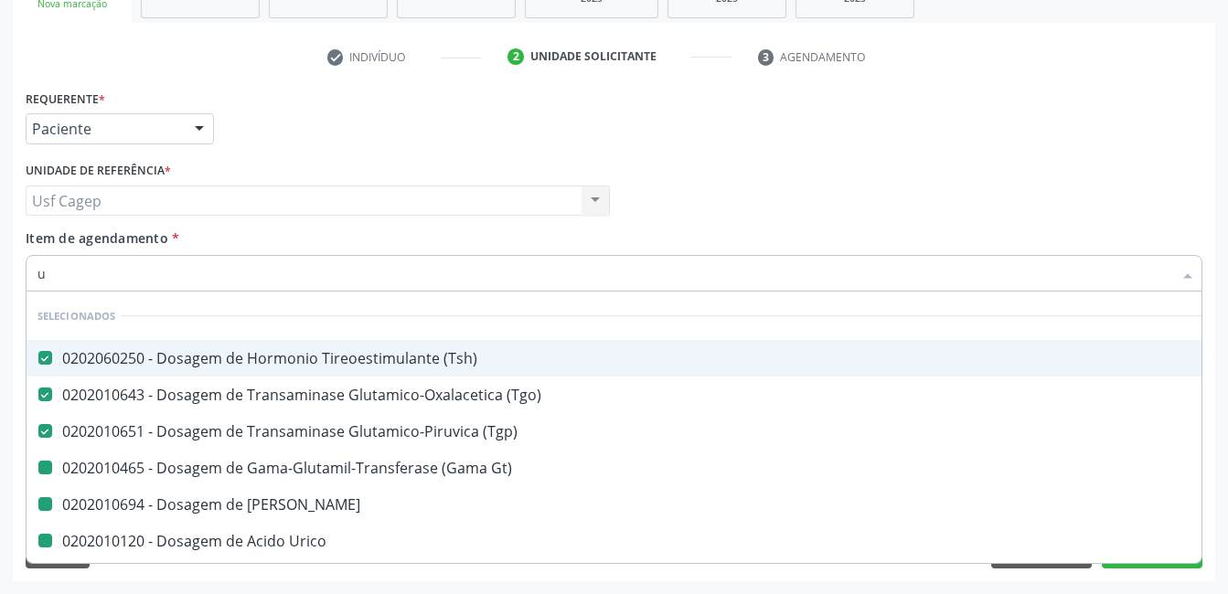
type input "ur"
checkbox Gt\) "false"
checkbox Ureia "false"
checkbox Urico "false"
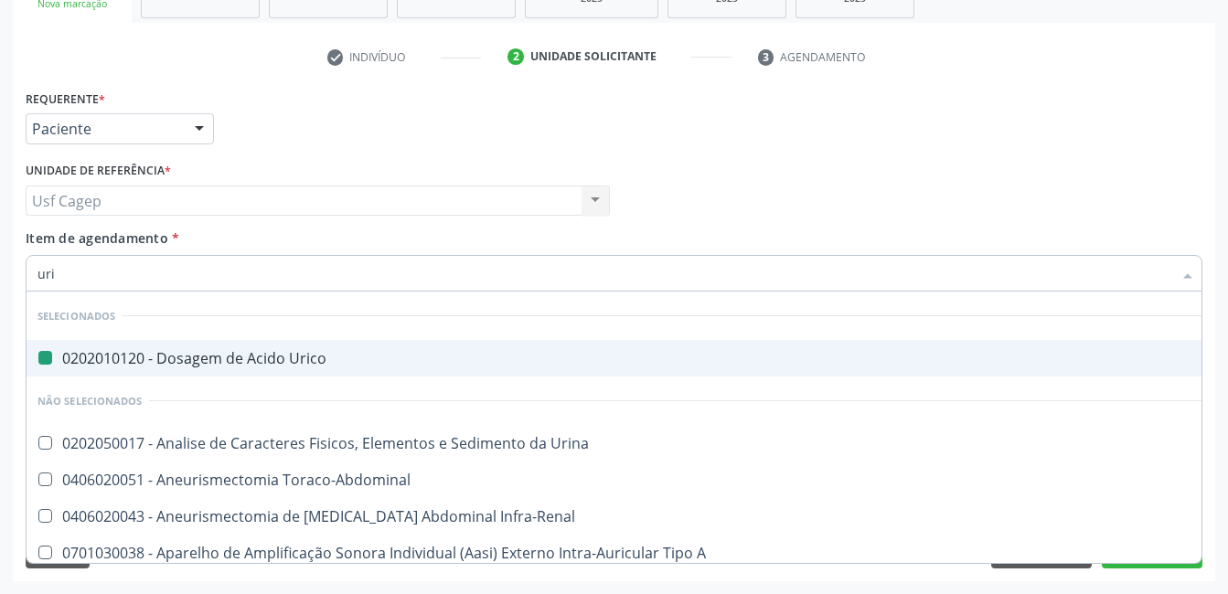
type input "urin"
checkbox Urico "false"
type input "urina"
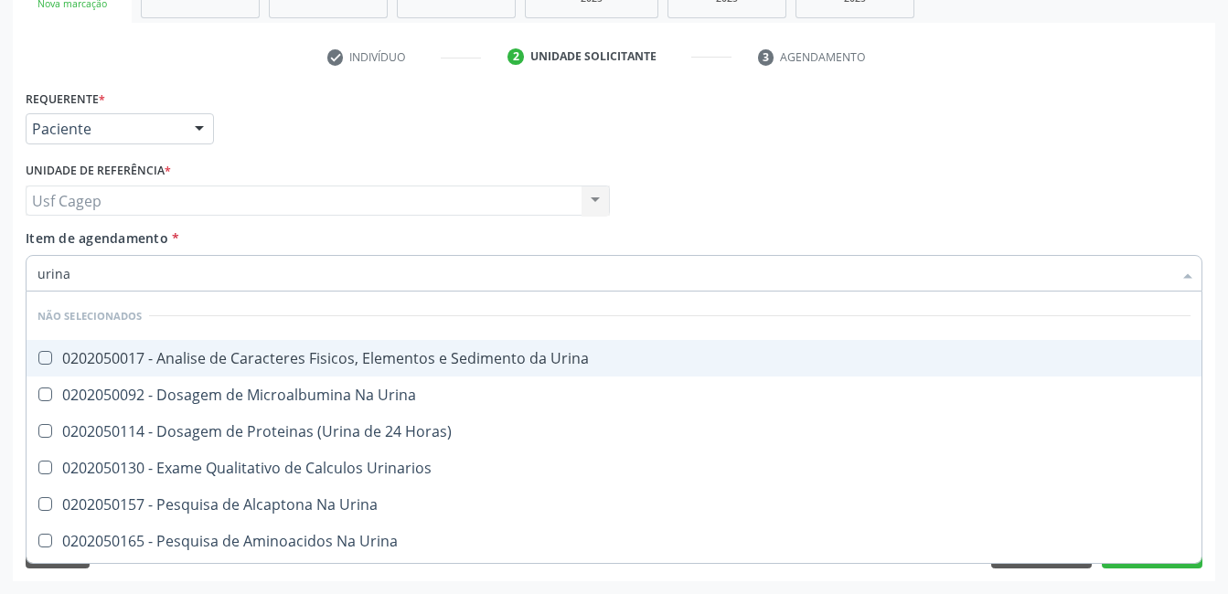
click at [536, 362] on div "0202050017 - Analise de Caracteres Fisicos, Elementos e Sedimento da Urina" at bounding box center [613, 358] width 1153 height 15
checkbox Urina "true"
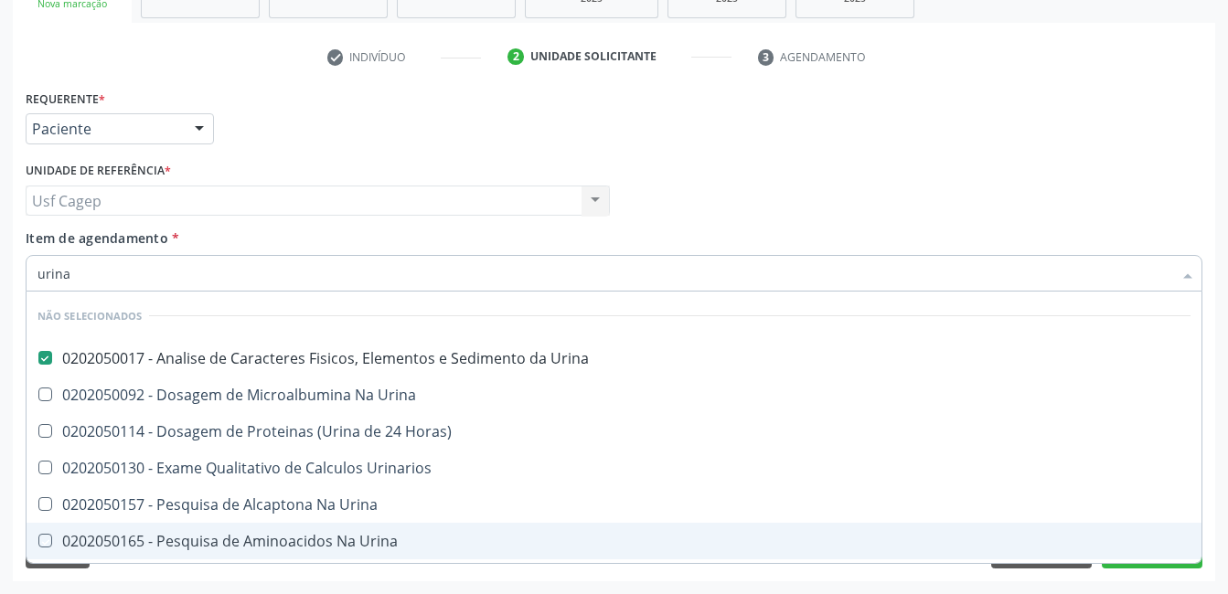
checkbox Urinarios "true"
checkbox Urina "true"
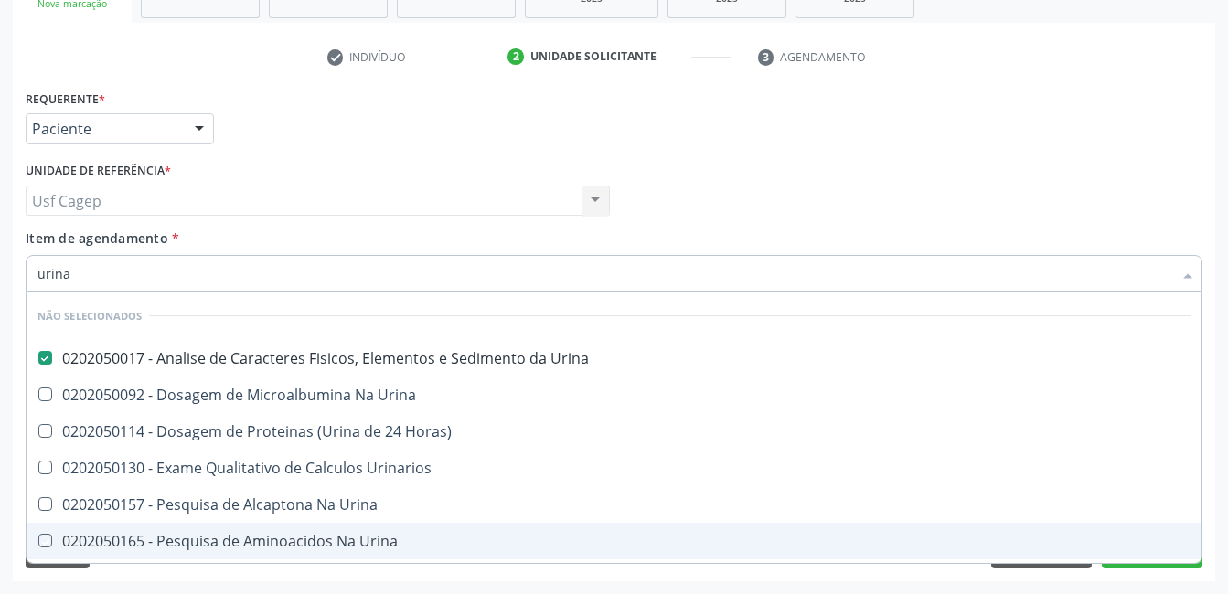
checkbox Urina "true"
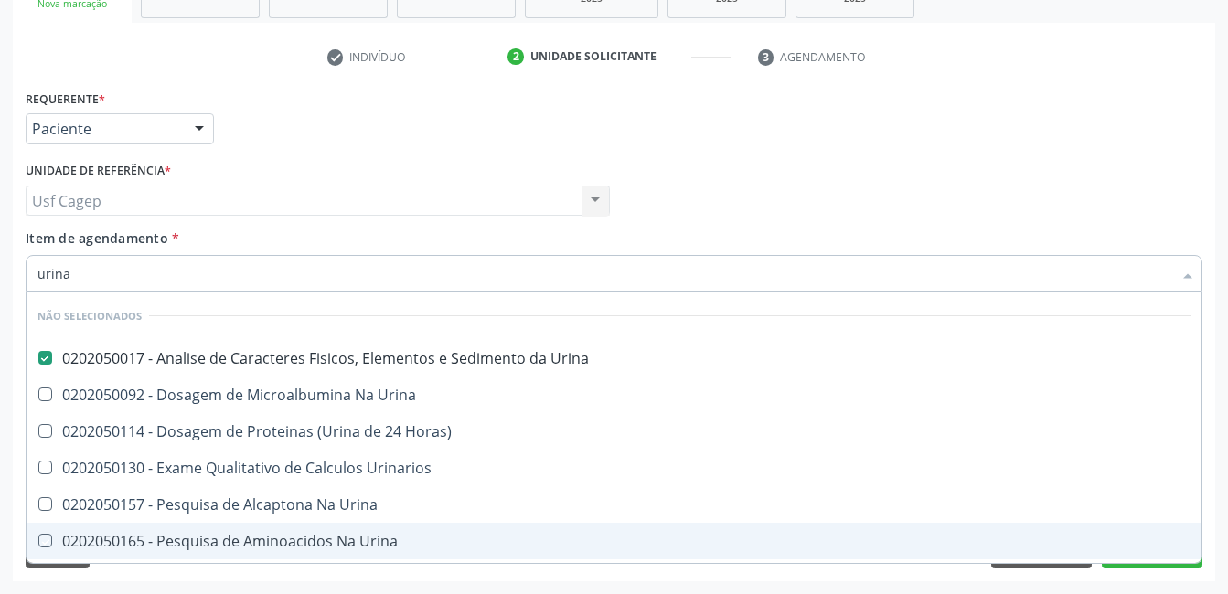
checkbox Urina "true"
checkbox Horas\) "true"
checkbox Urina "true"
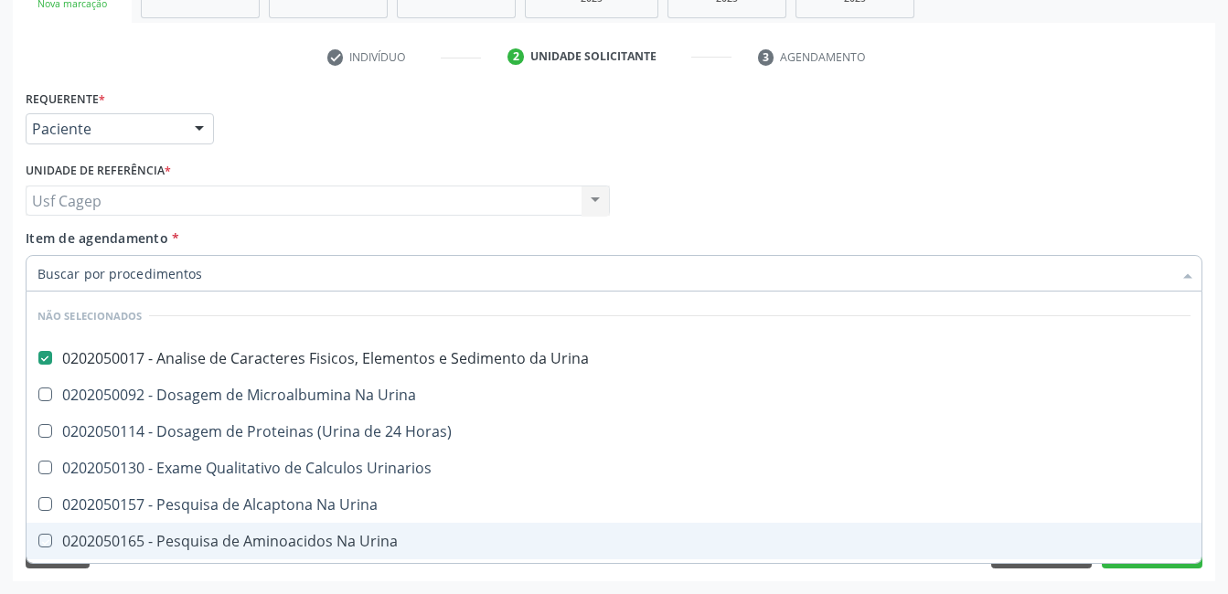
checkbox Urina "true"
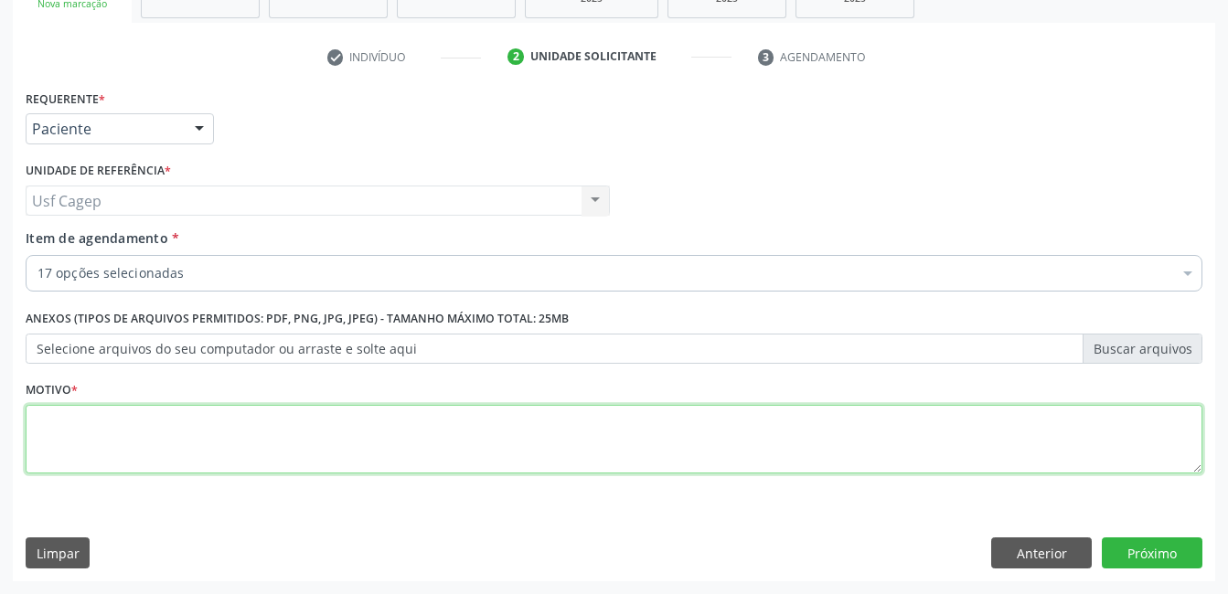
click at [533, 462] on textarea at bounding box center [614, 439] width 1176 height 69
type textarea "."
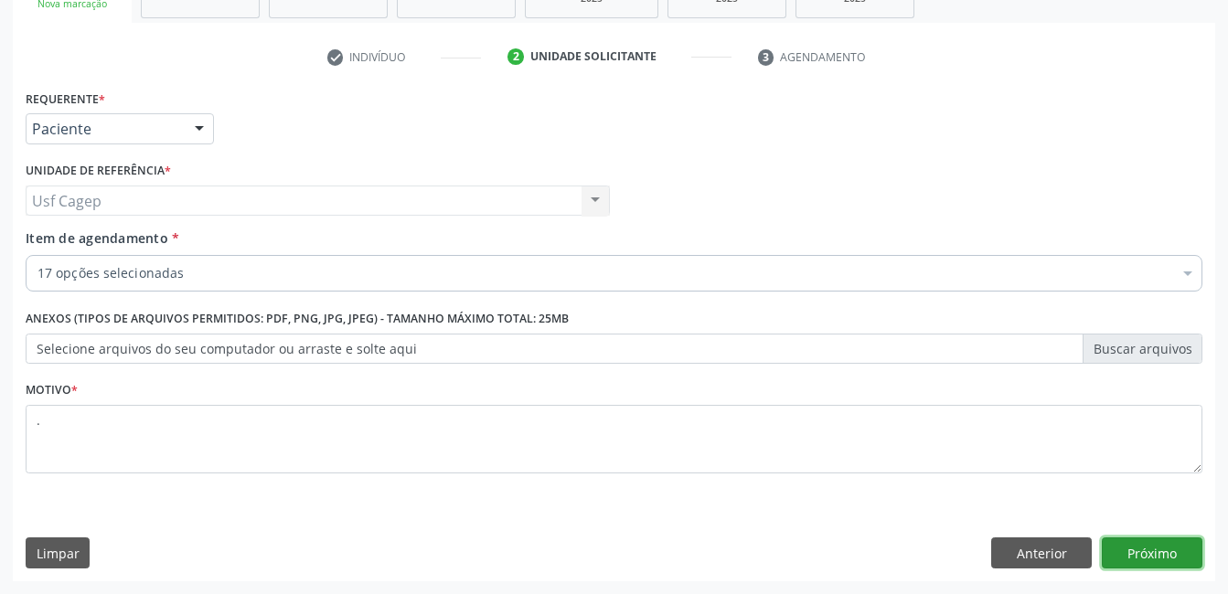
click at [1160, 549] on button "Próximo" at bounding box center [1151, 552] width 101 height 31
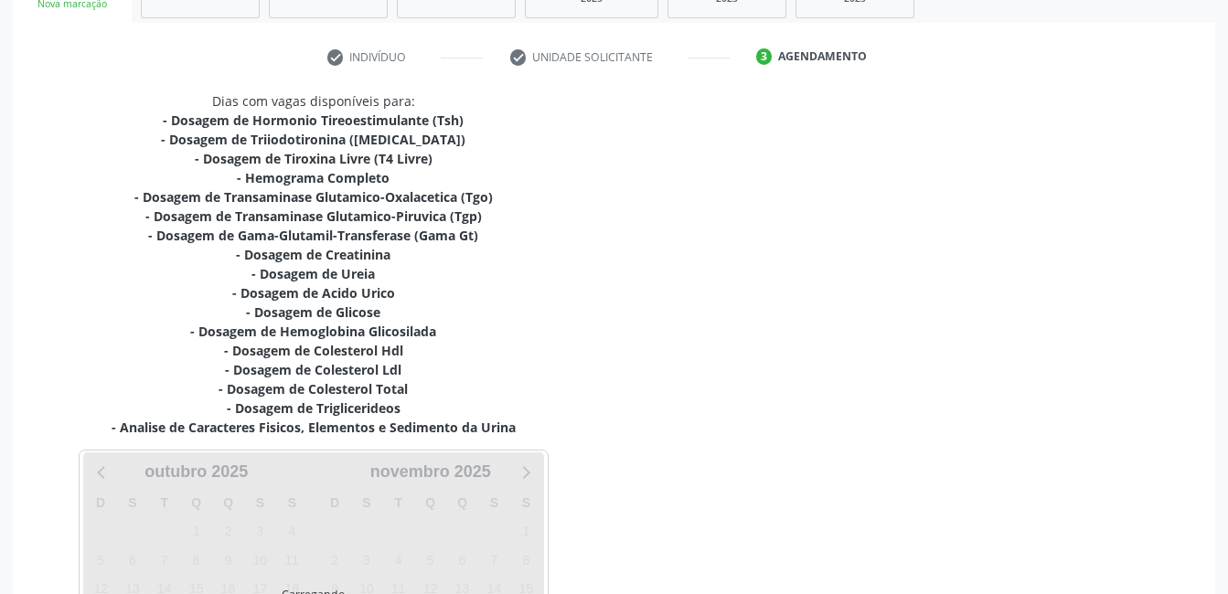
scroll to position [508, 0]
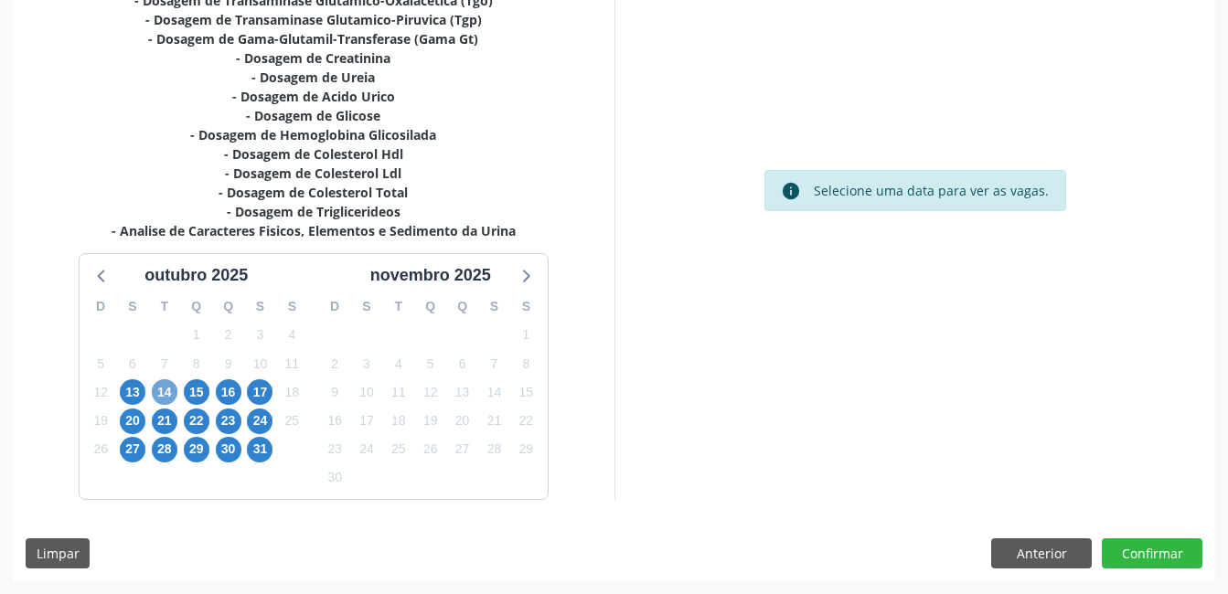
click at [167, 390] on span "14" at bounding box center [165, 392] width 26 height 26
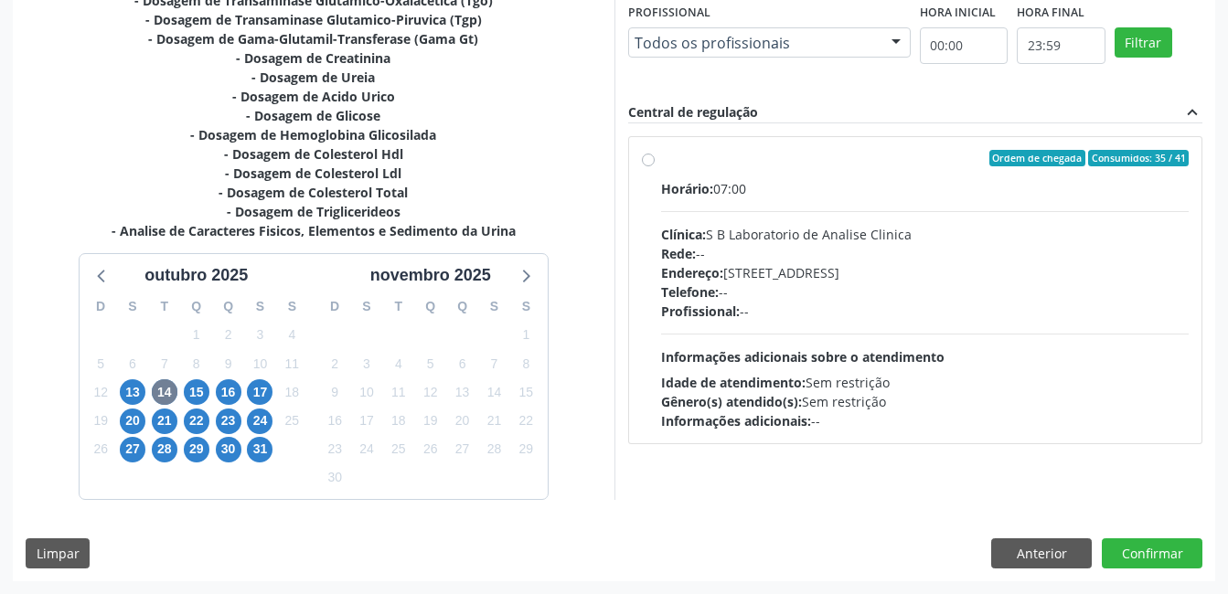
click at [852, 320] on div "Profissional: --" at bounding box center [925, 311] width 528 height 19
click at [654, 166] on input "Ordem de chegada Consumidos: 35 / 41 Horário: 07:00 Clínica: S B Laboratorio de…" at bounding box center [648, 158] width 13 height 16
radio input "true"
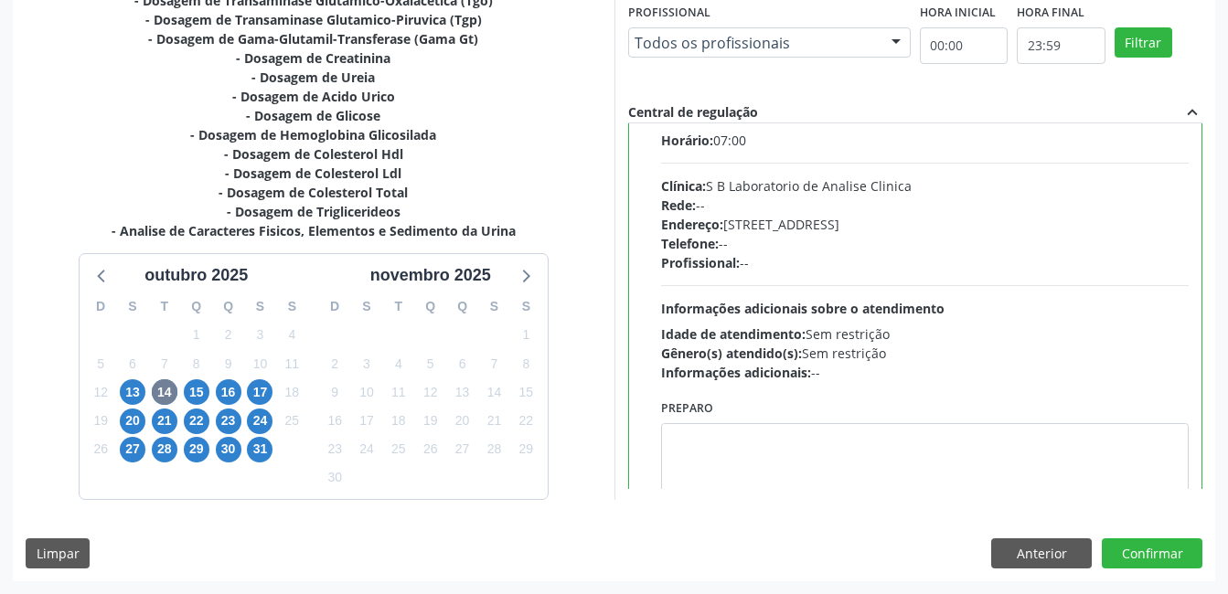
scroll to position [90, 0]
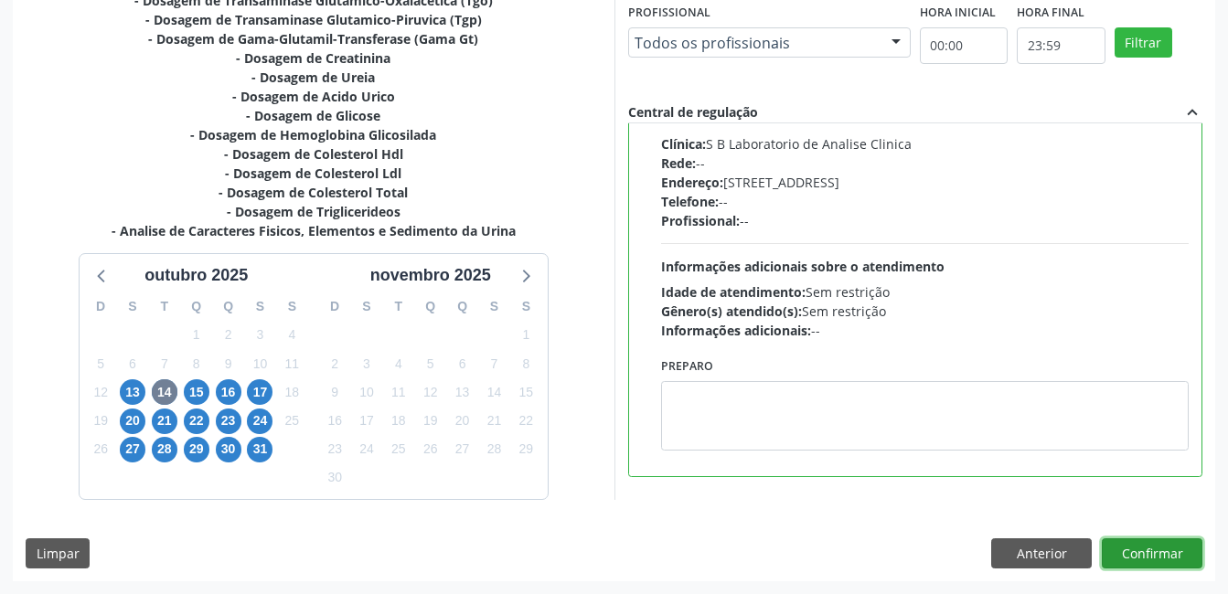
click at [1156, 555] on button "Confirmar" at bounding box center [1151, 553] width 101 height 31
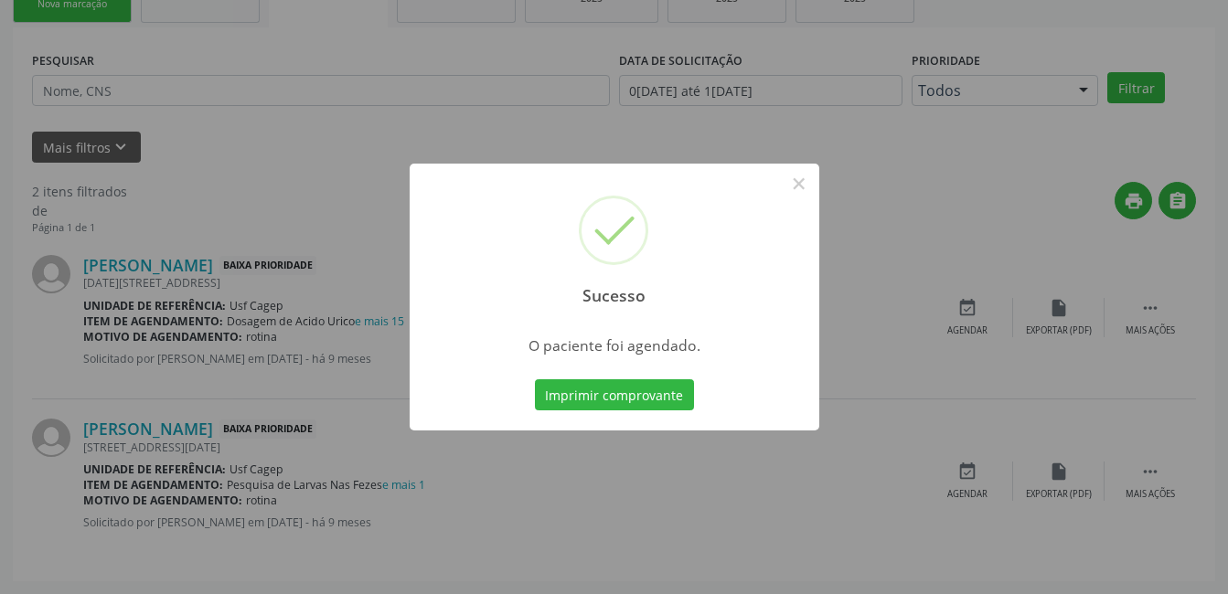
scroll to position [9, 0]
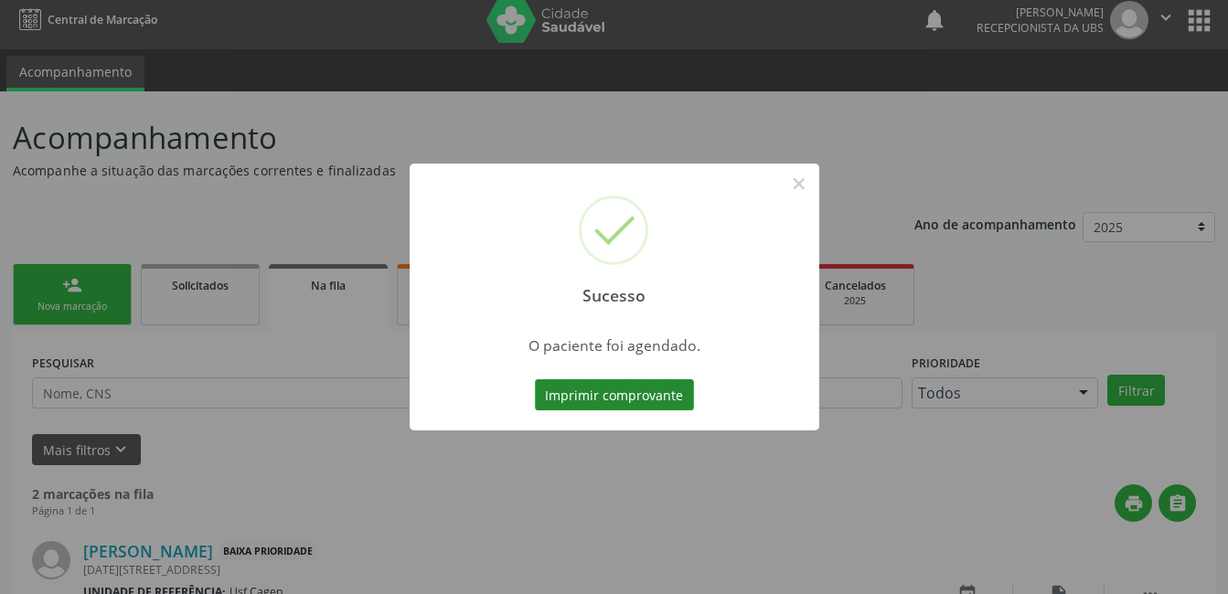
click at [609, 398] on button "Imprimir comprovante" at bounding box center [614, 394] width 159 height 31
